Goal: Task Accomplishment & Management: Manage account settings

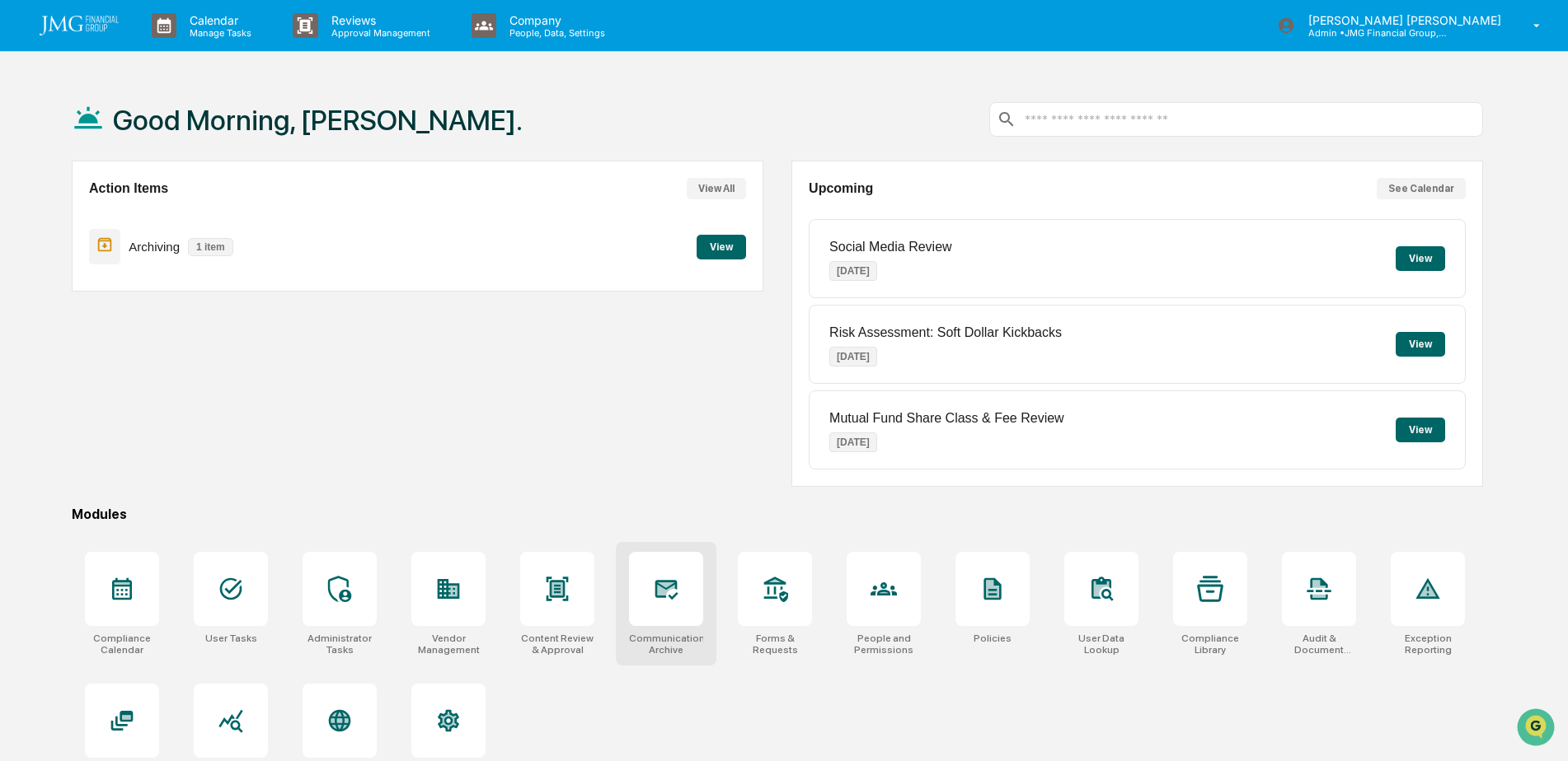
click at [671, 575] on div at bounding box center [665, 589] width 74 height 74
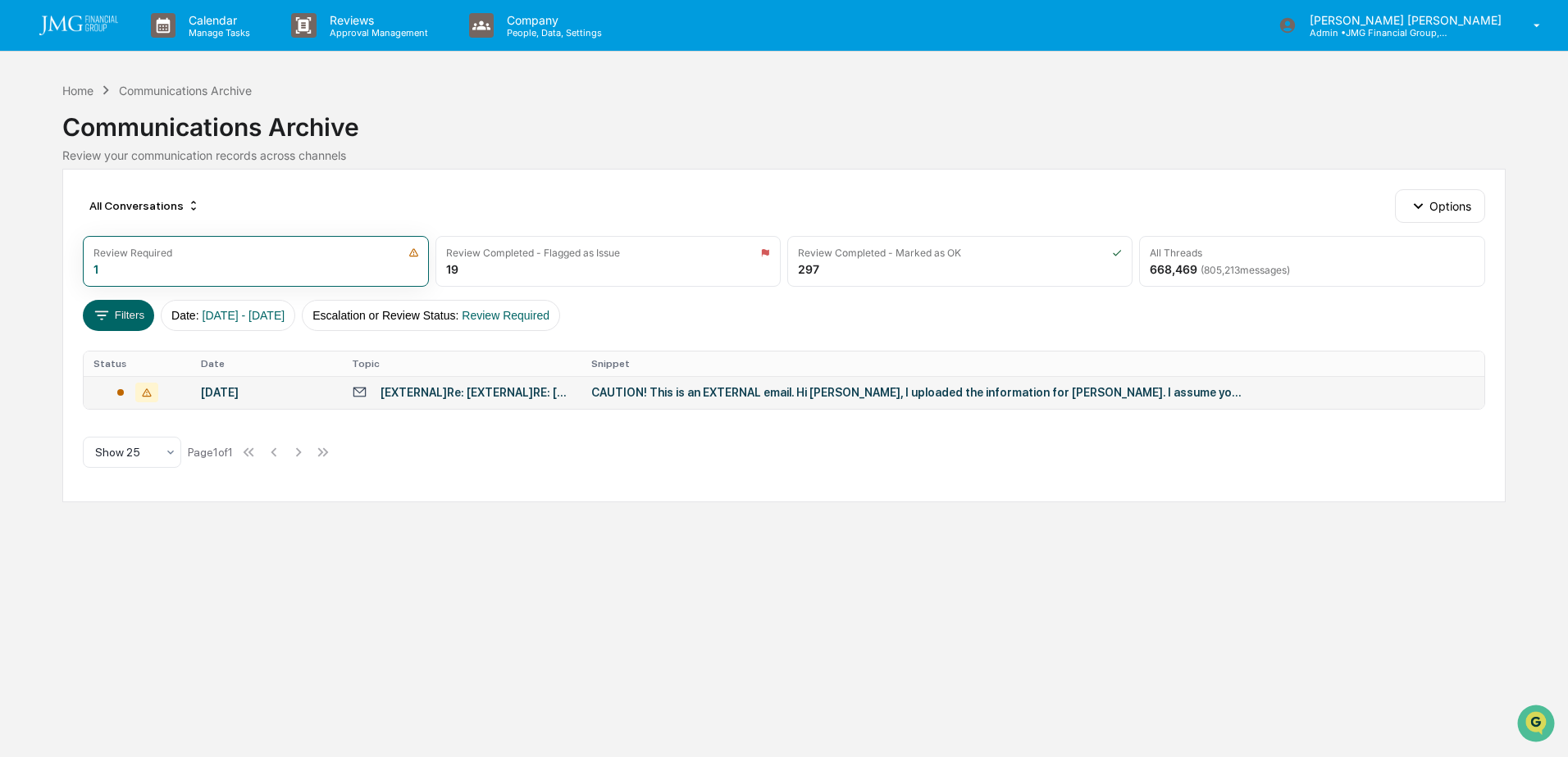
click at [854, 392] on div "CAUTION! This is an EXTERNAL email. Hi [PERSON_NAME], I uploaded the informatio…" at bounding box center [919, 393] width 657 height 13
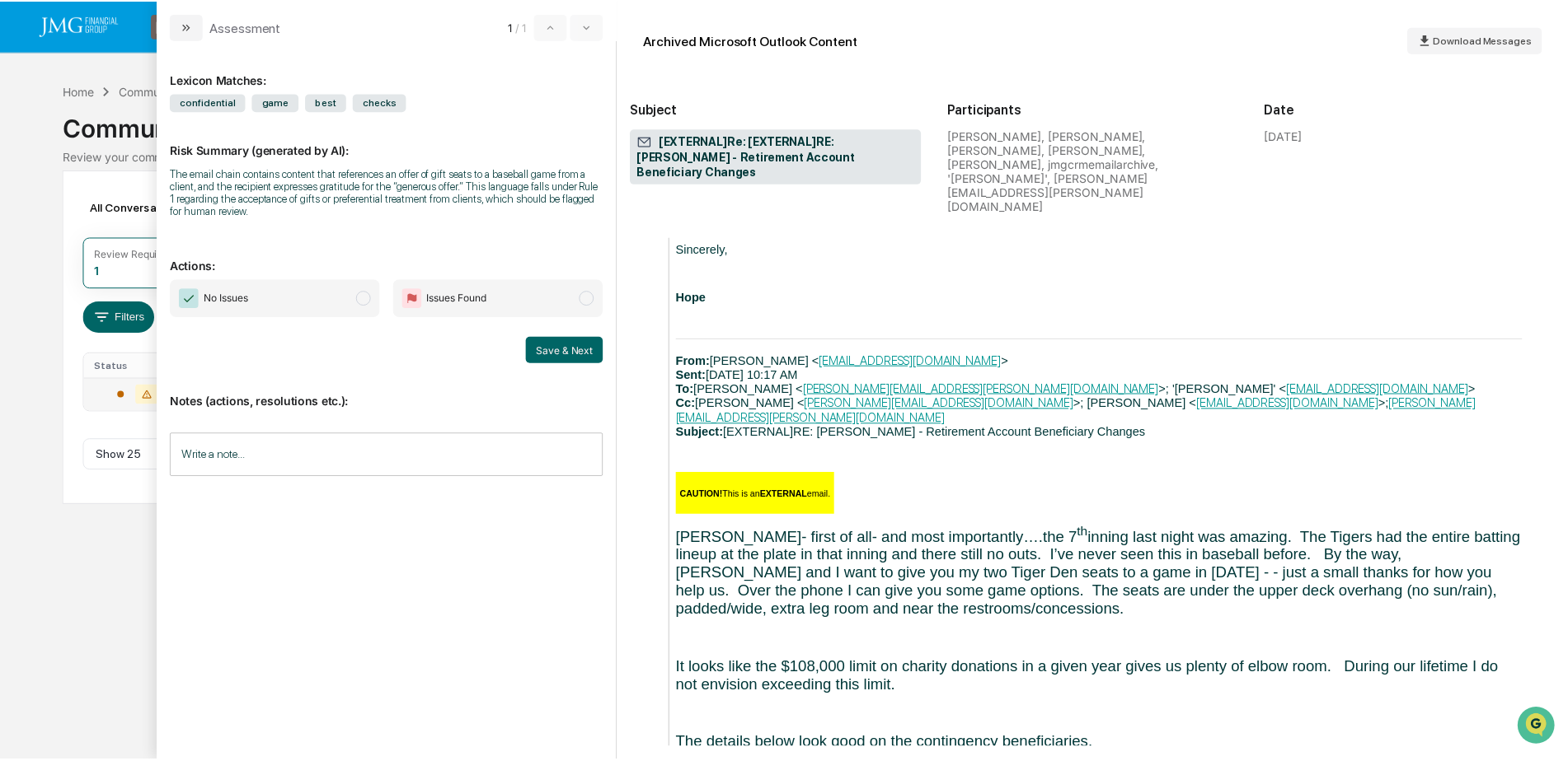
scroll to position [989, 0]
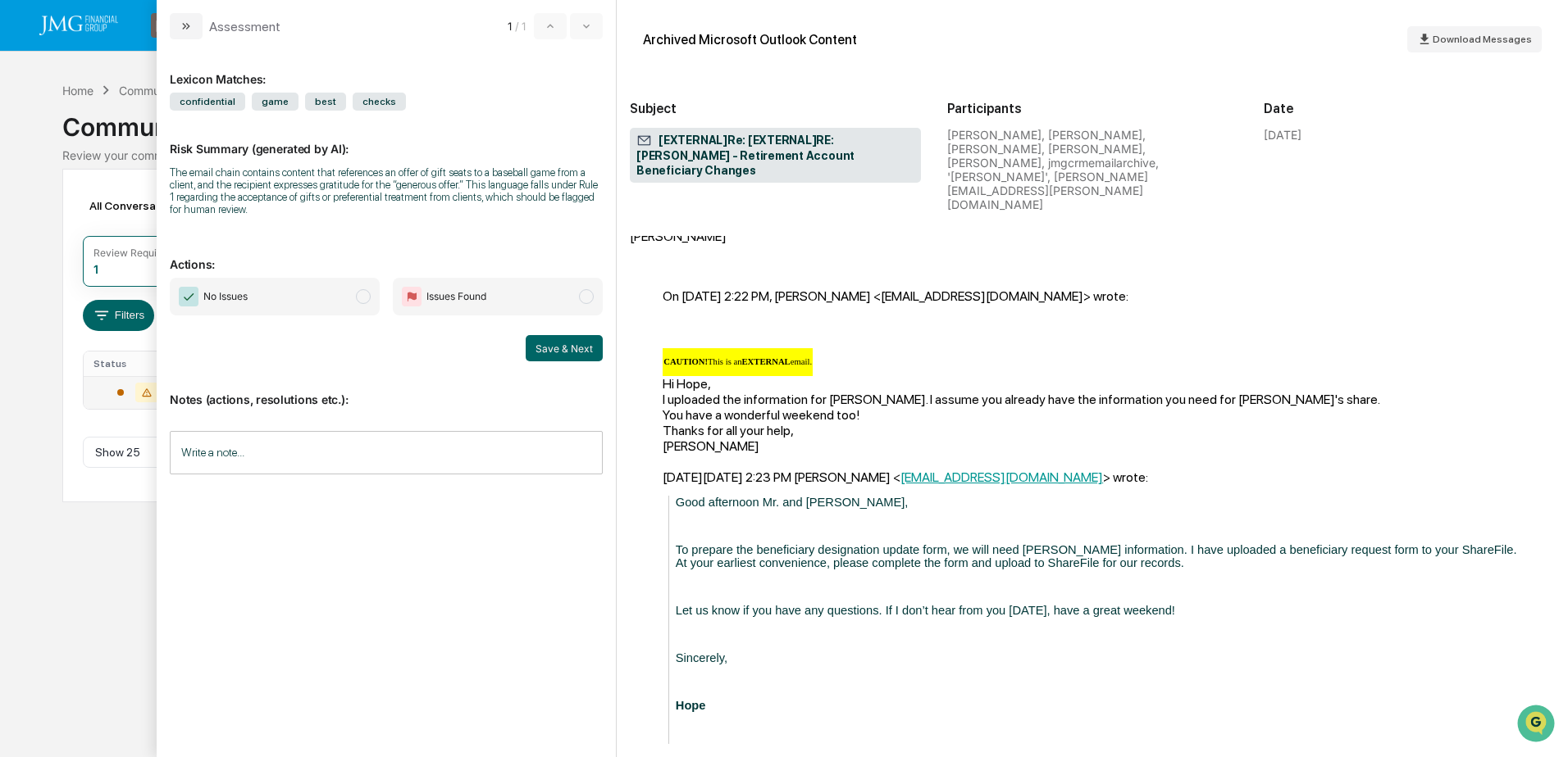
click at [119, 562] on div "Calendar Manage Tasks Reviews Approval Management Company People, Data, Setting…" at bounding box center [784, 378] width 1568 height 757
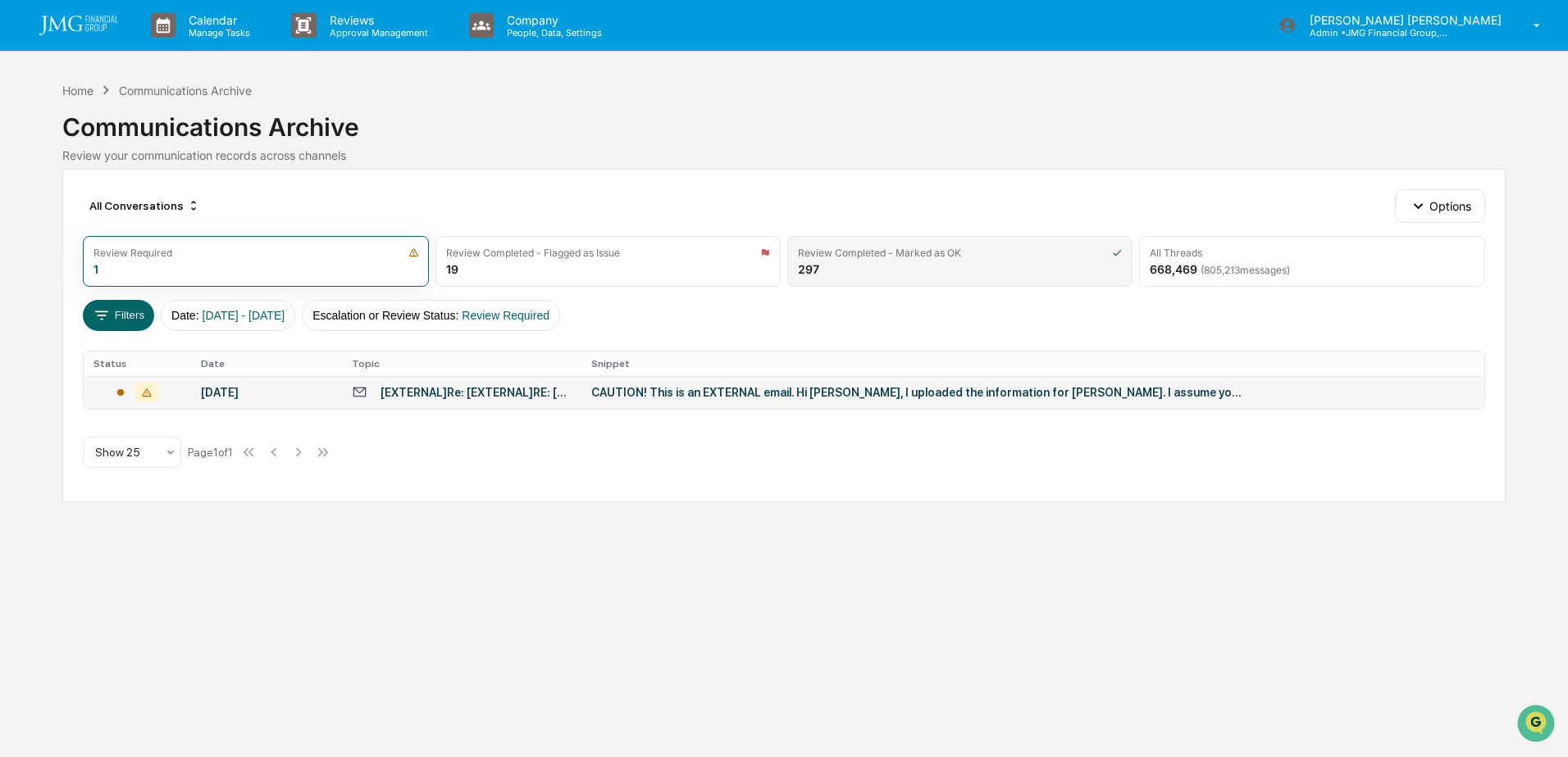
click at [902, 275] on div "Review Completed - Marked as OK 297" at bounding box center [960, 261] width 345 height 50
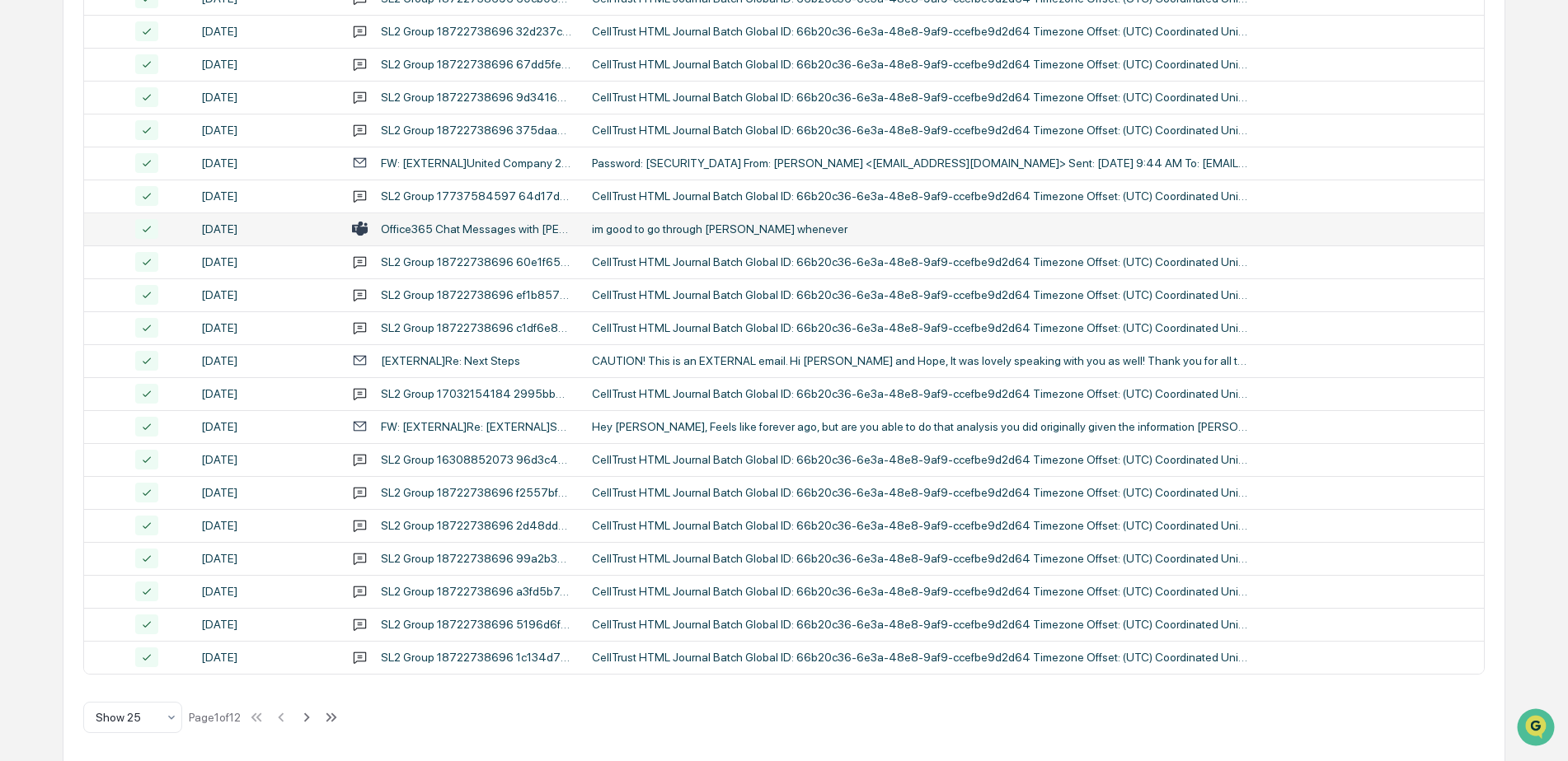
scroll to position [535, 0]
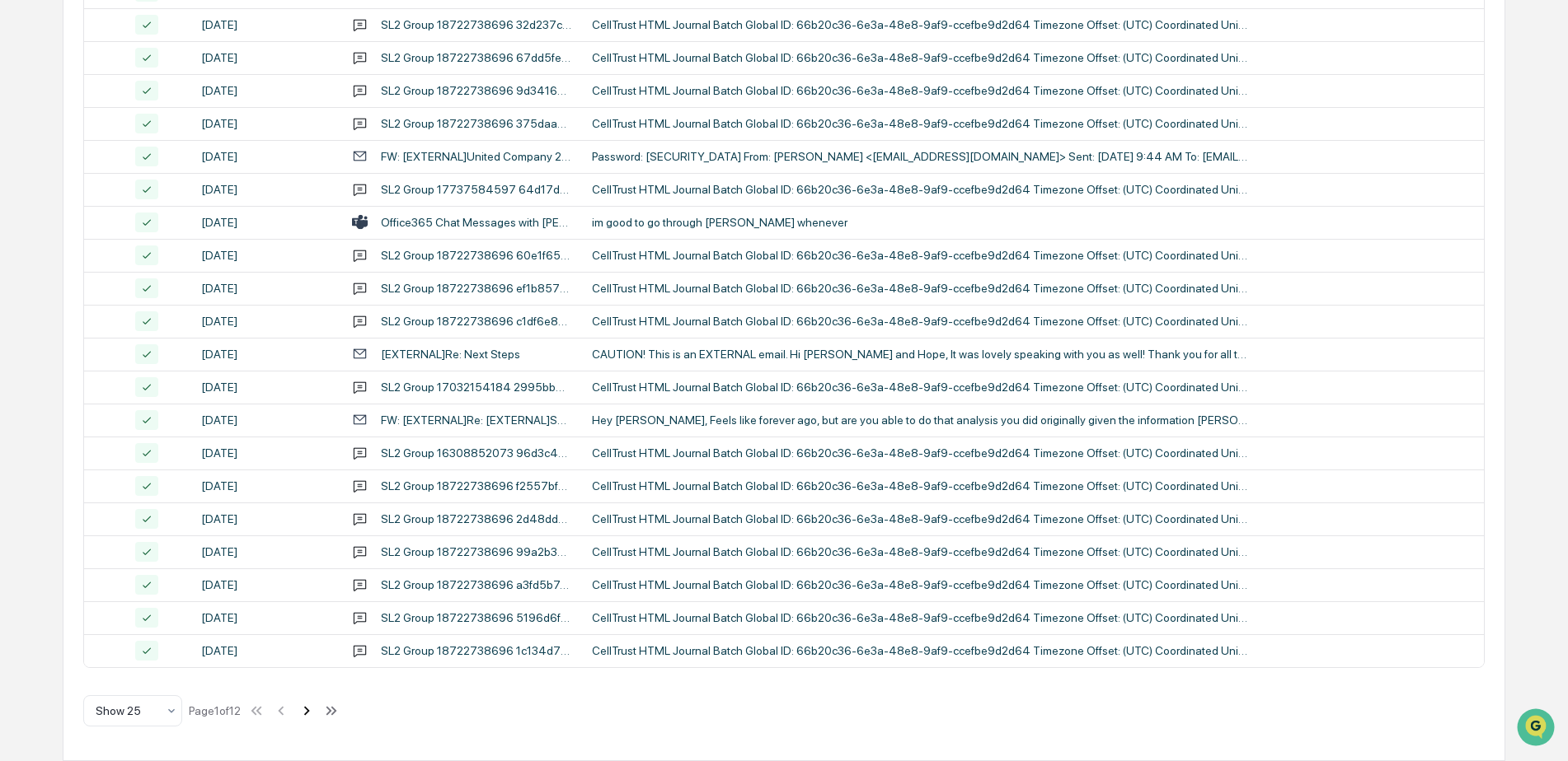
click at [313, 706] on icon at bounding box center [307, 711] width 18 height 18
click at [308, 713] on icon at bounding box center [308, 711] width 18 height 18
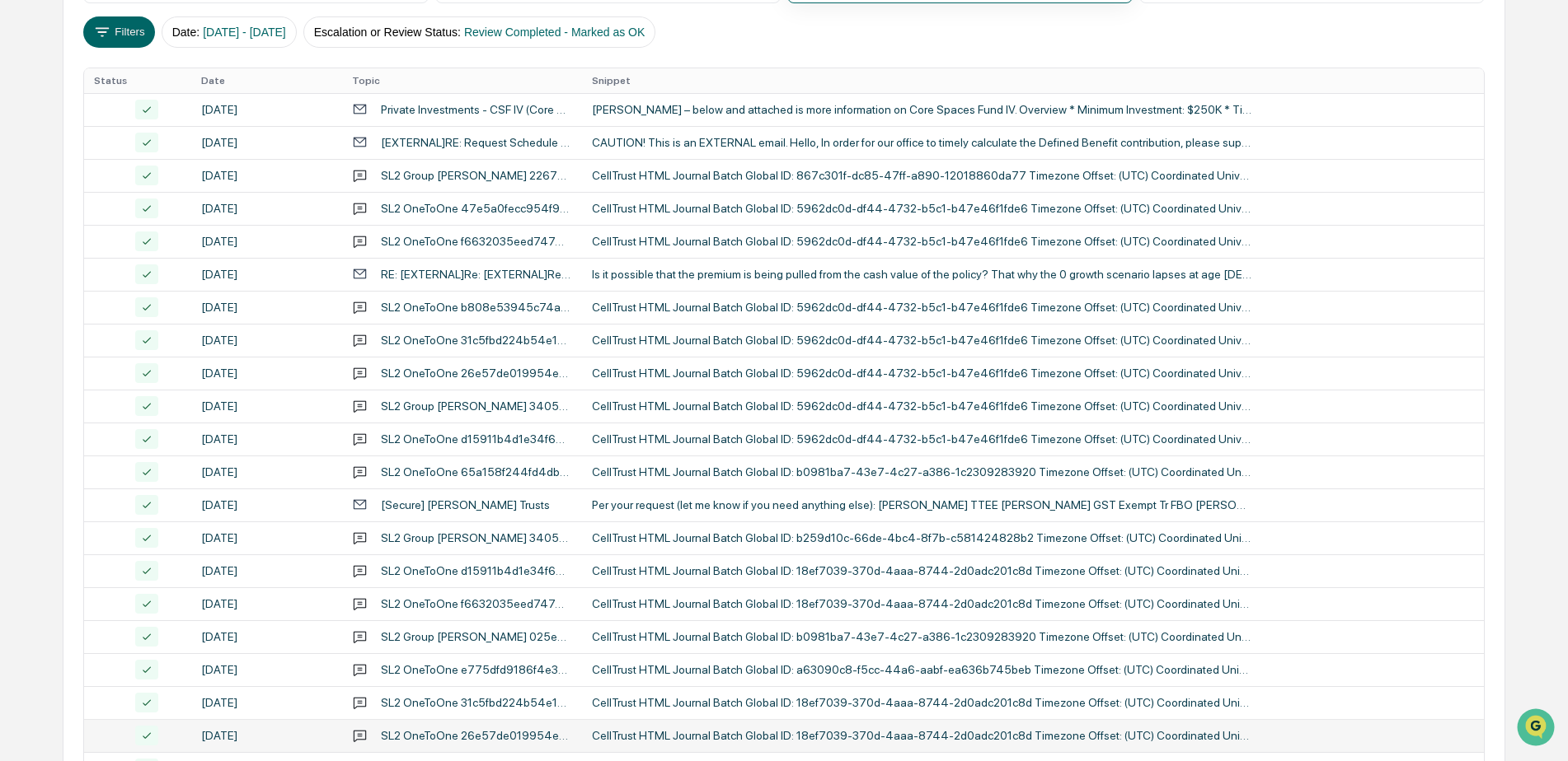
scroll to position [205, 0]
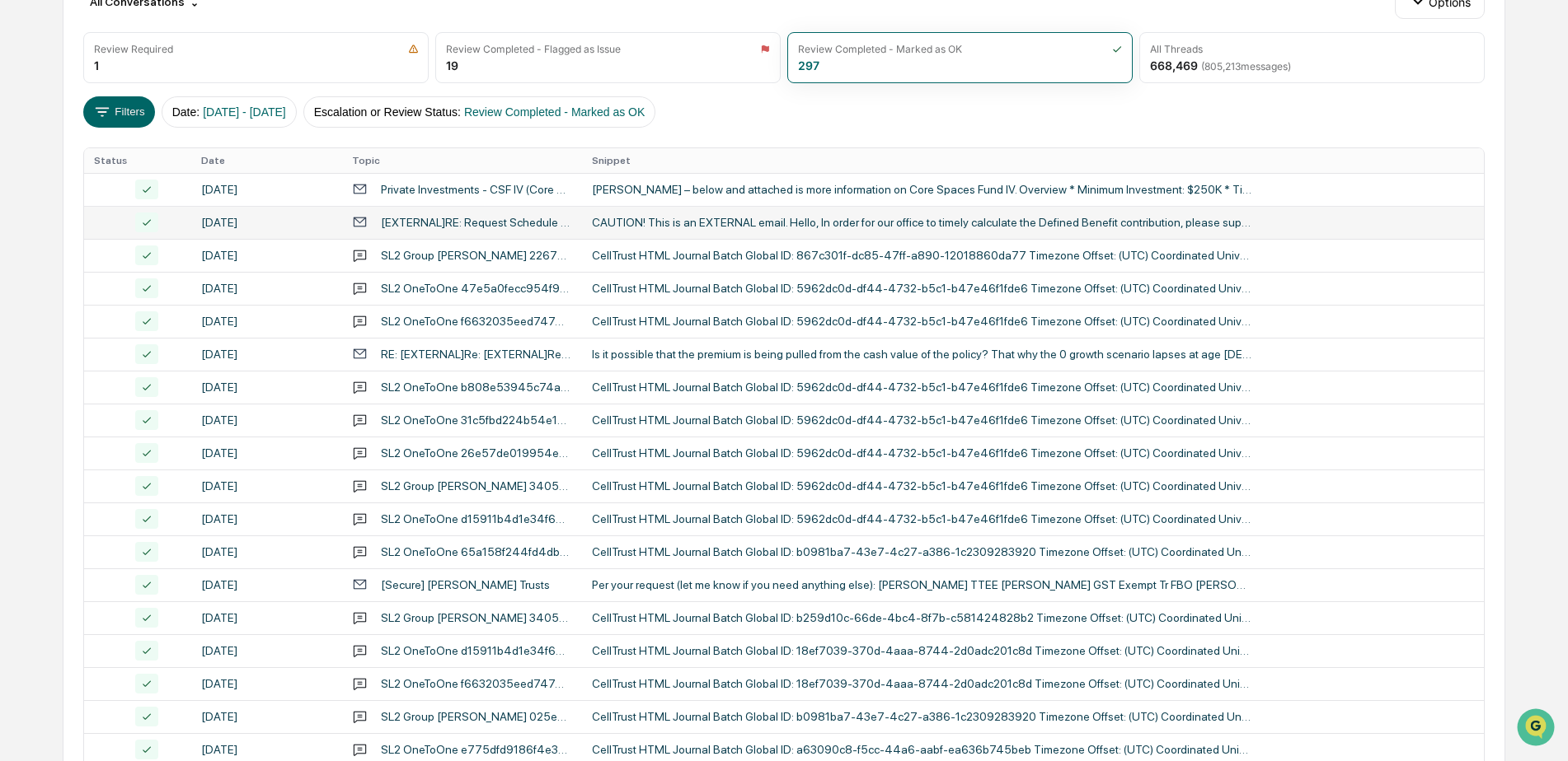
click at [820, 228] on div "CAUTION! This is an EXTERNAL email. Hello, In order for our office to timely ca…" at bounding box center [922, 222] width 660 height 13
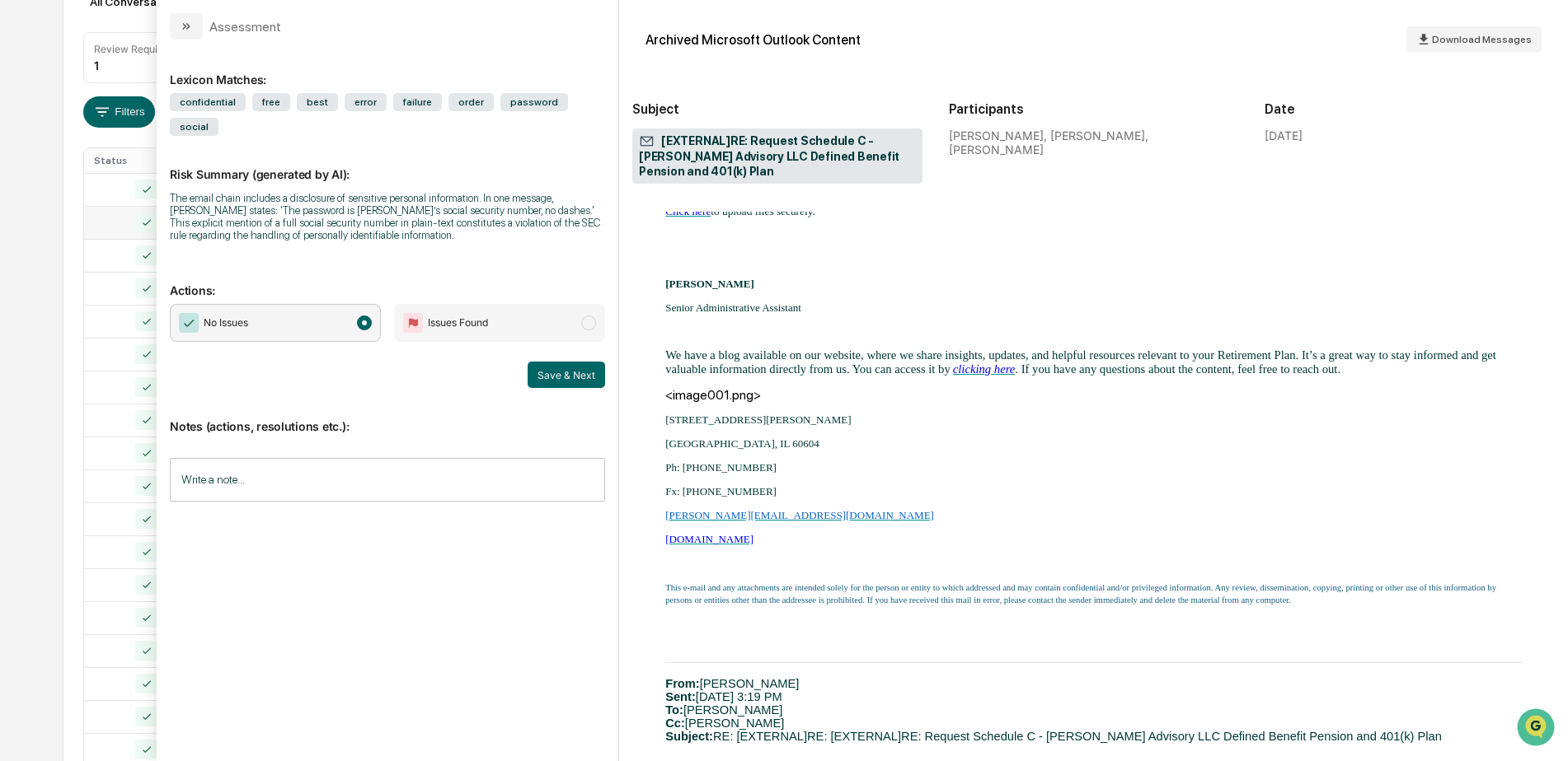
scroll to position [1483, 0]
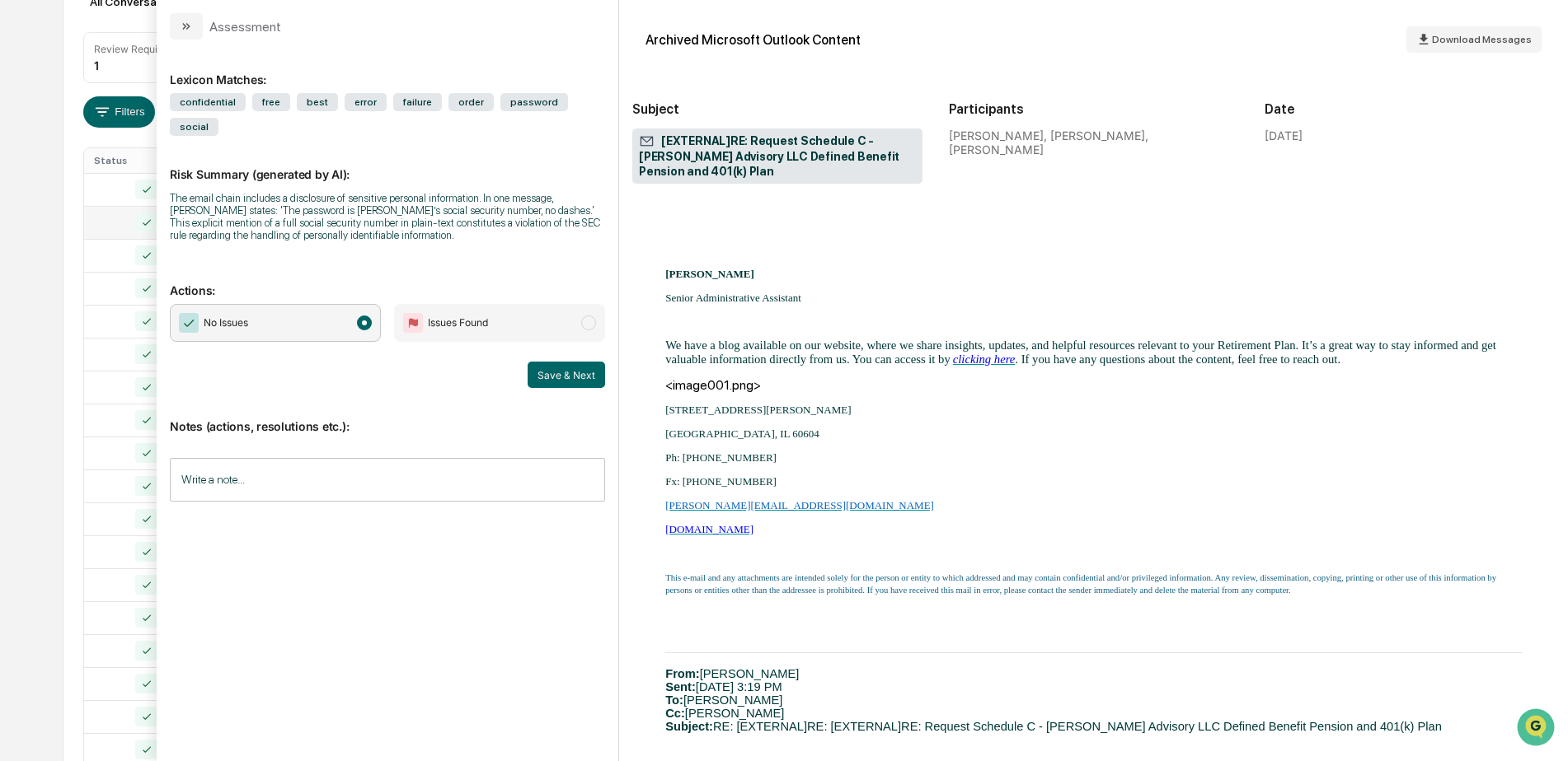
click at [46, 581] on div "Calendar Manage Tasks Reviews Approval Management Company People, Data, Setting…" at bounding box center [784, 443] width 1568 height 1296
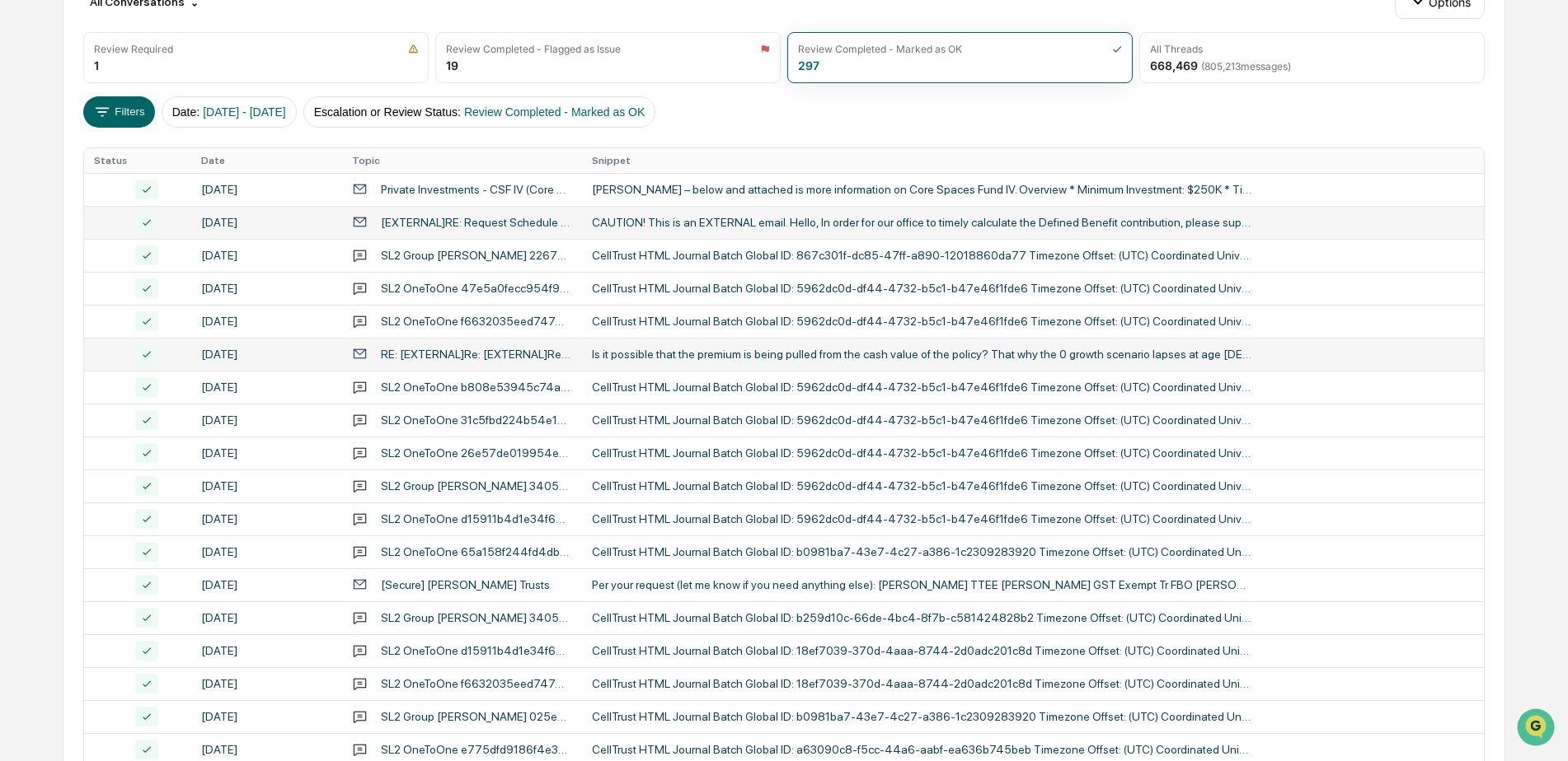
click at [782, 348] on div "Is it possible that the premium is being pulled from the cash value of the poli…" at bounding box center [922, 354] width 660 height 13
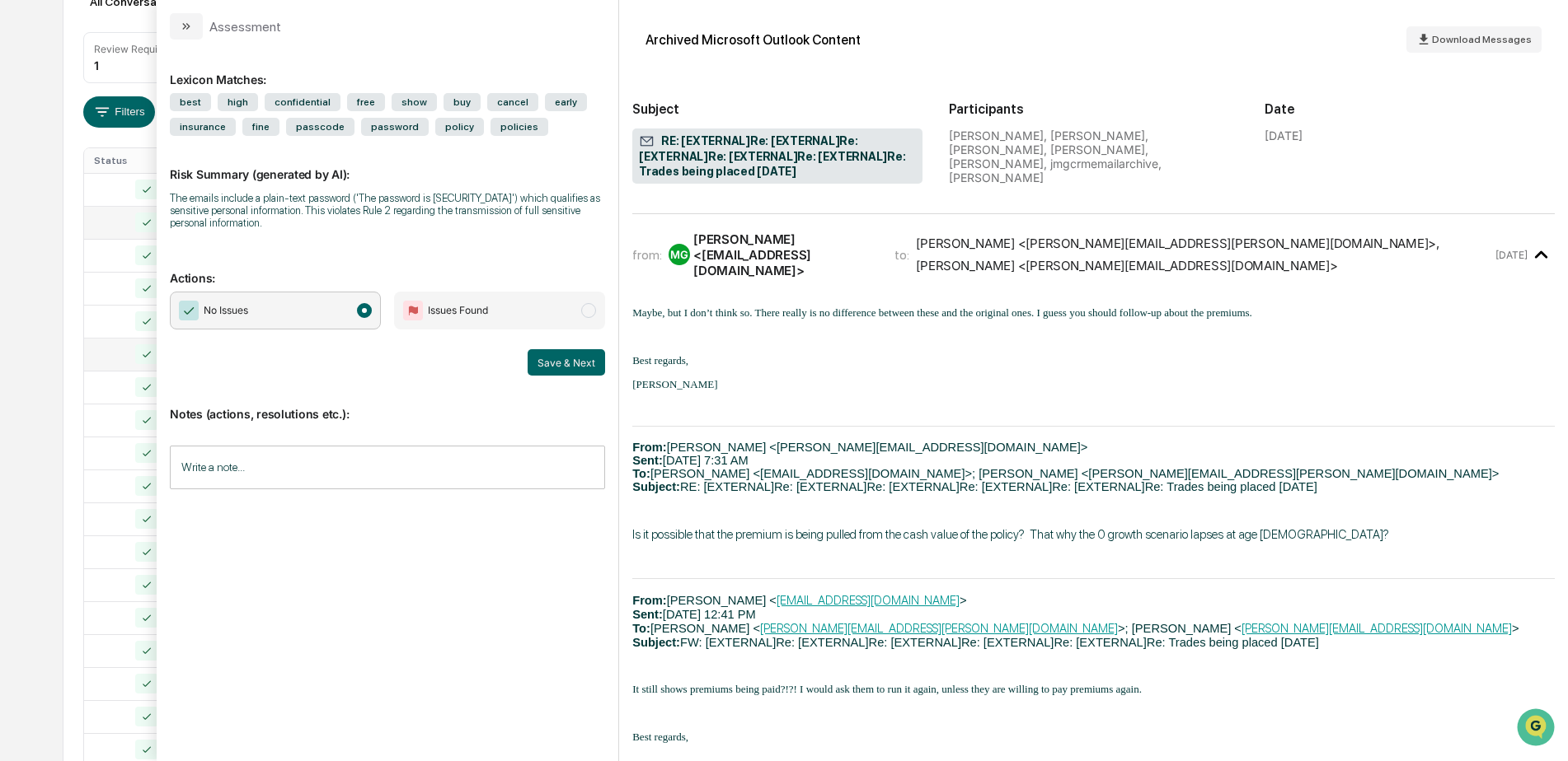
scroll to position [2967, 0]
click at [51, 353] on div "Calendar Manage Tasks Reviews Approval Management Company People, Data, Setting…" at bounding box center [784, 443] width 1568 height 1296
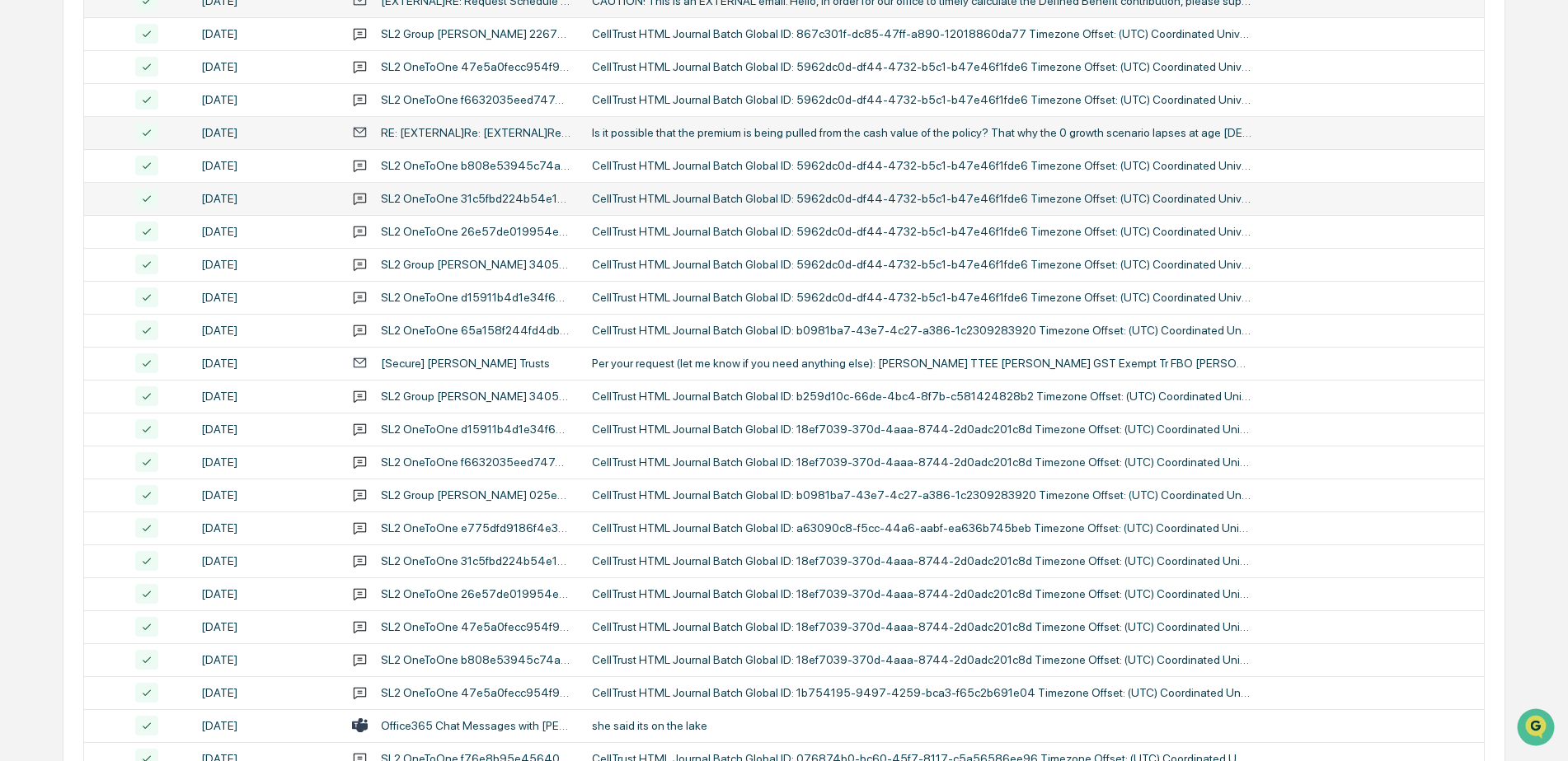
scroll to position [453, 0]
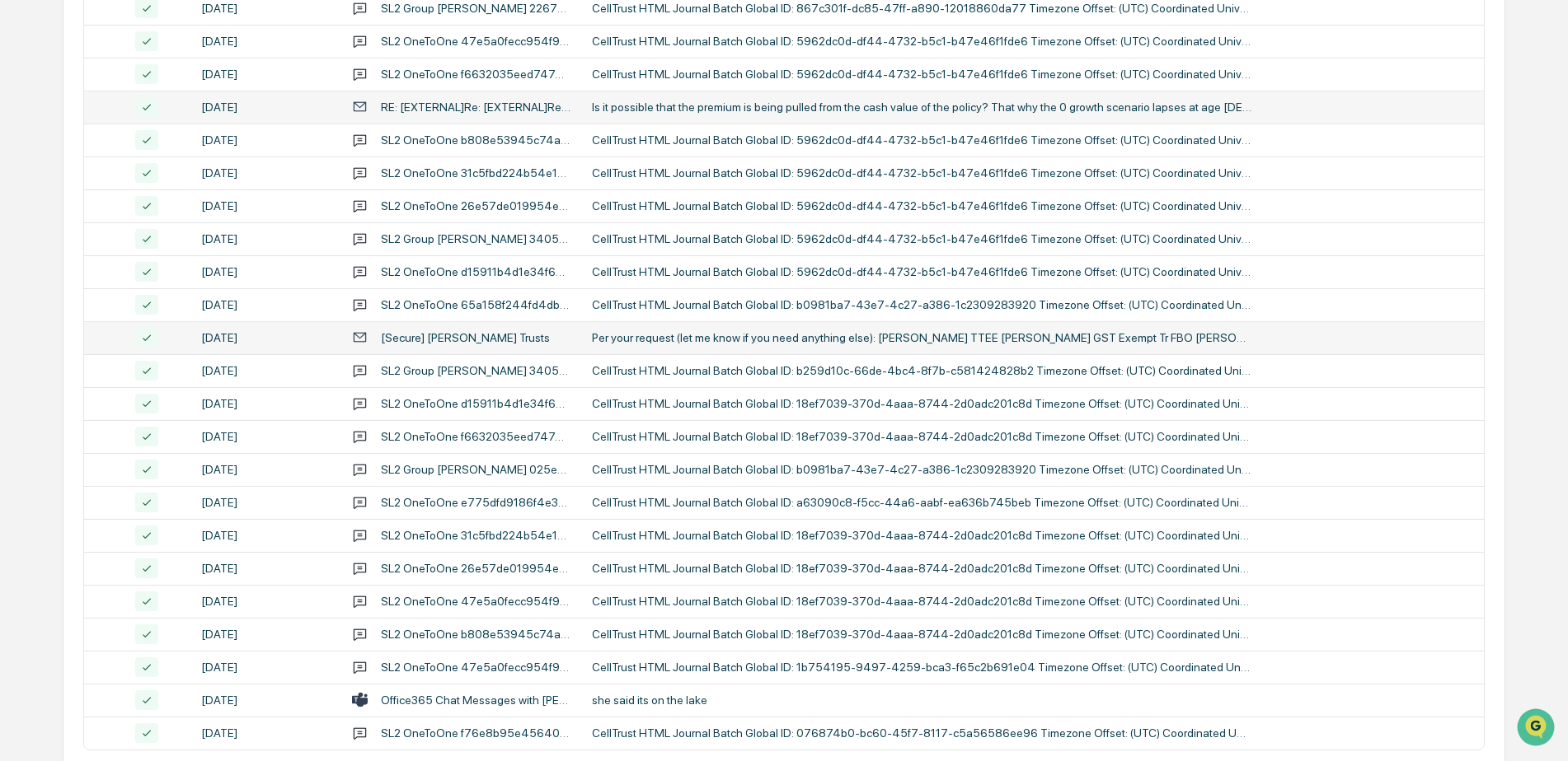
click at [761, 336] on div "Per your request (let me know if you need anything else): Timothy S Anderson TT…" at bounding box center [922, 338] width 660 height 13
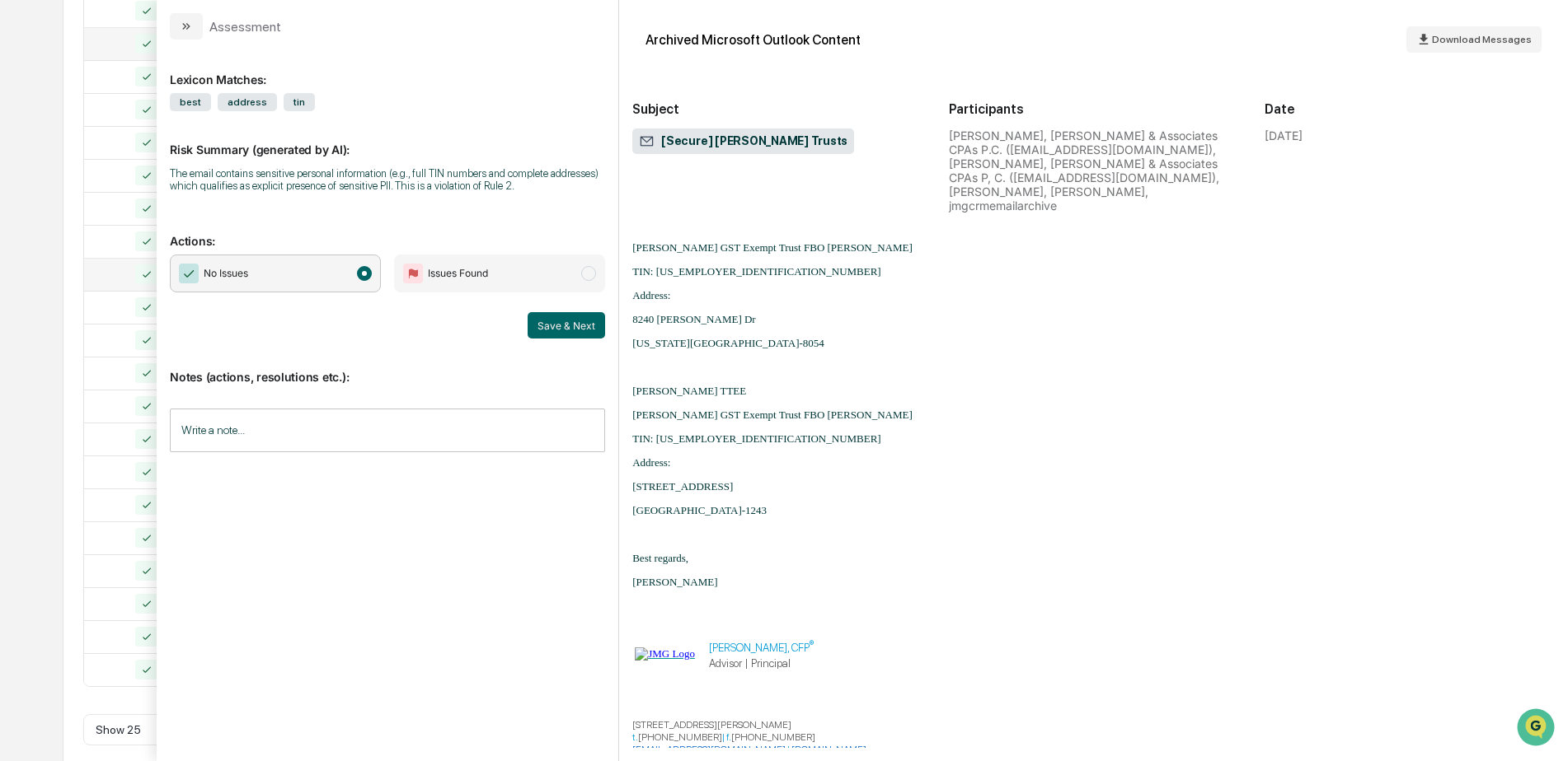
scroll to position [535, 0]
click at [56, 167] on div "Calendar Manage Tasks Reviews Approval Management Company People, Data, Setting…" at bounding box center [784, 113] width 1568 height 1296
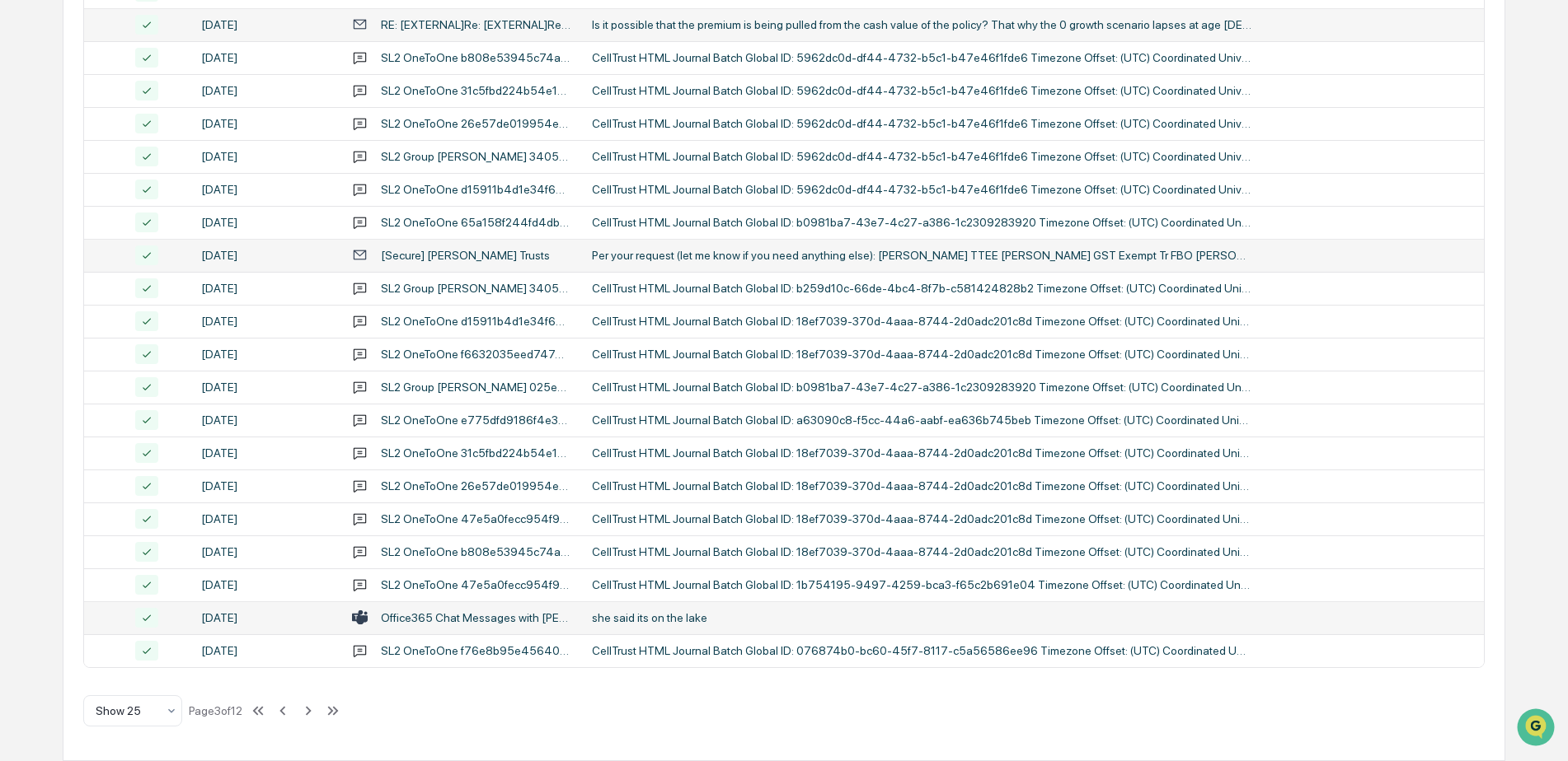
click at [757, 613] on div "she said its on the lake" at bounding box center [922, 618] width 660 height 13
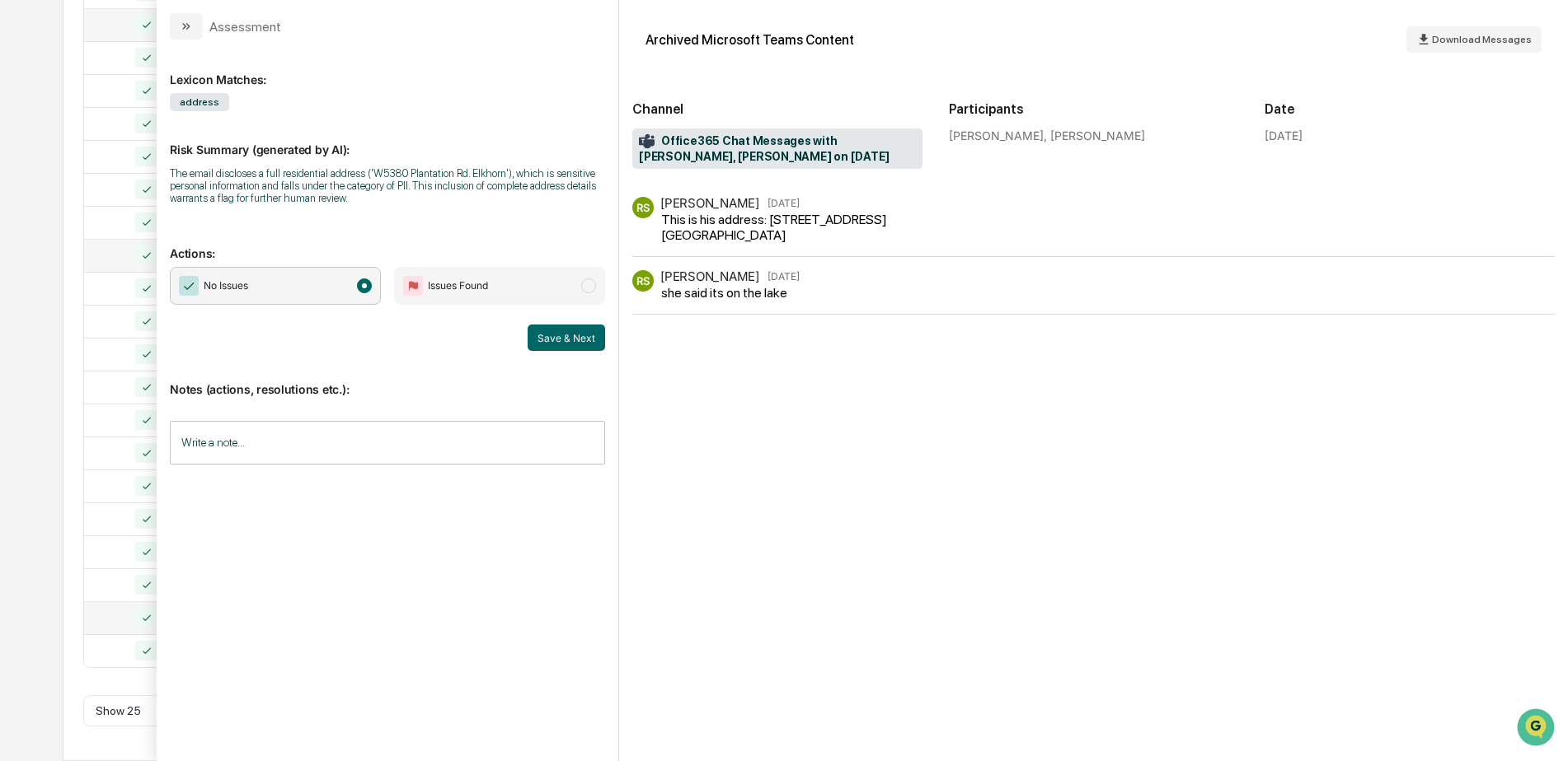
click at [30, 468] on div "Calendar Manage Tasks Reviews Approval Management Company People, Data, Setting…" at bounding box center [784, 113] width 1568 height 1296
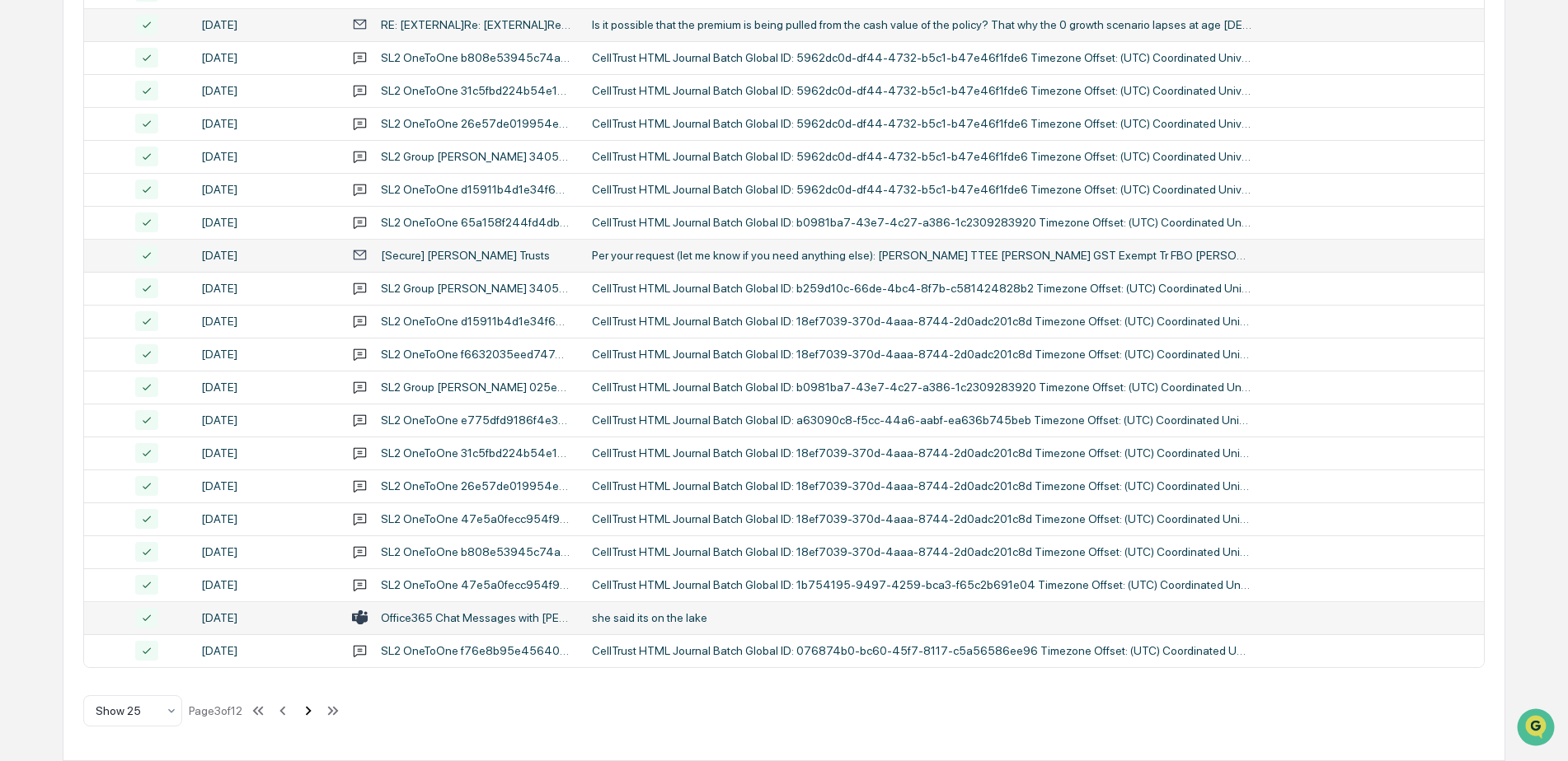
click at [315, 705] on icon at bounding box center [308, 711] width 18 height 18
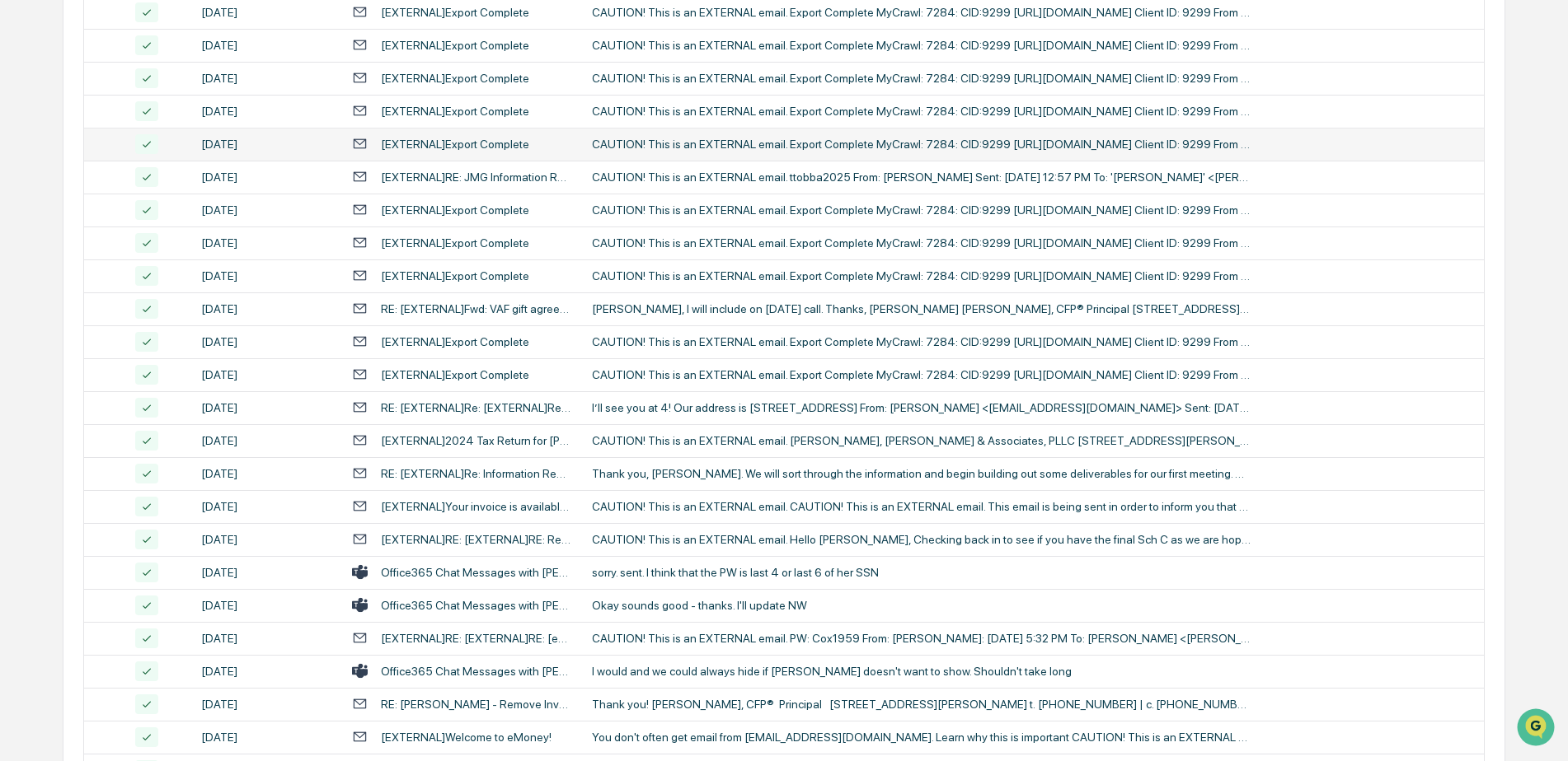
scroll to position [453, 0]
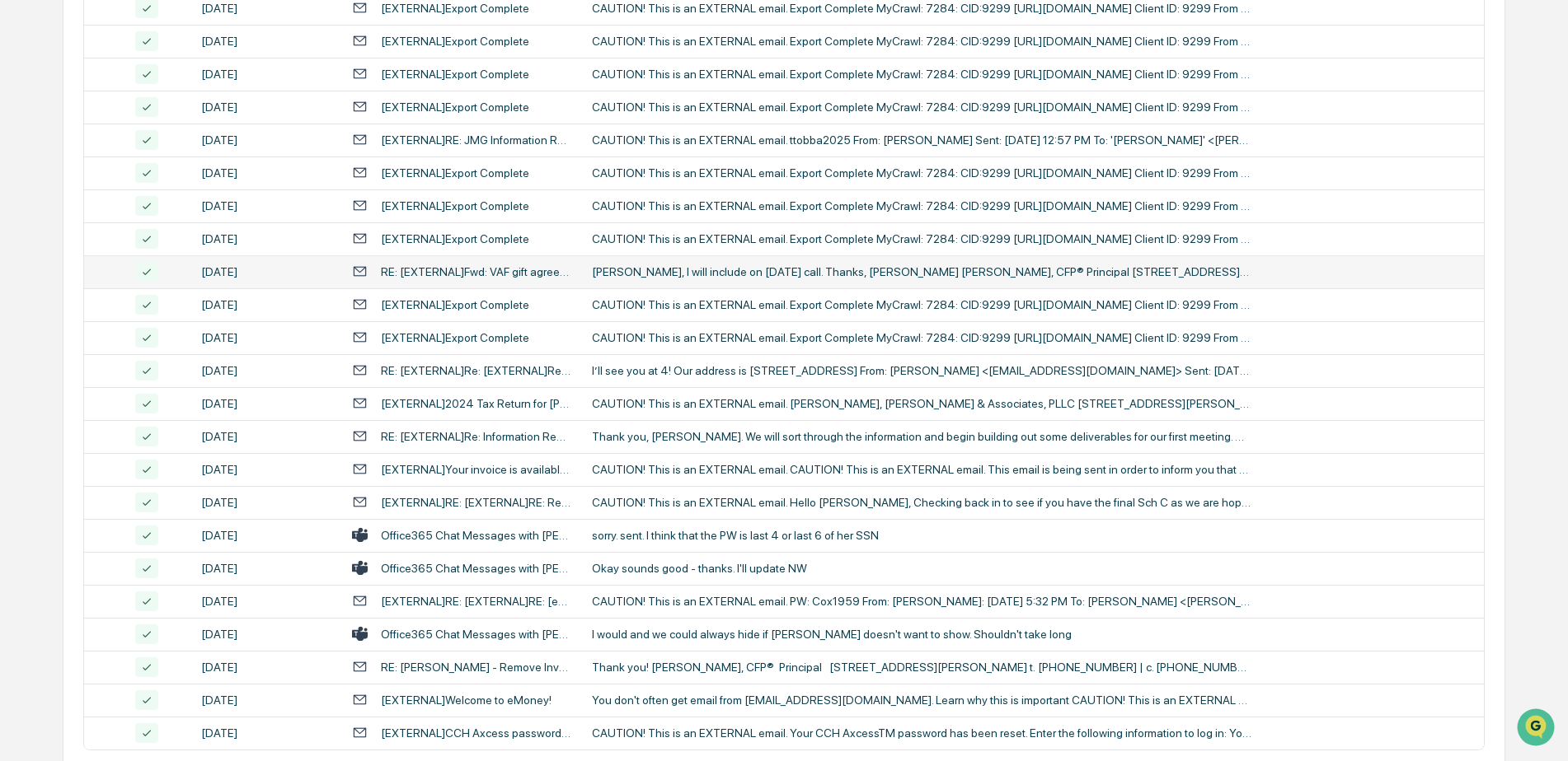
click at [798, 268] on div "Robert, I will include on tomorrow’s call. Thanks, Eric Eric S. Berkowitz, CFP®…" at bounding box center [922, 271] width 660 height 13
click at [36, 279] on div "Calendar Manage Tasks Reviews Approval Management Company People, Data, Setting…" at bounding box center [784, 196] width 1568 height 1296
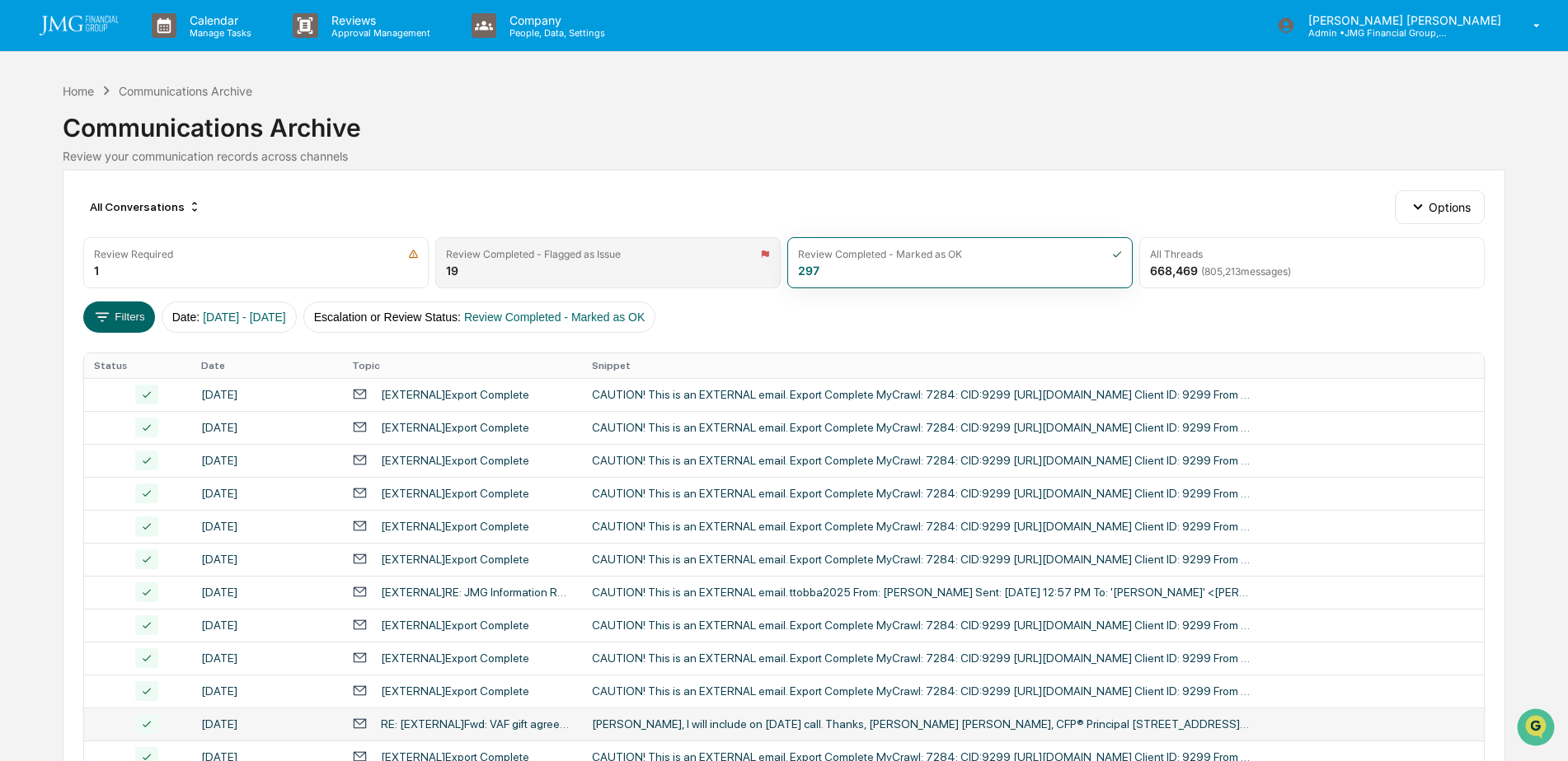
click at [594, 251] on div "Review Completed - Flagged as Issue" at bounding box center [533, 254] width 175 height 12
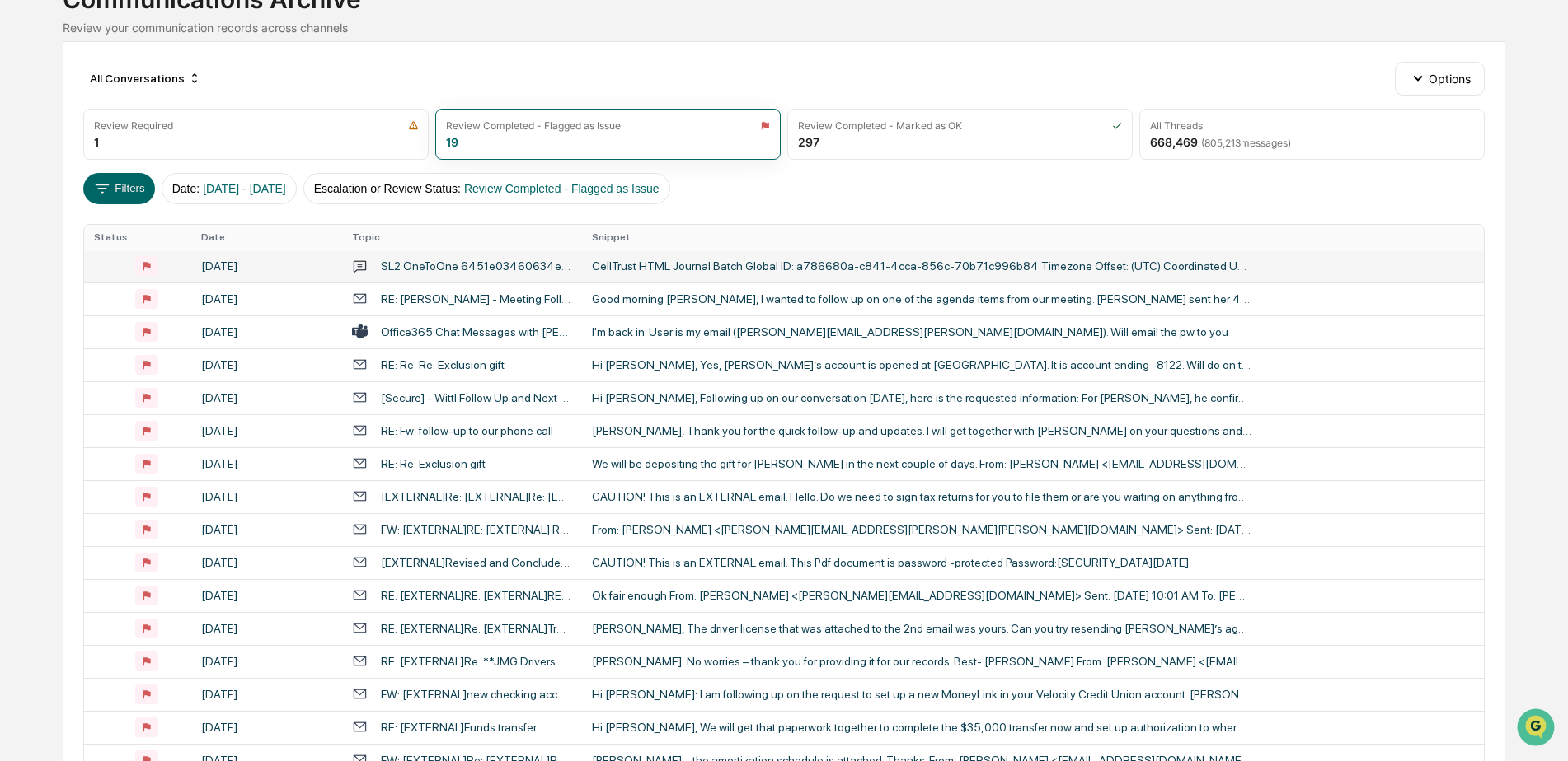
scroll to position [164, 0]
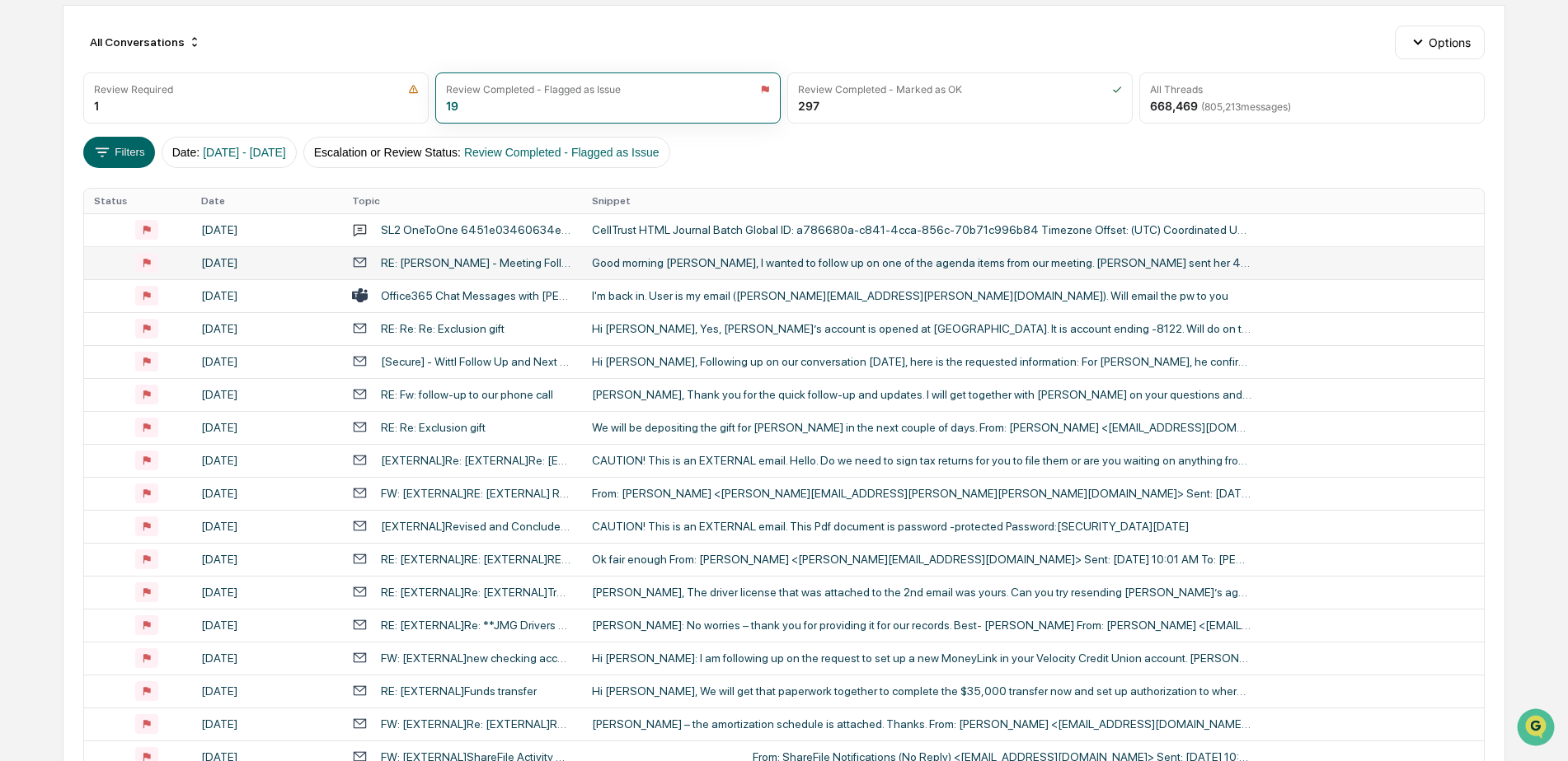
click at [825, 265] on div "Good morning Pete, I wanted to follow up on one of the agenda items from our me…" at bounding box center [922, 262] width 660 height 13
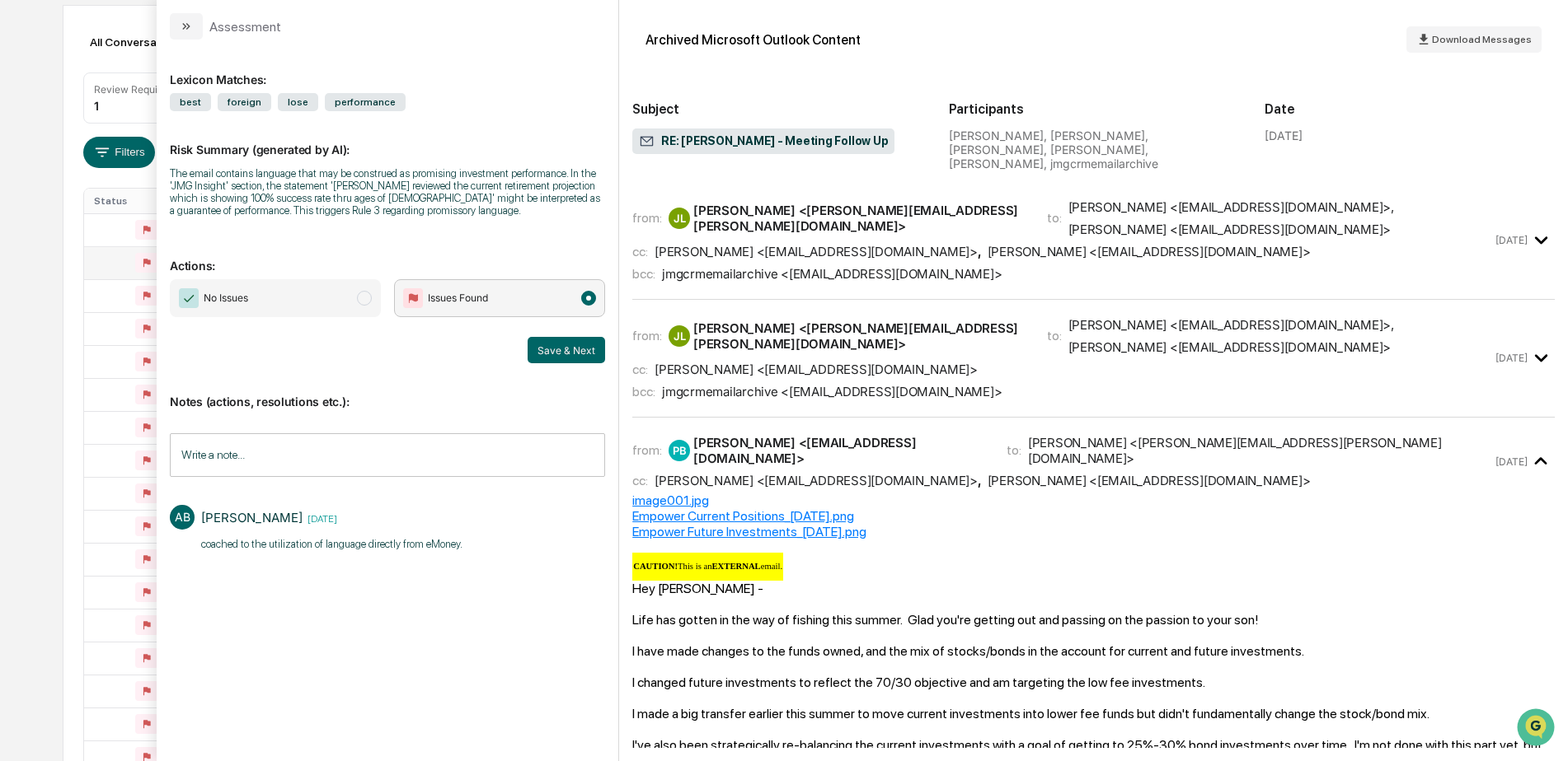
click at [44, 299] on div "Calendar Manage Tasks Reviews Approval Management Company People, Data, Setting…" at bounding box center [784, 385] width 1568 height 1099
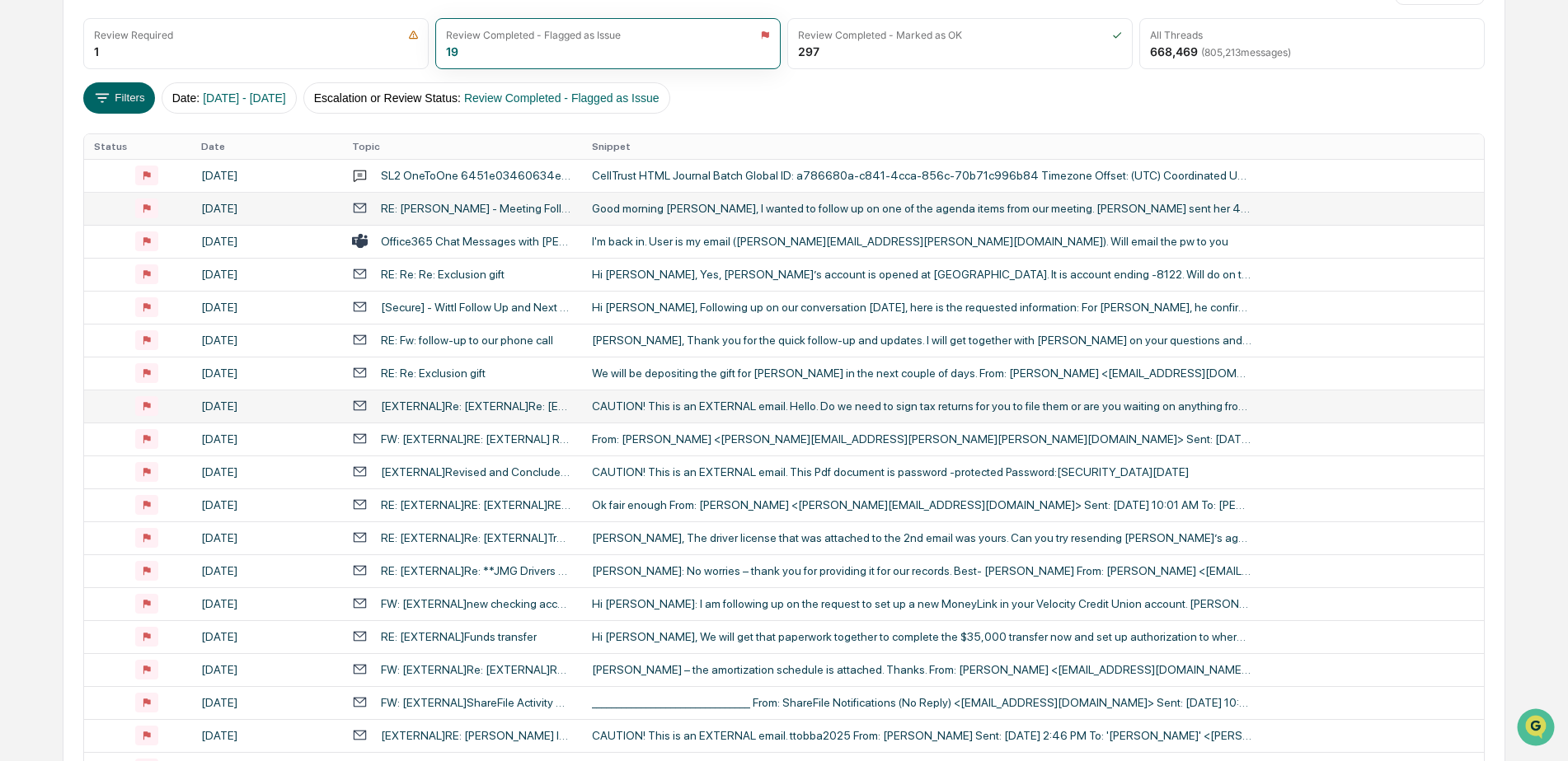
scroll to position [83, 0]
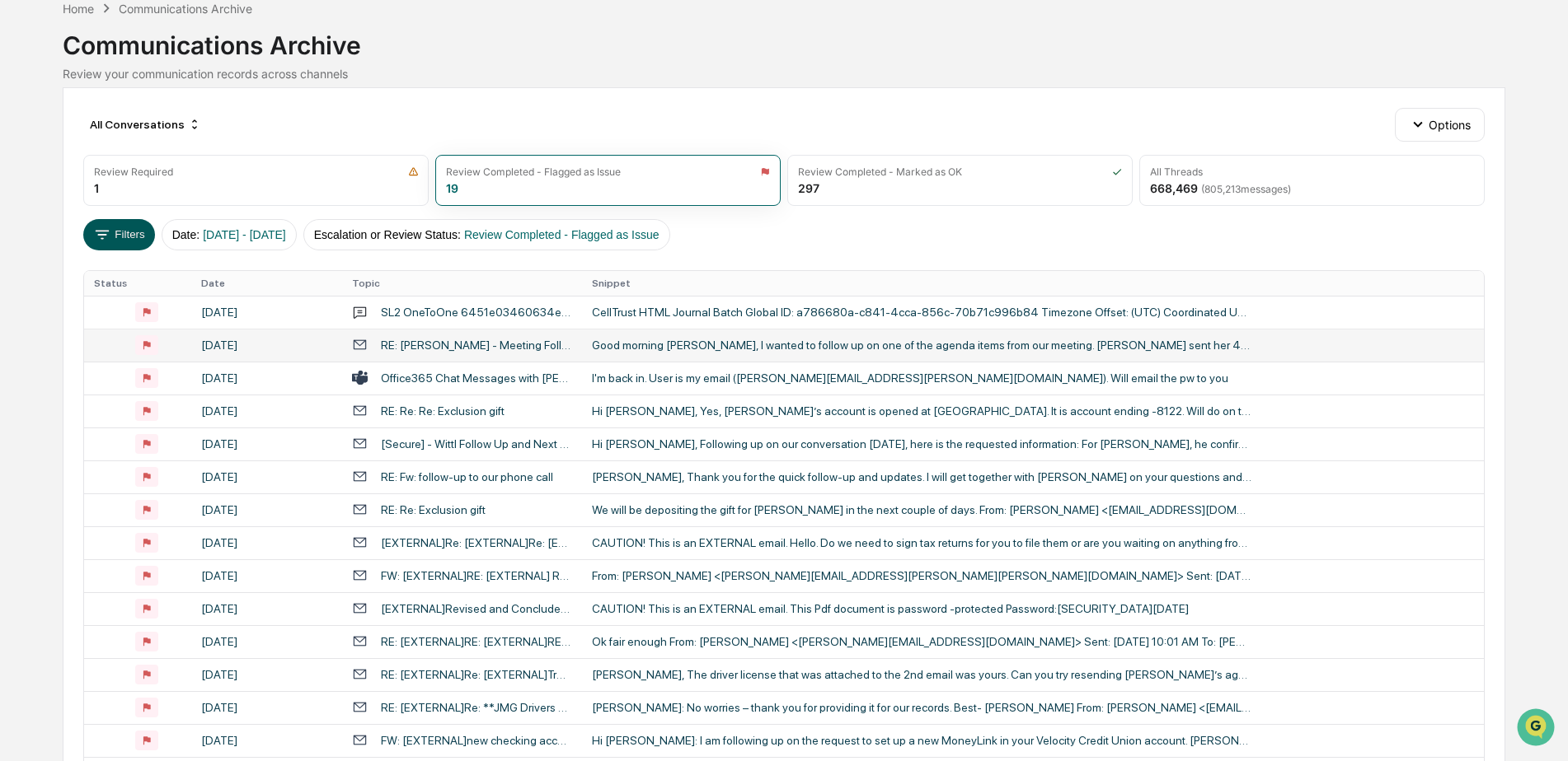
click at [107, 231] on icon at bounding box center [102, 235] width 18 height 18
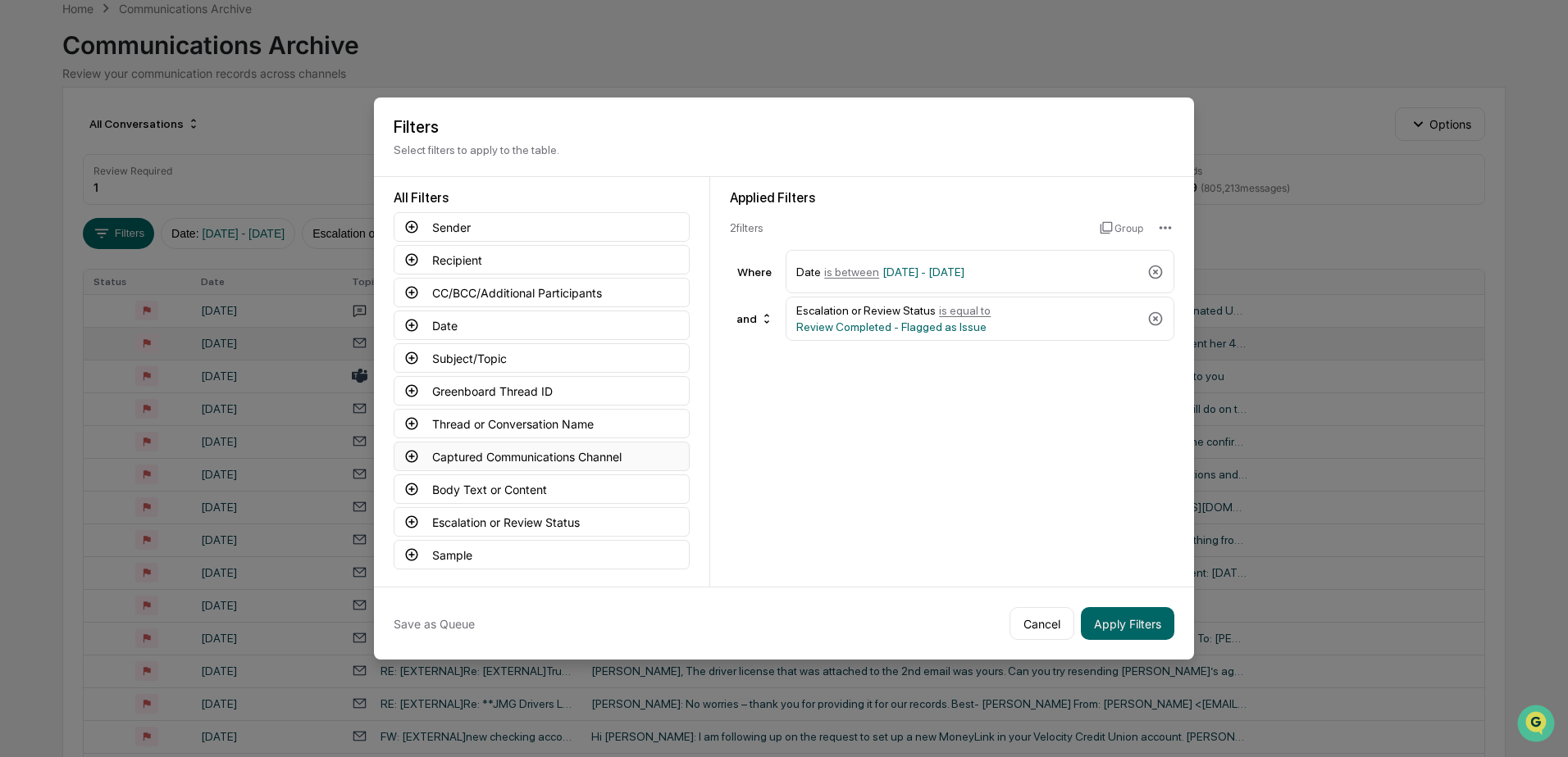
click at [414, 451] on icon at bounding box center [411, 456] width 15 height 15
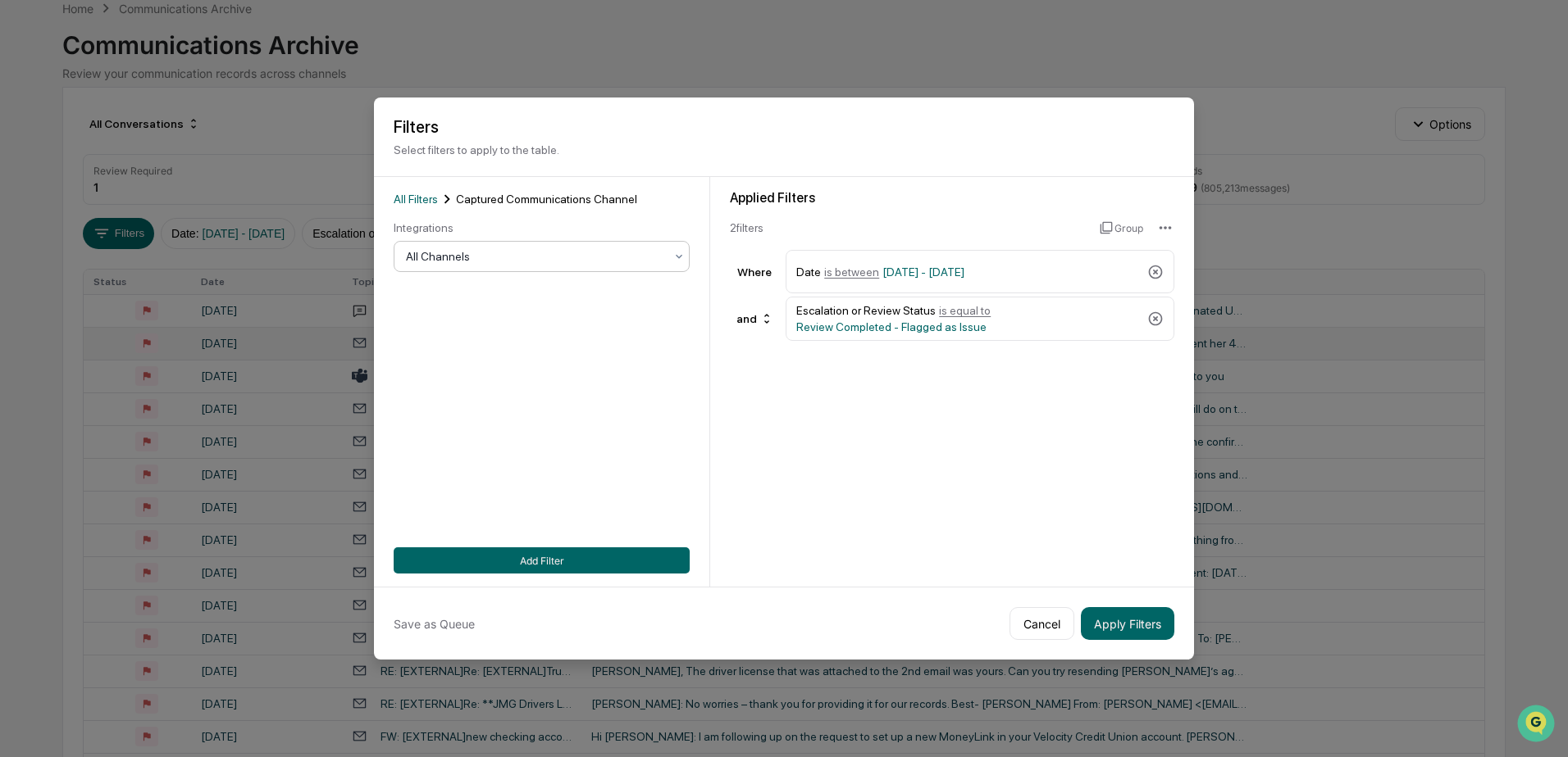
click at [526, 256] on div at bounding box center [535, 256] width 258 height 17
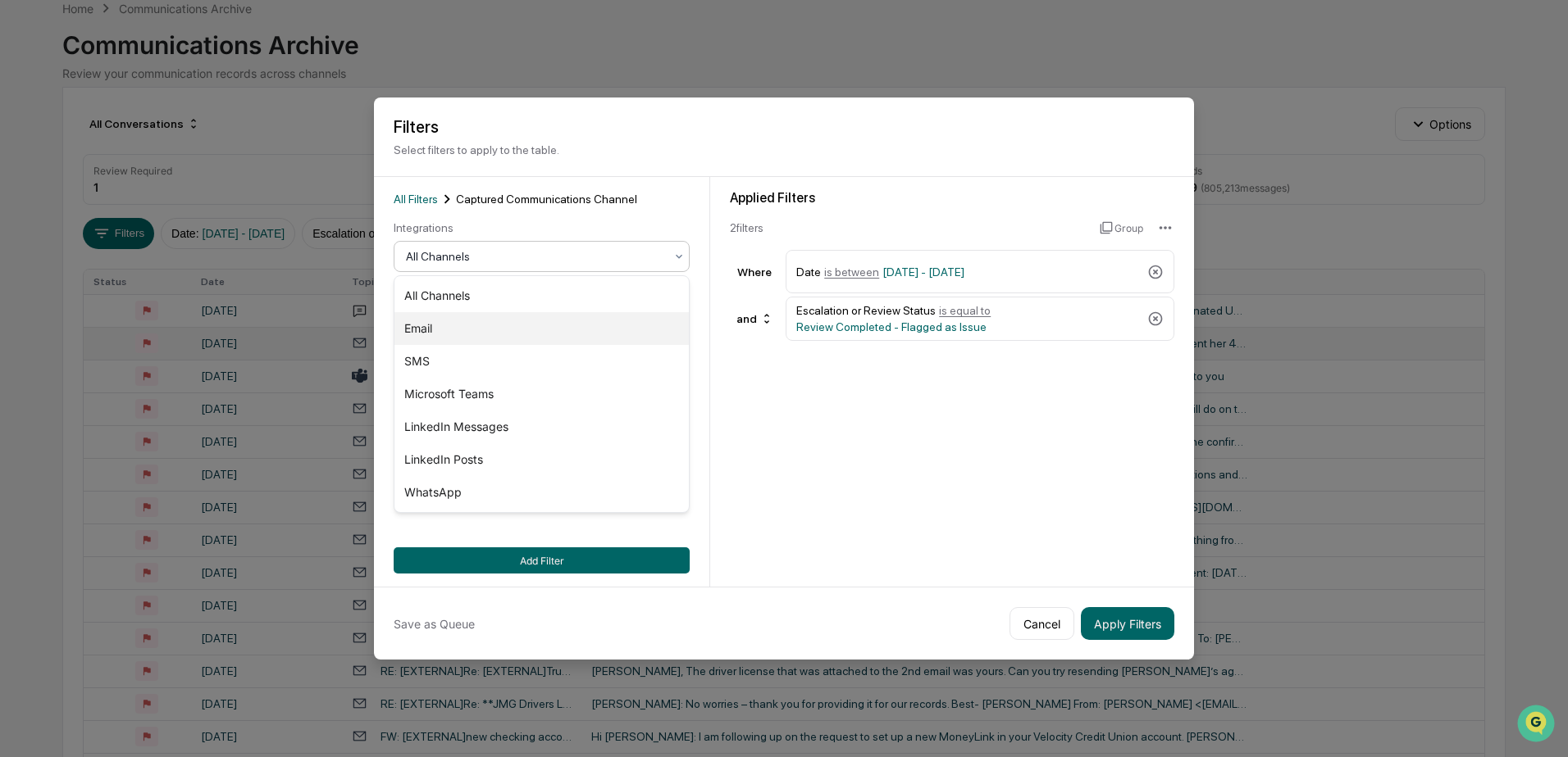
click at [459, 320] on div "Email" at bounding box center [542, 328] width 295 height 33
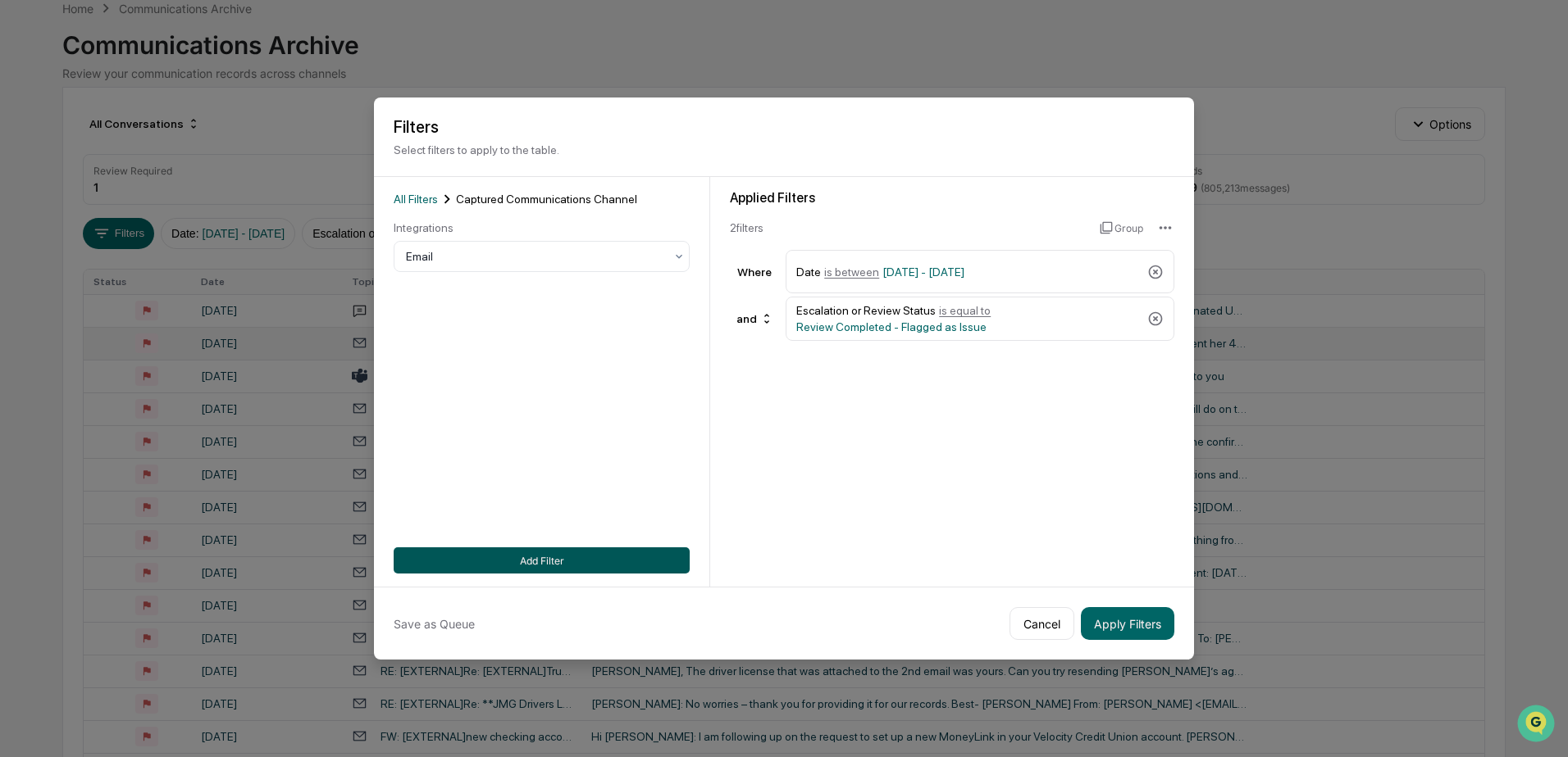
click at [564, 562] on button "Add Filter" at bounding box center [542, 561] width 296 height 27
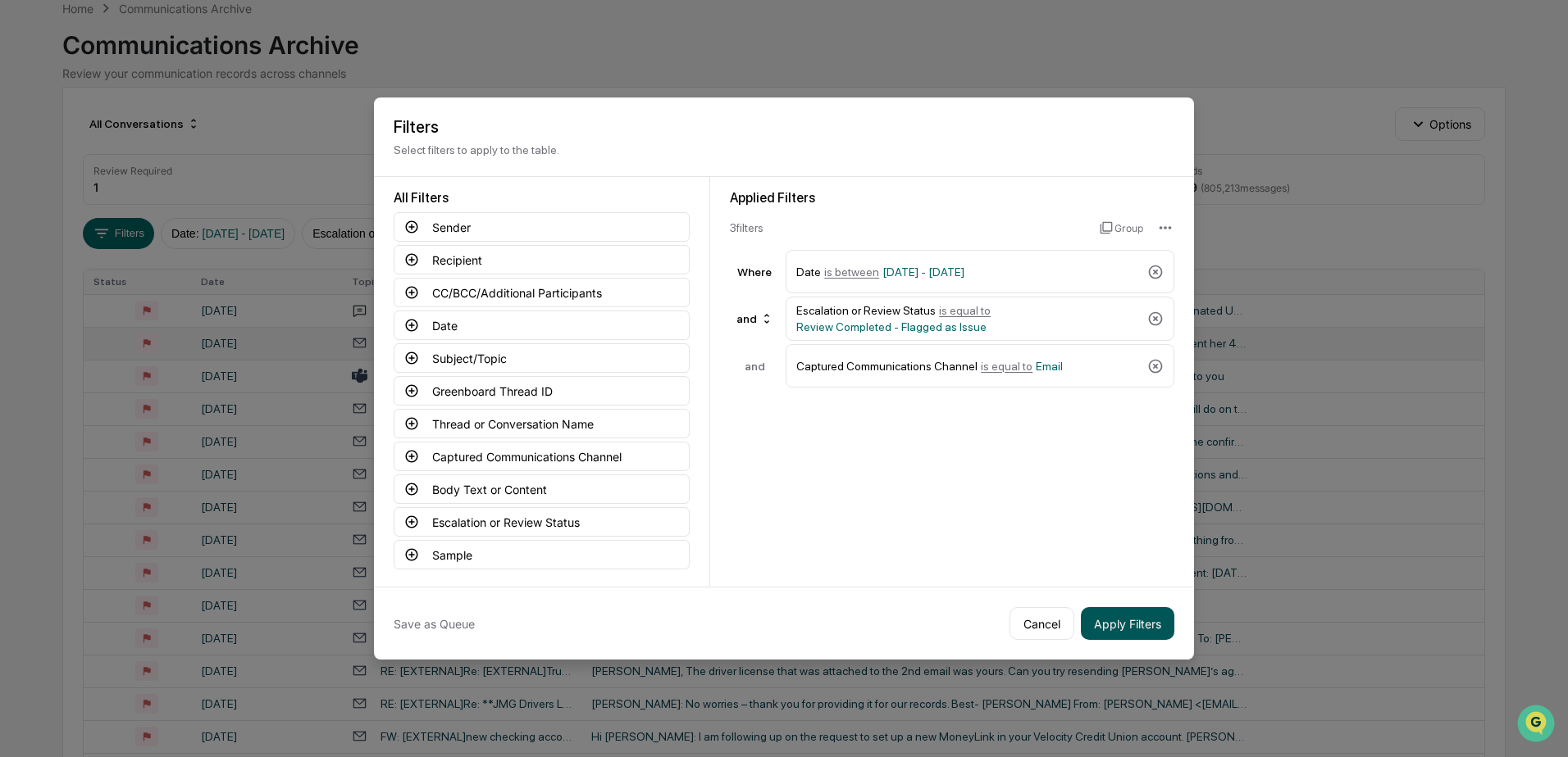
click at [1128, 622] on button "Apply Filters" at bounding box center [1128, 623] width 94 height 33
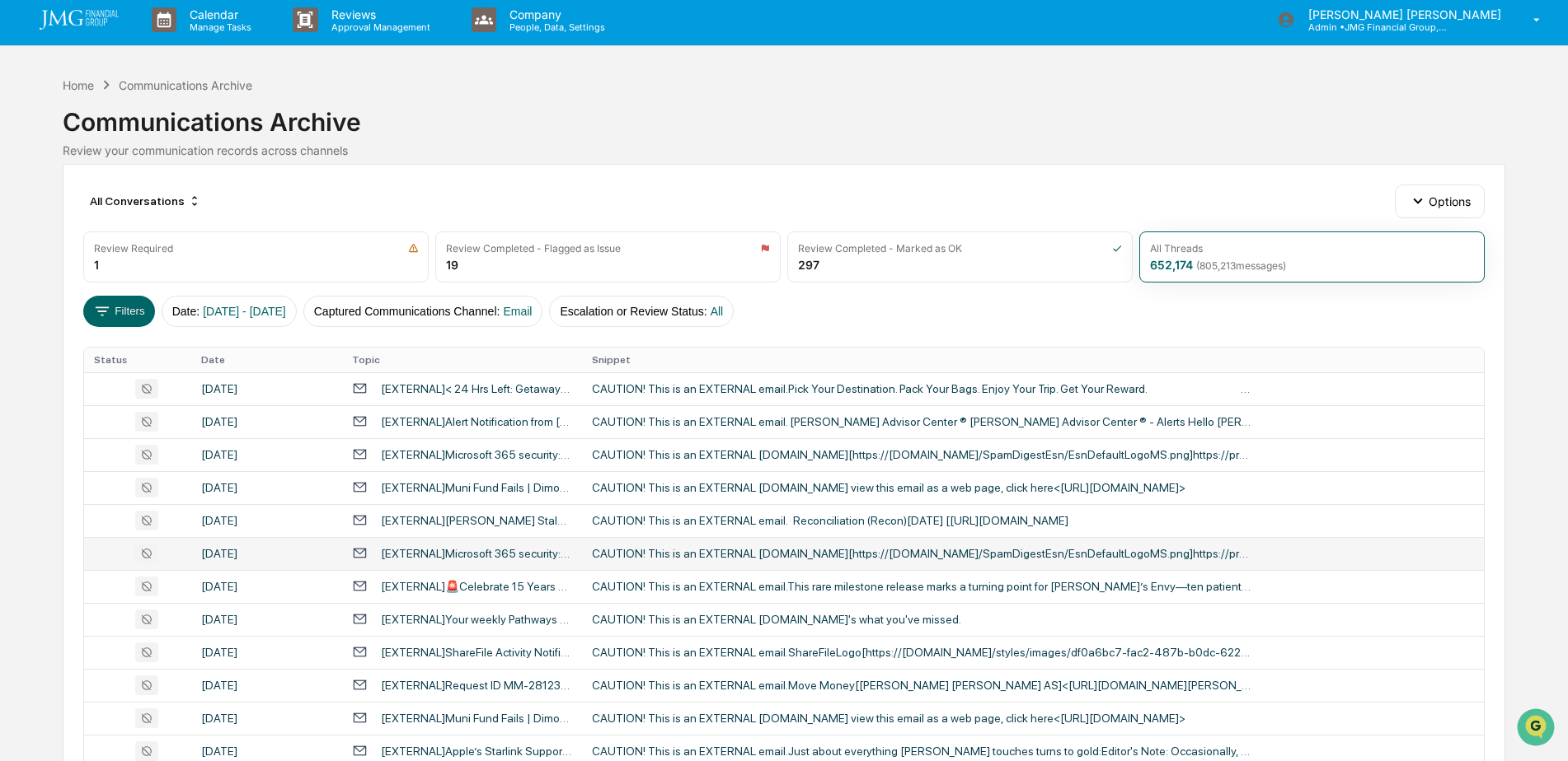
scroll to position [0, 0]
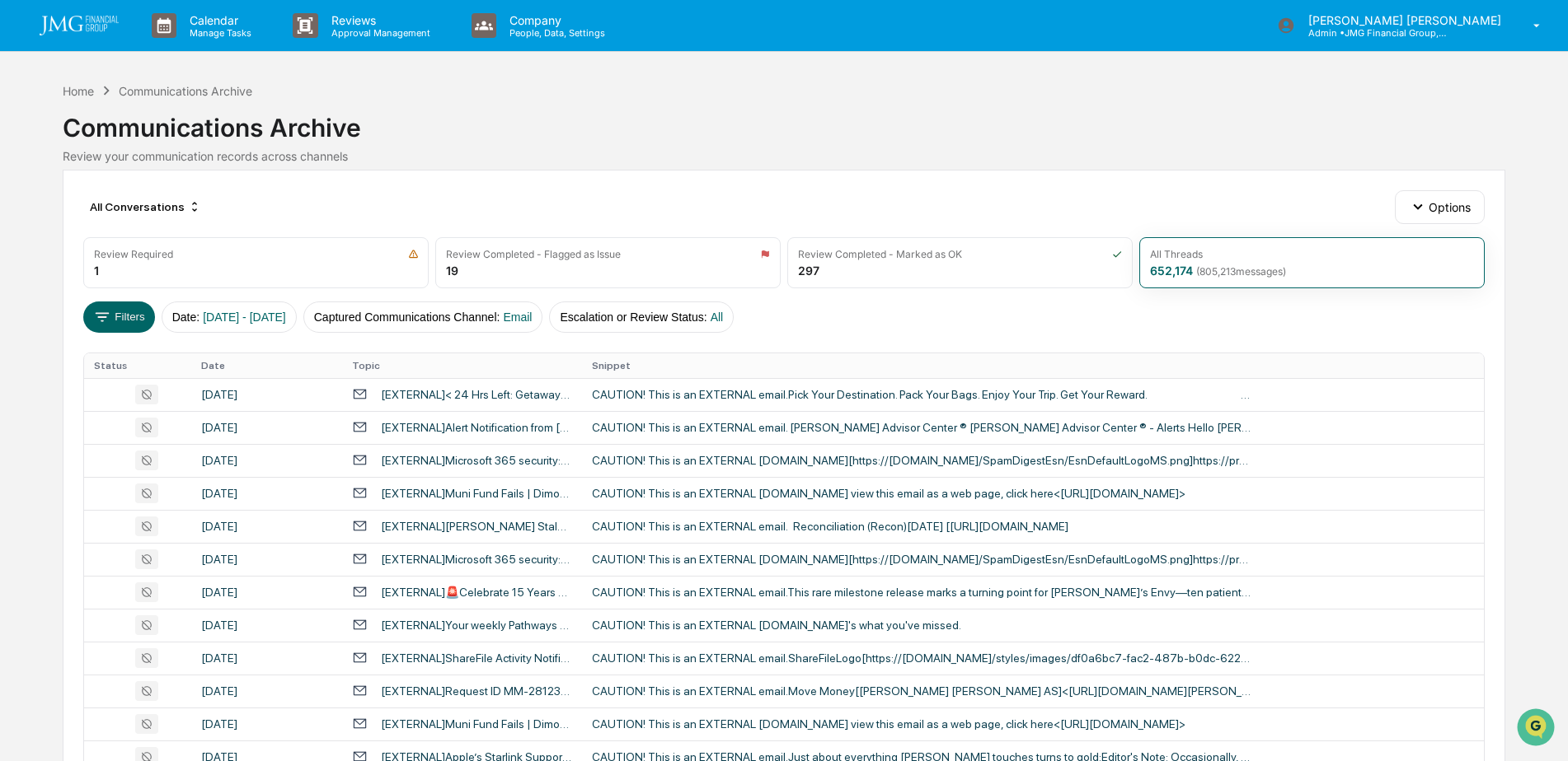
drag, startPoint x: 68, startPoint y: 28, endPoint x: 103, endPoint y: 56, distance: 44.8
click at [68, 28] on img at bounding box center [78, 26] width 79 height 20
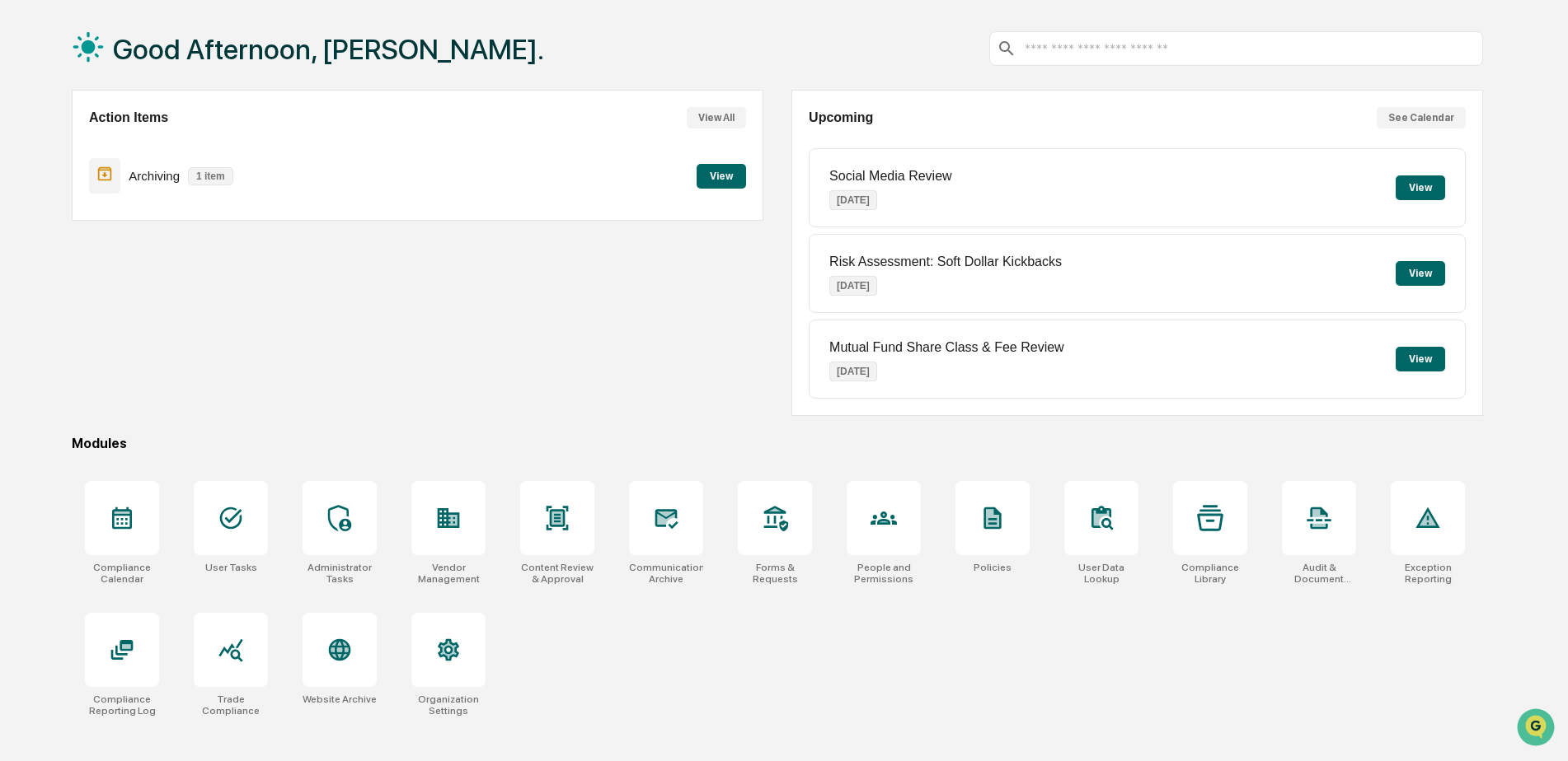
scroll to position [78, 0]
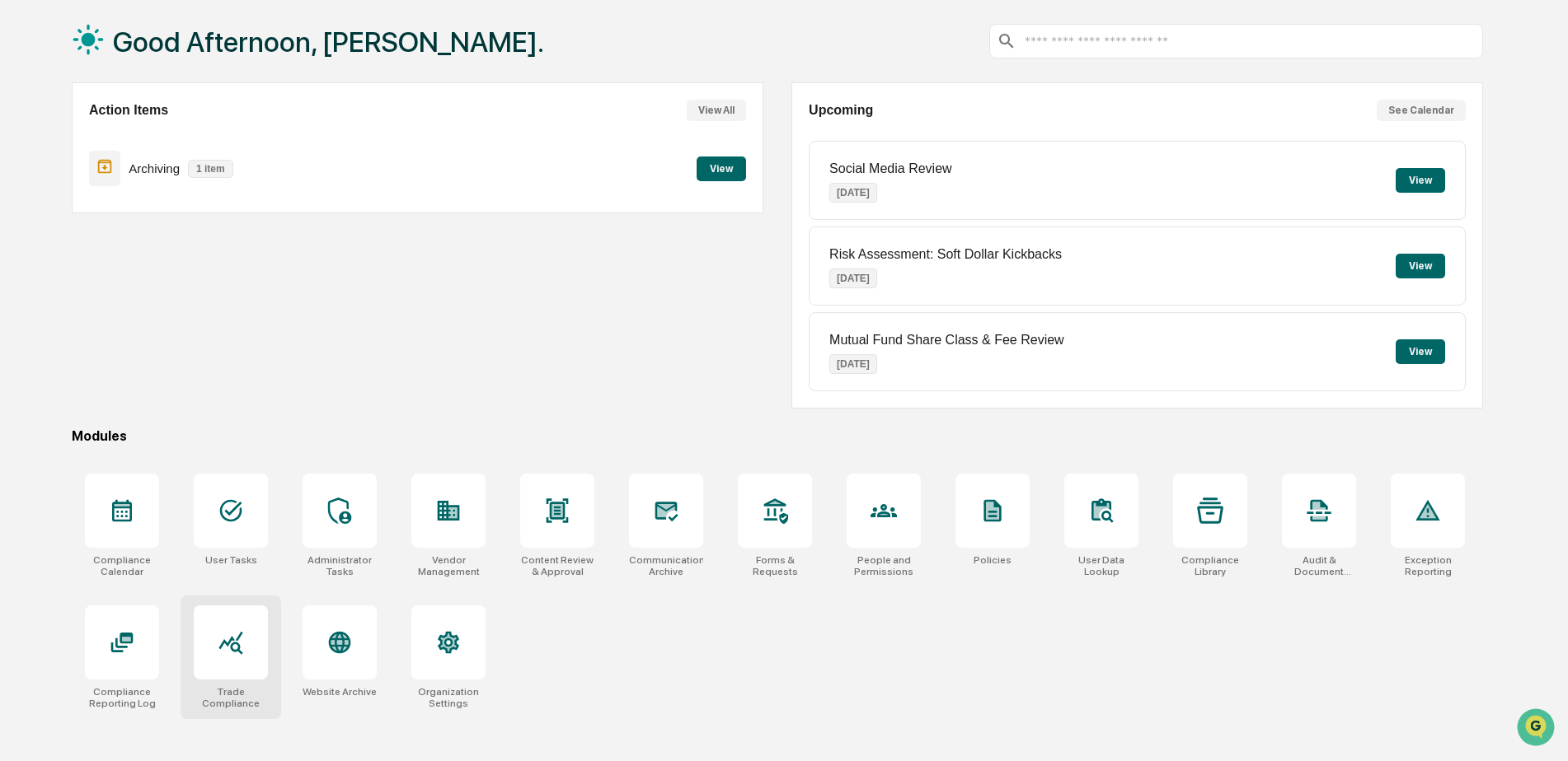
click at [231, 639] on icon at bounding box center [230, 644] width 24 height 23
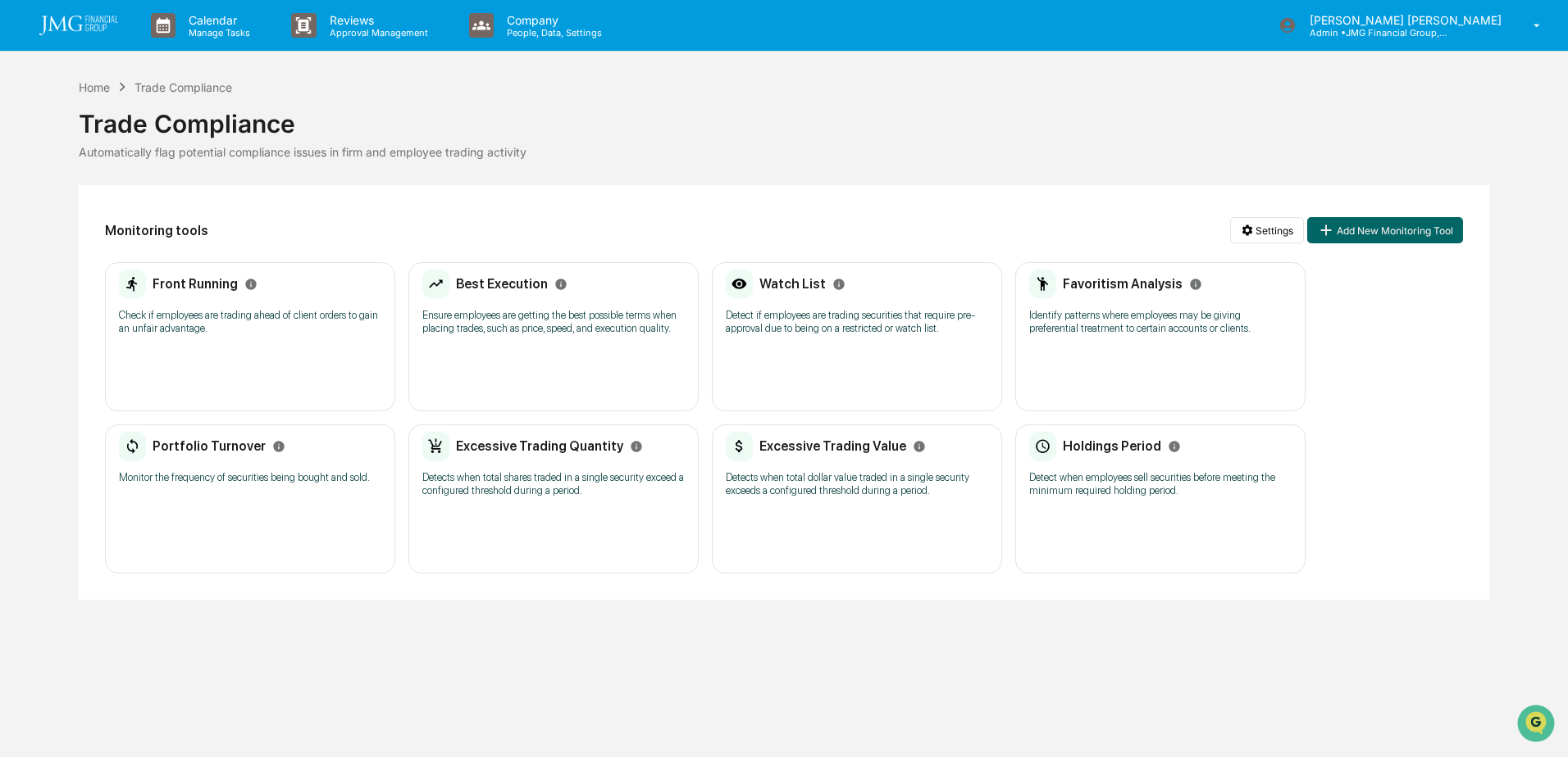
click at [826, 318] on p "Detect if employees are trading securities that require pre-approval due to bei…" at bounding box center [857, 322] width 263 height 27
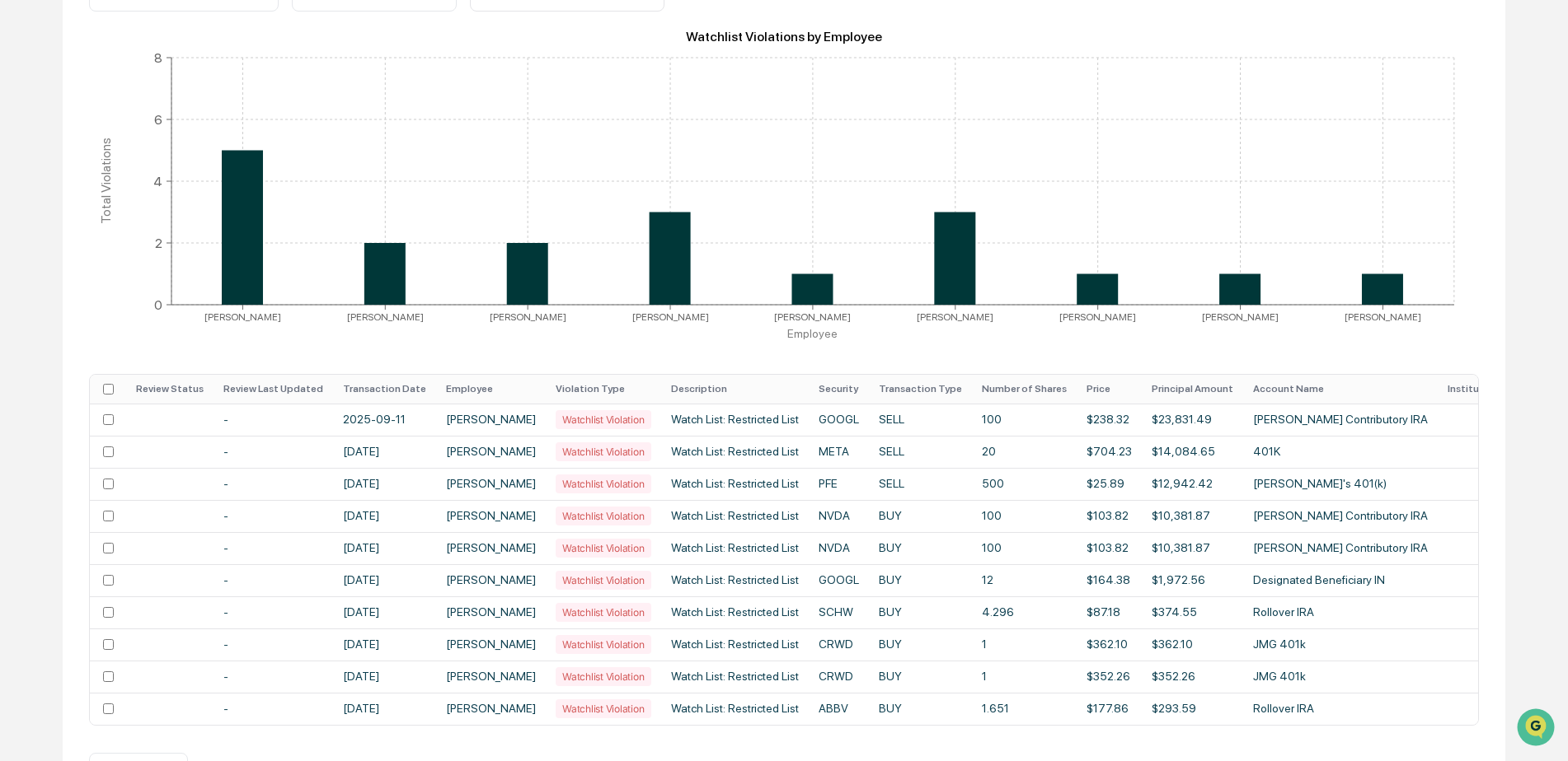
scroll to position [330, 0]
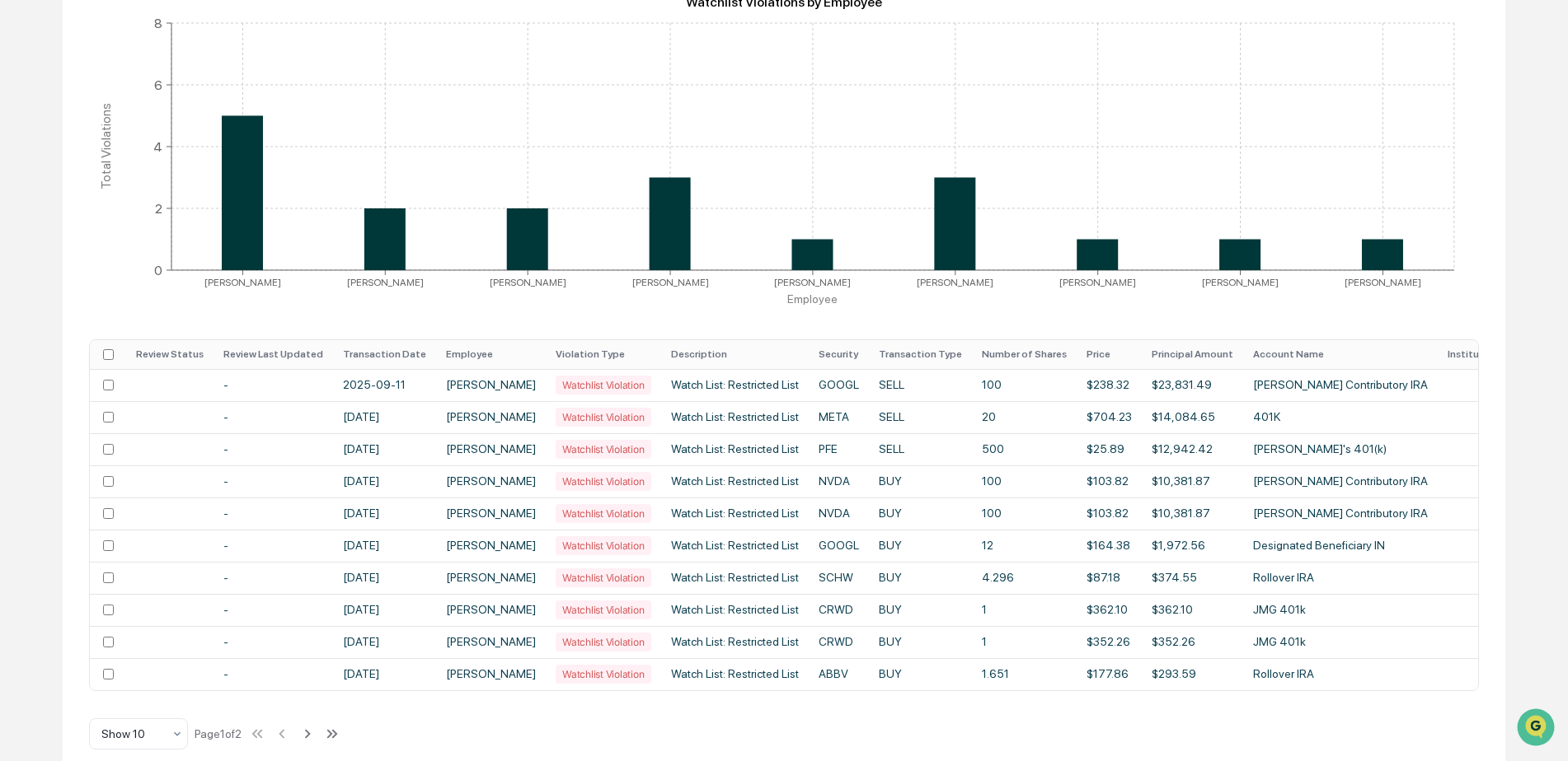
click at [398, 355] on th "Transaction Date" at bounding box center [384, 355] width 103 height 28
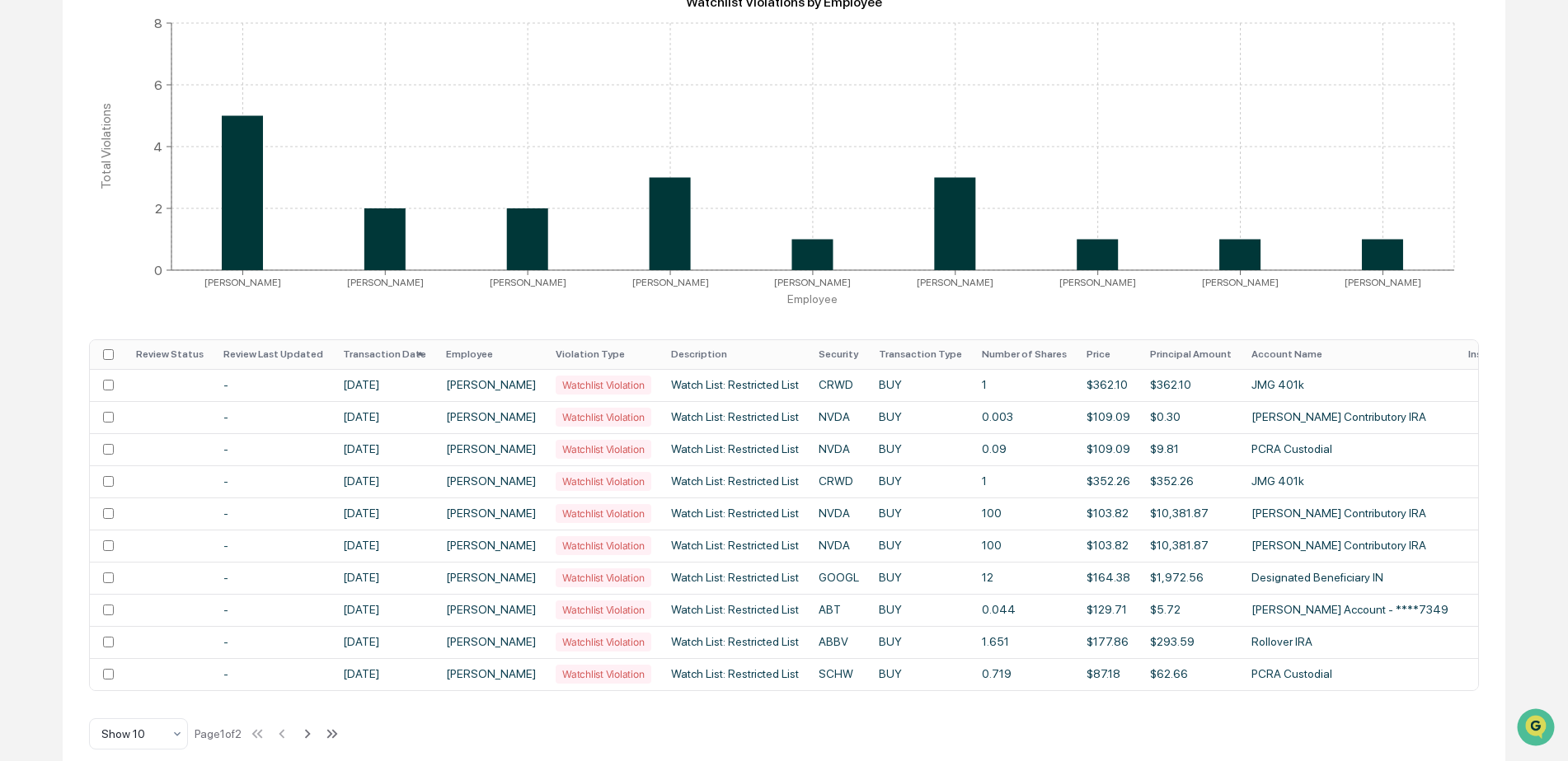
click at [412, 355] on icon at bounding box center [421, 354] width 18 height 18
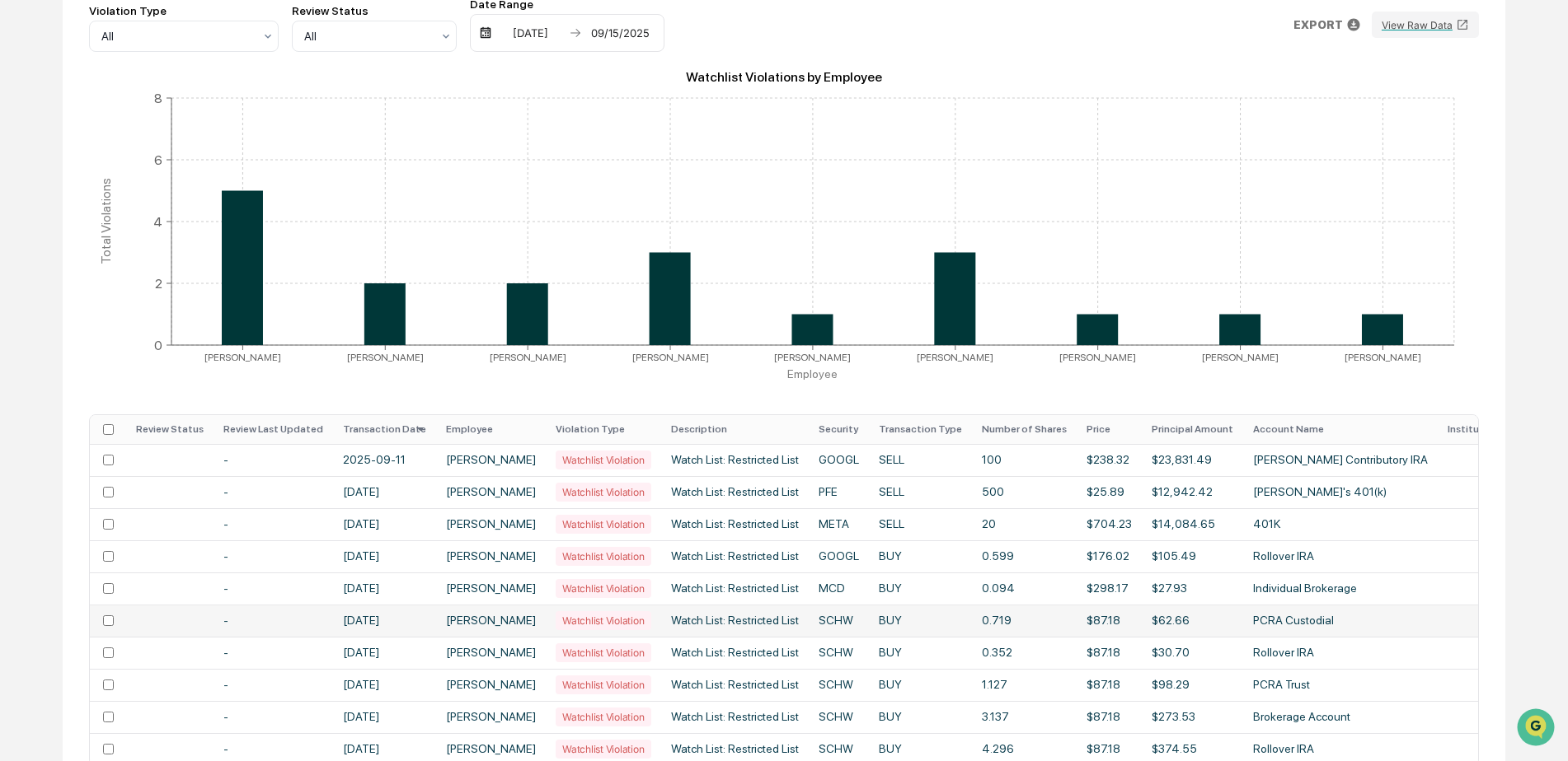
scroll to position [247, 0]
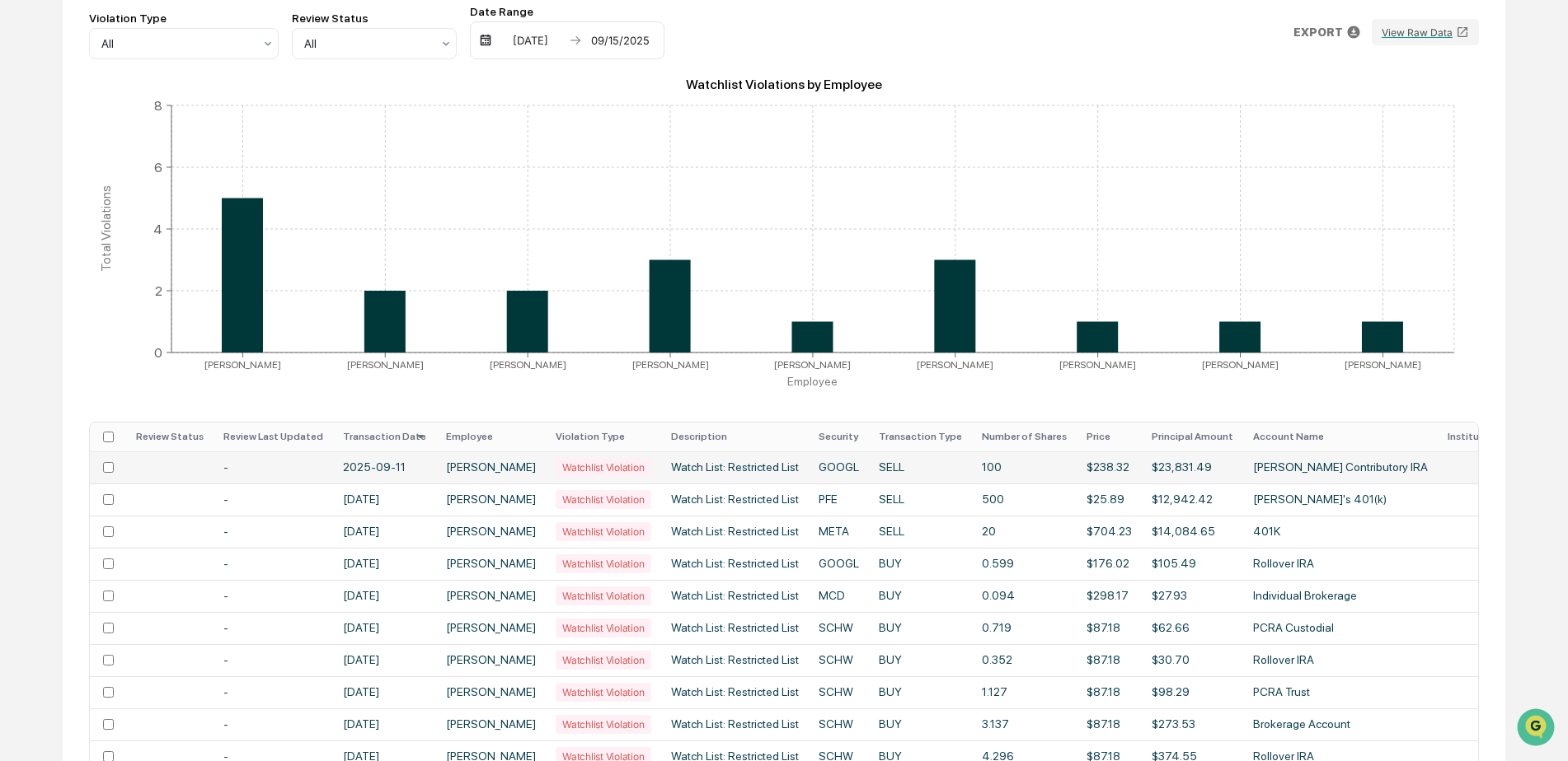
click at [518, 465] on td "[PERSON_NAME]" at bounding box center [490, 468] width 109 height 32
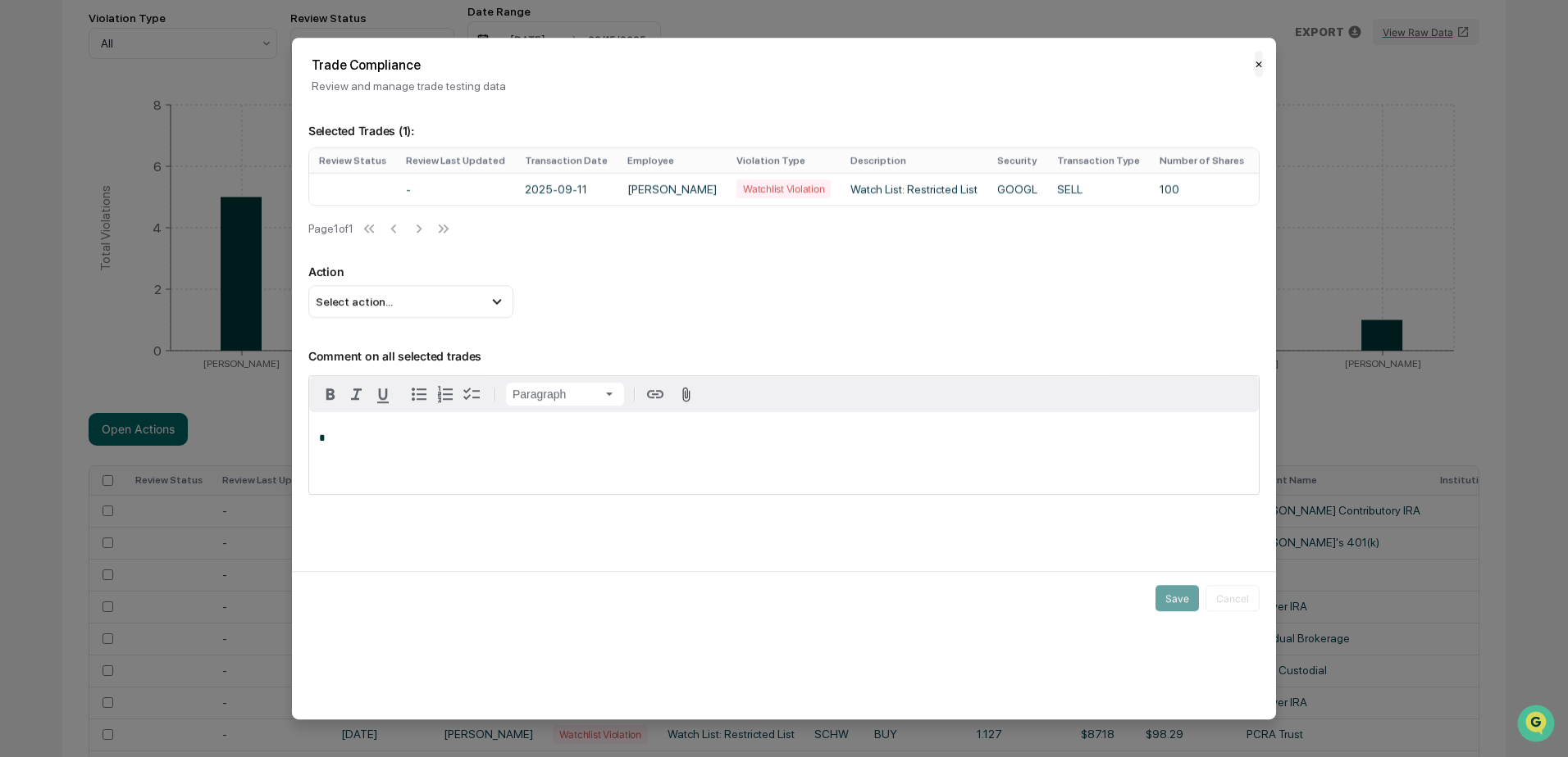
click at [1259, 67] on button "✕" at bounding box center [1258, 64] width 8 height 27
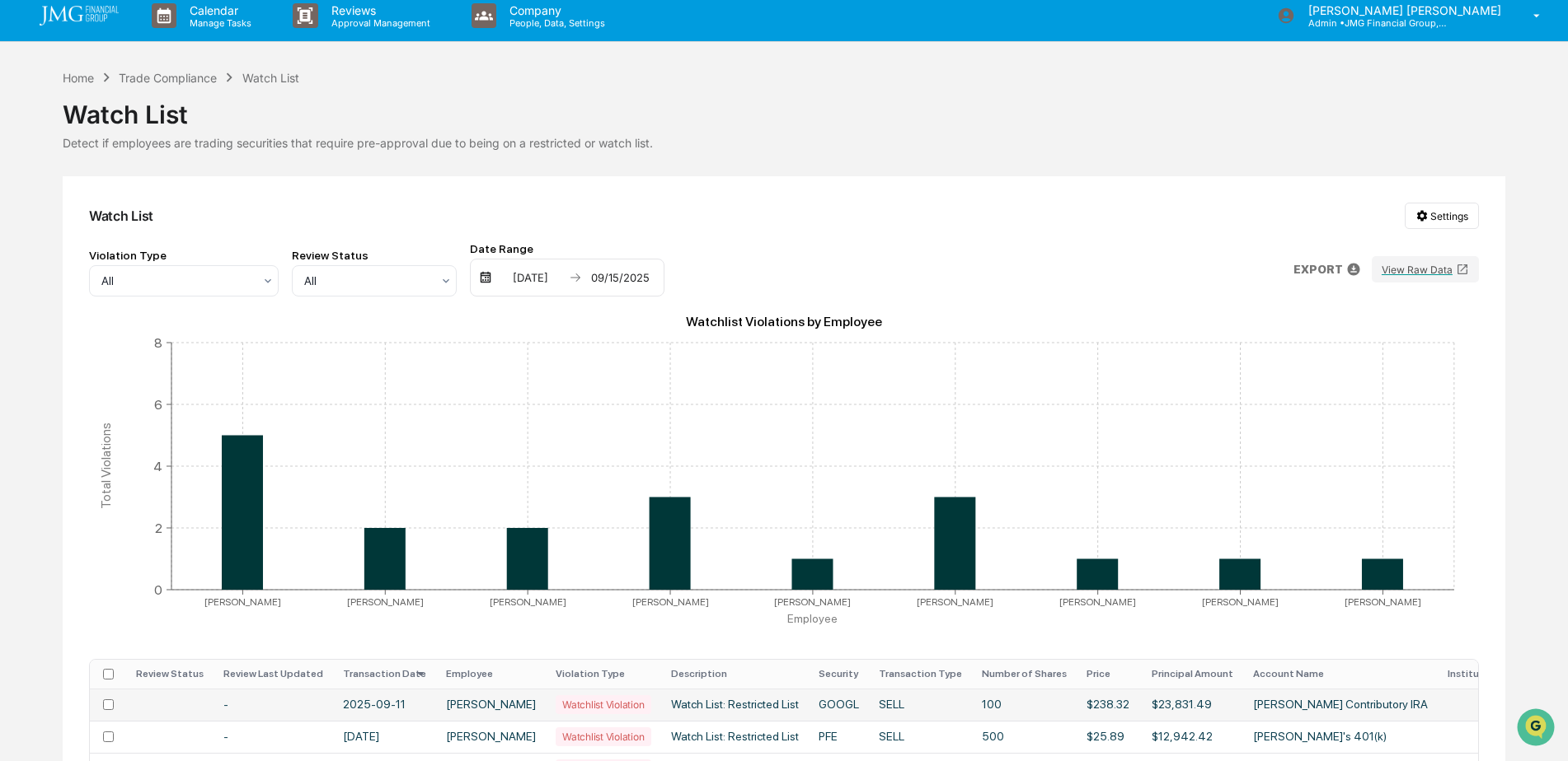
scroll to position [0, 0]
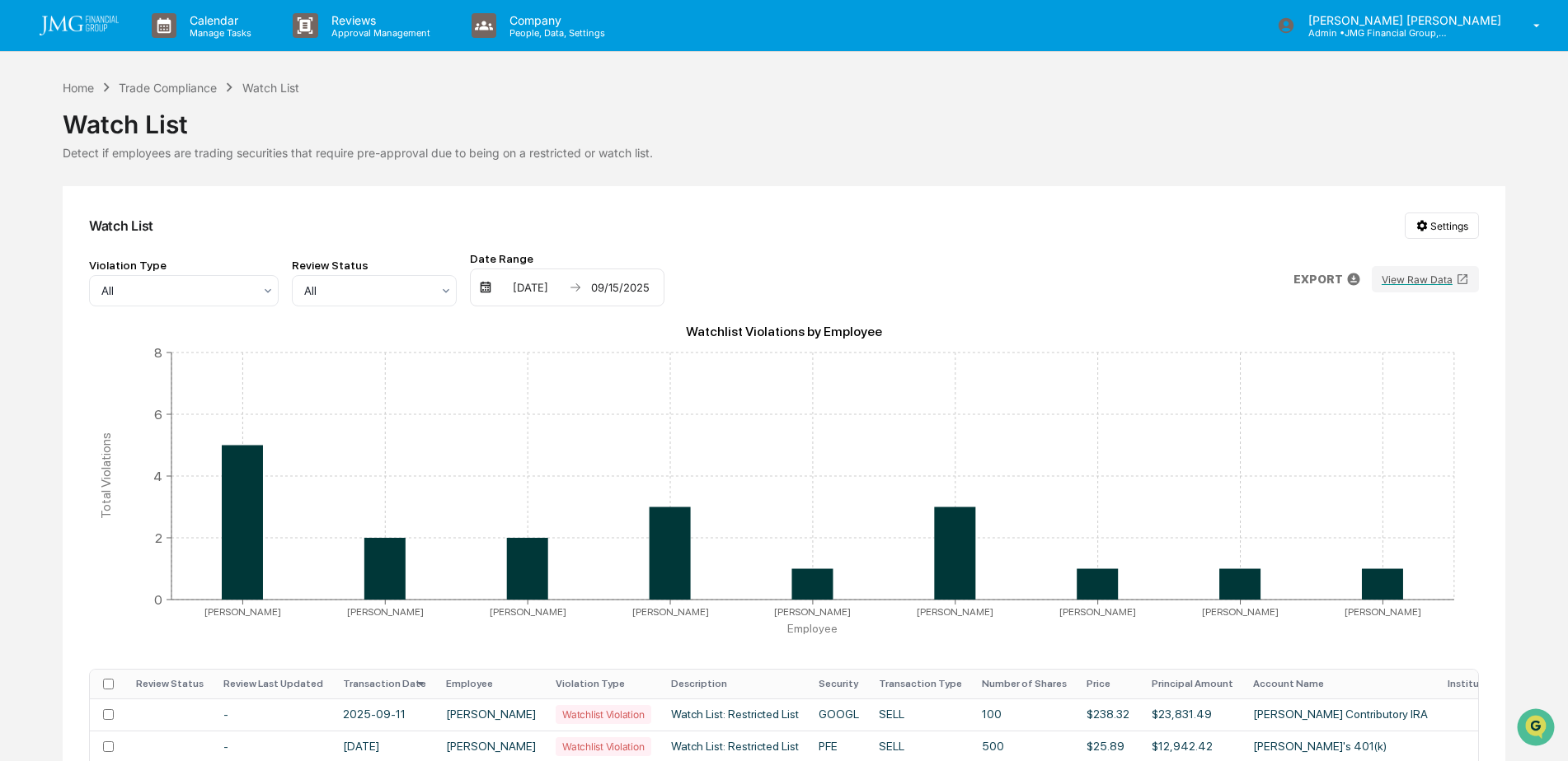
click at [87, 31] on img at bounding box center [78, 26] width 79 height 20
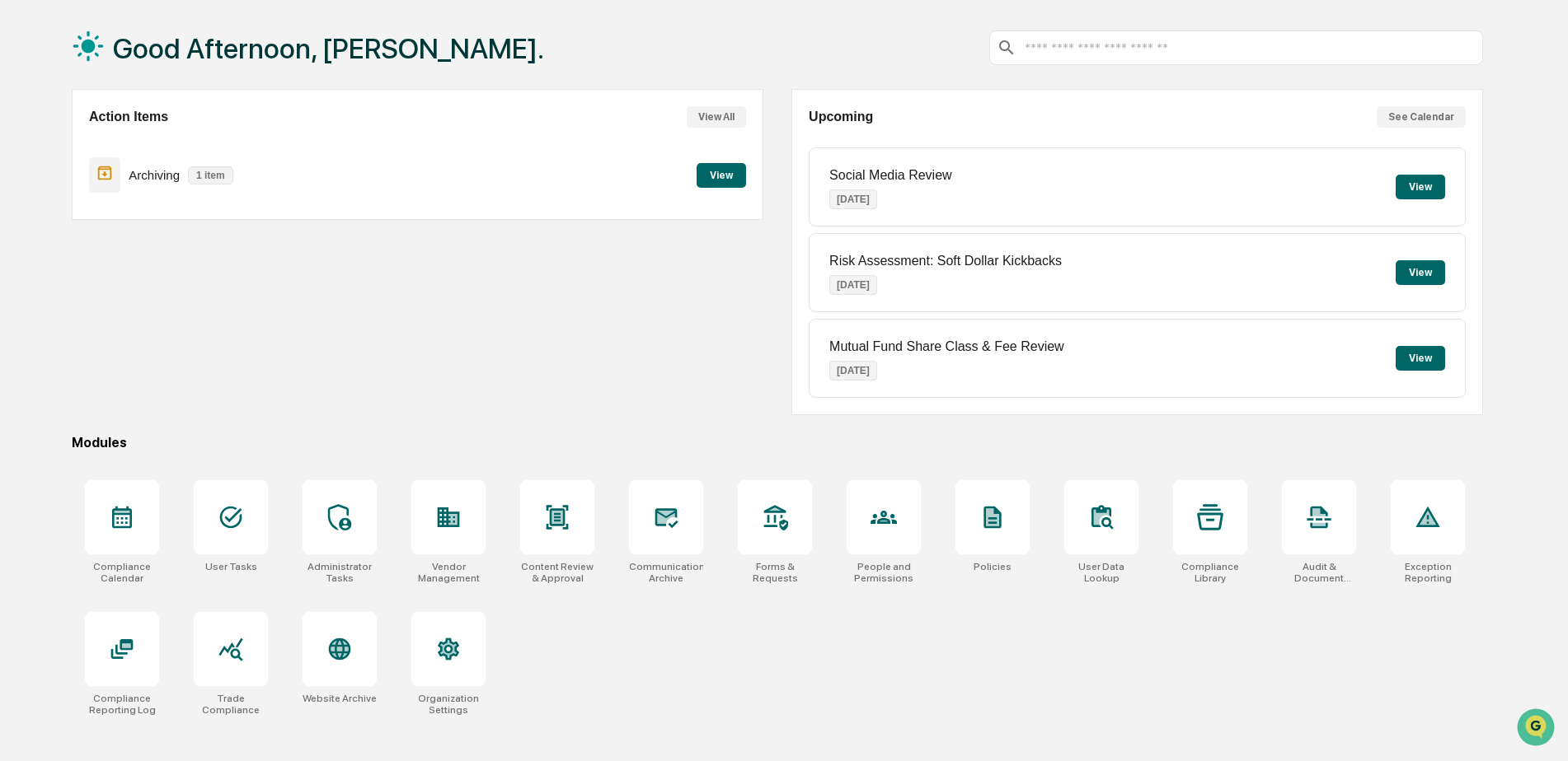
scroll to position [78, 0]
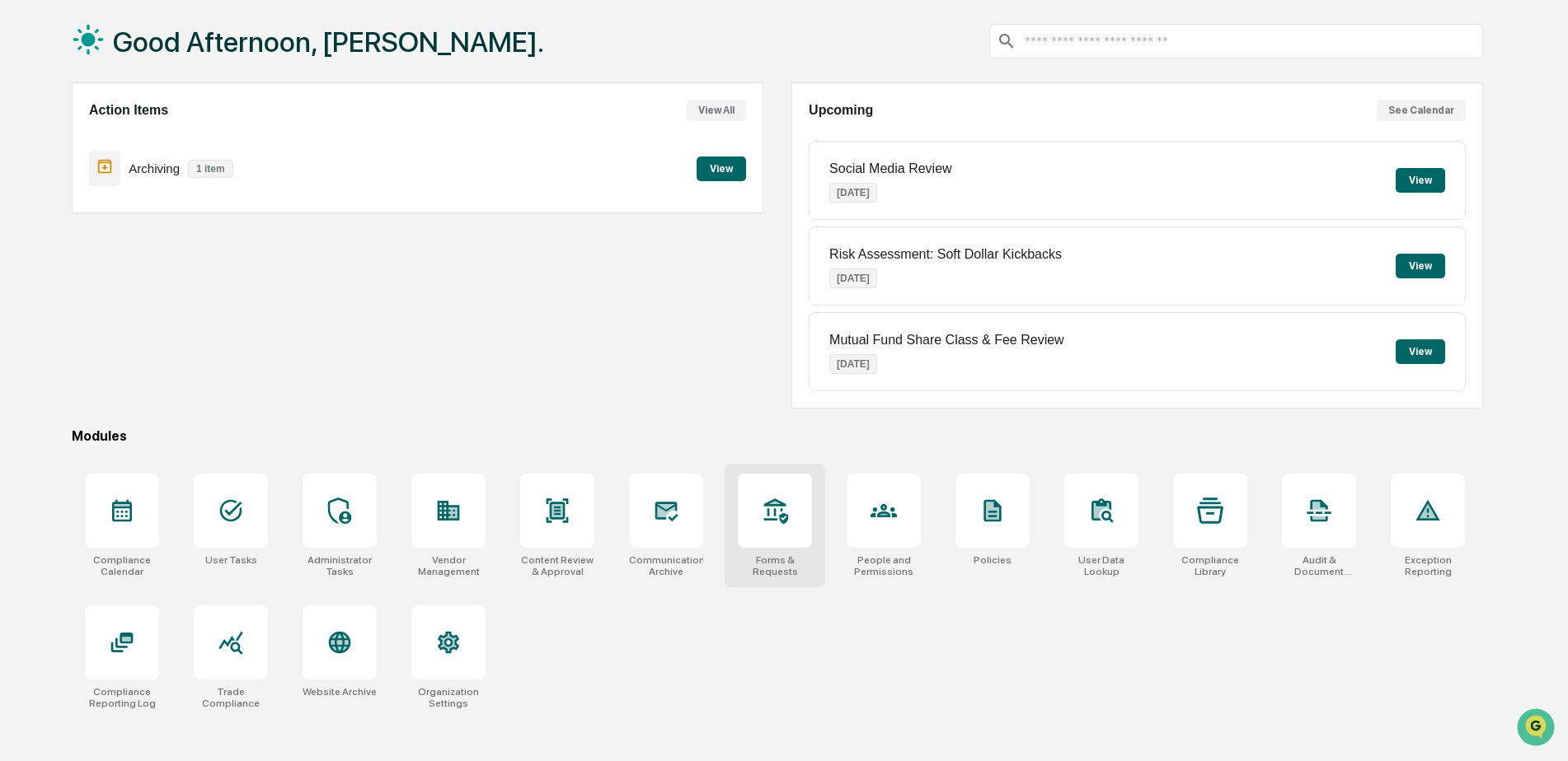
click at [825, 525] on div "Forms & Requests" at bounding box center [775, 525] width 101 height 124
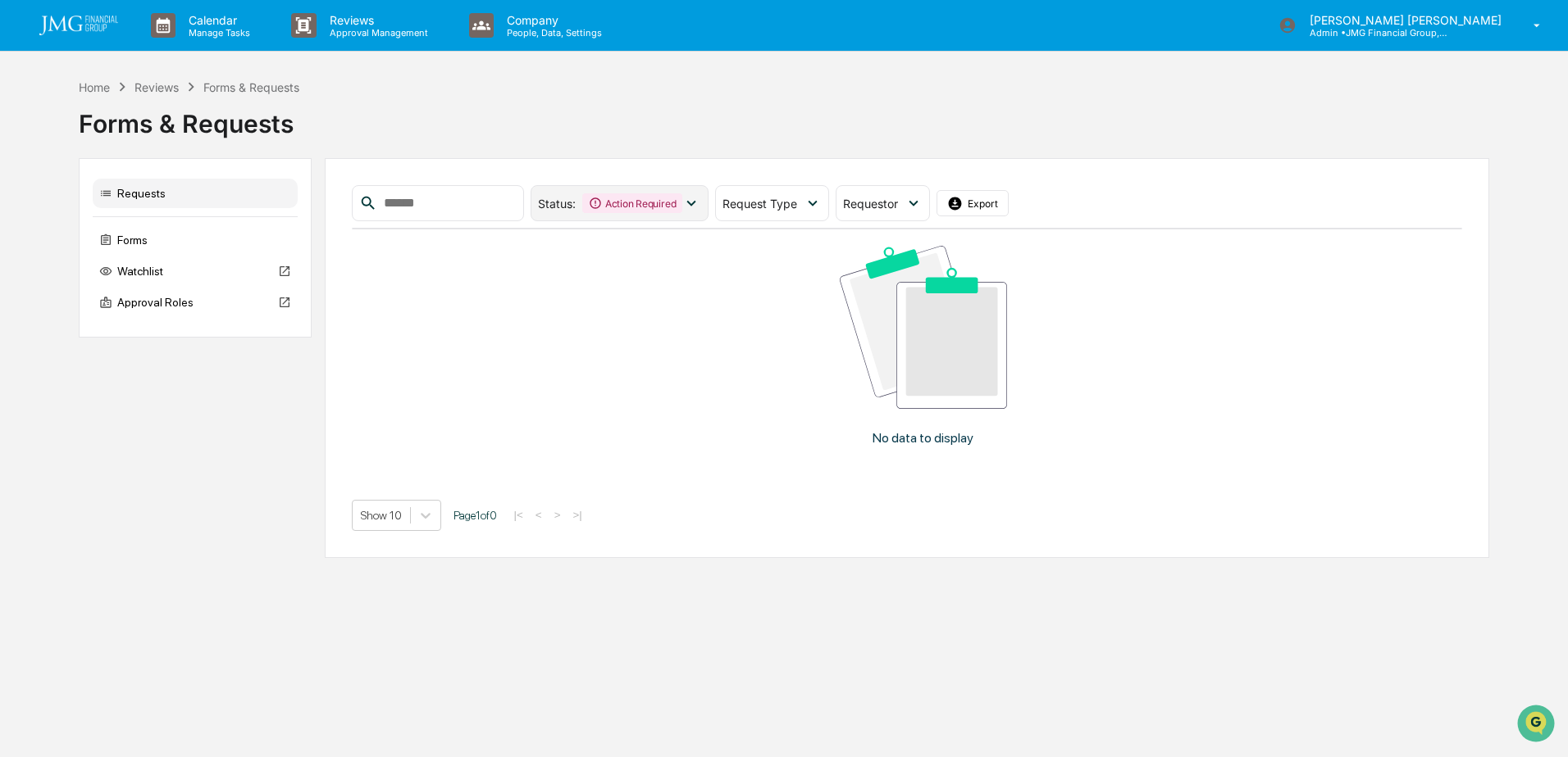
click at [673, 206] on div "Action Required" at bounding box center [632, 203] width 100 height 19
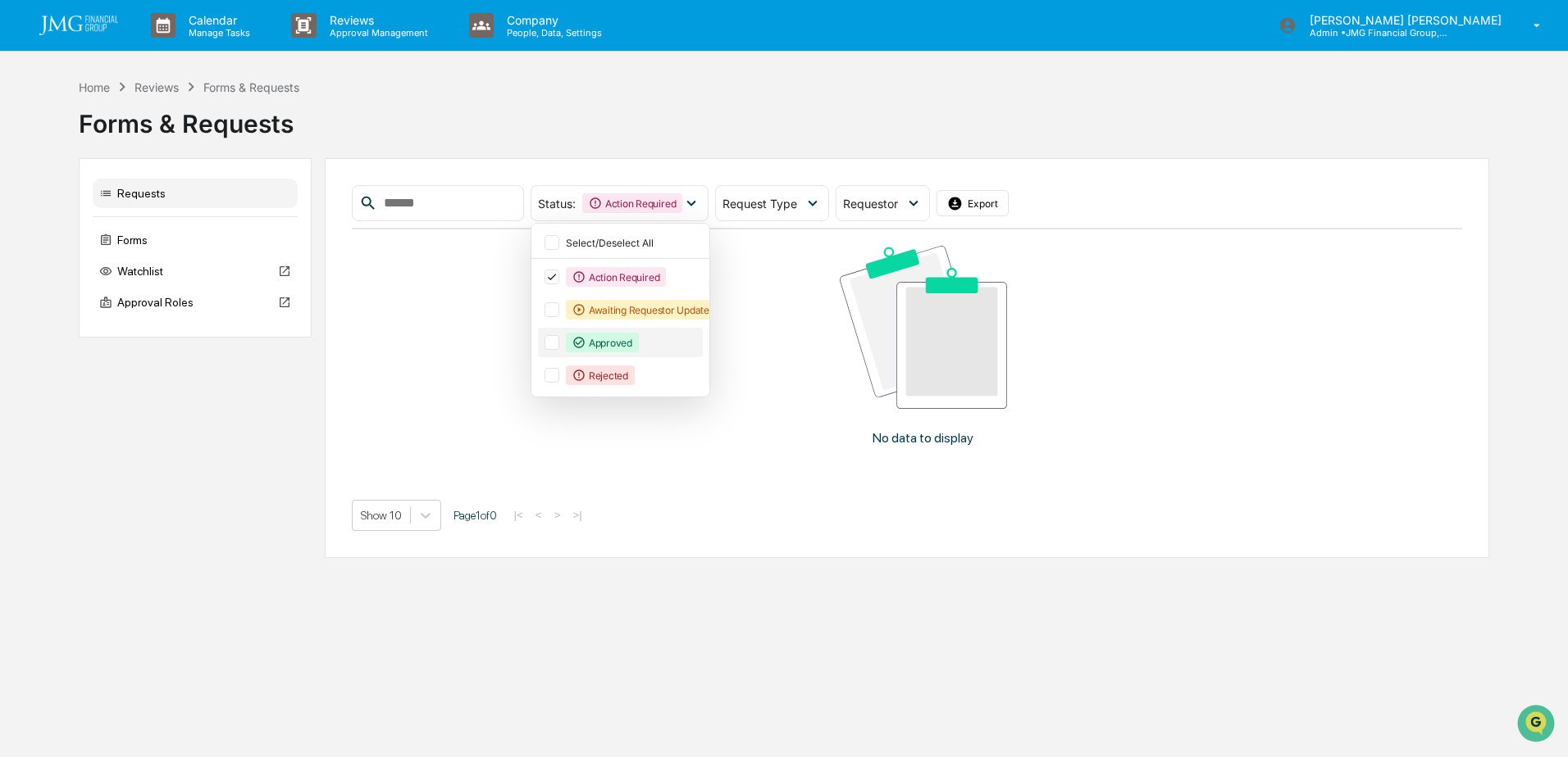
click at [639, 343] on div "Approved" at bounding box center [603, 342] width 73 height 19
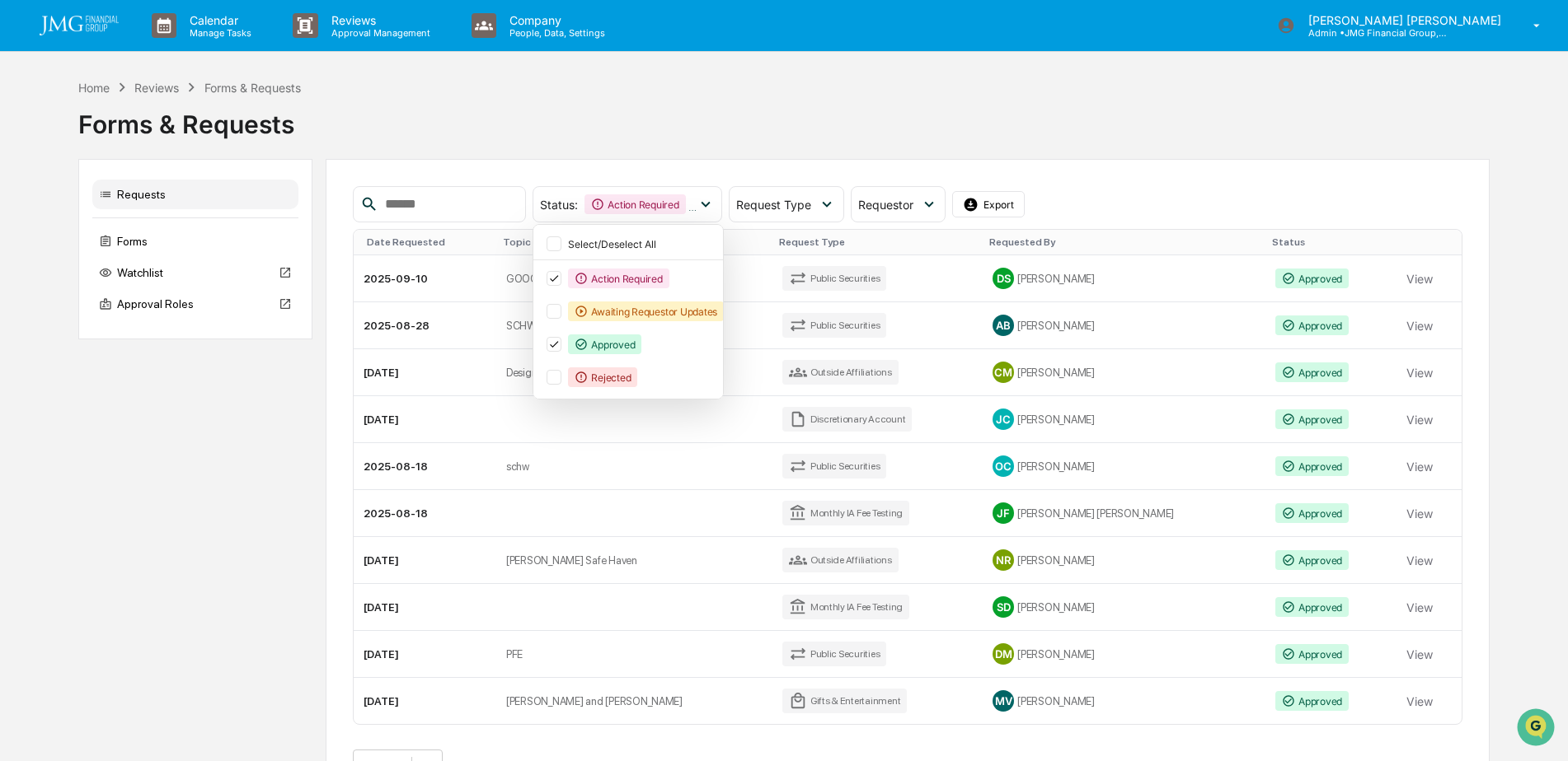
click at [1114, 131] on div "Forms & Requests" at bounding box center [784, 117] width 1411 height 43
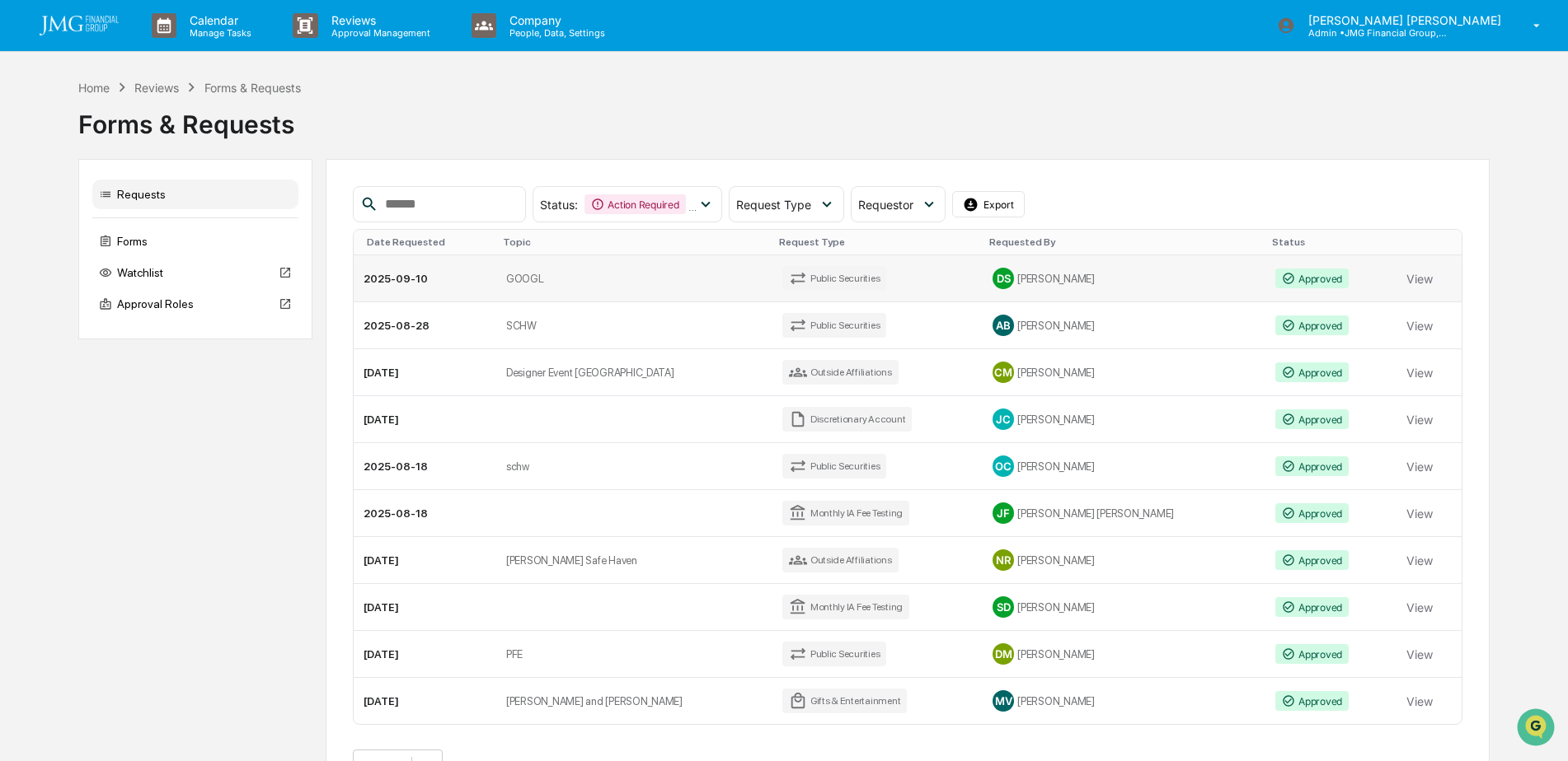
click at [851, 280] on td "Public Securities" at bounding box center [878, 278] width 211 height 47
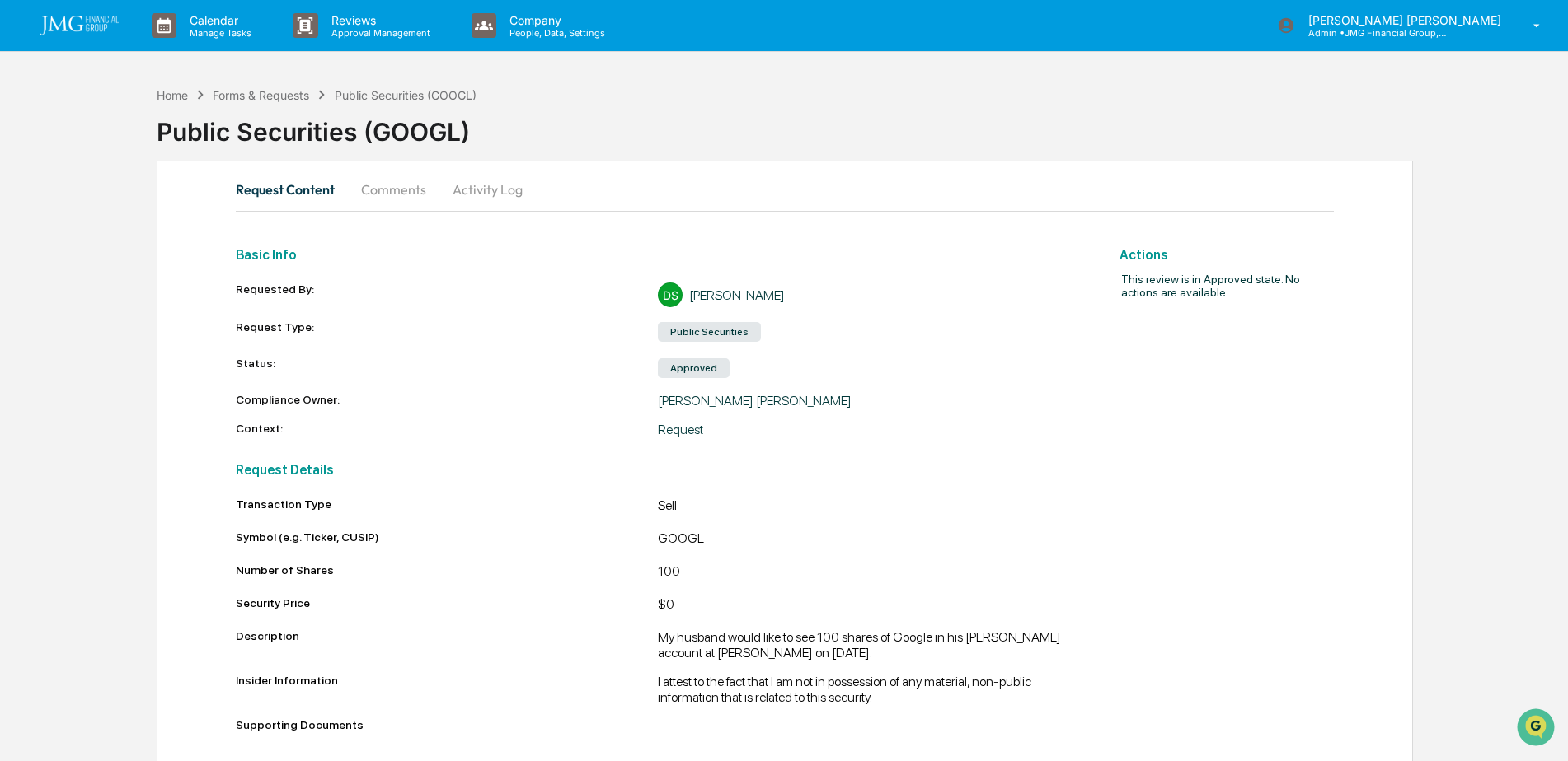
scroll to position [12, 0]
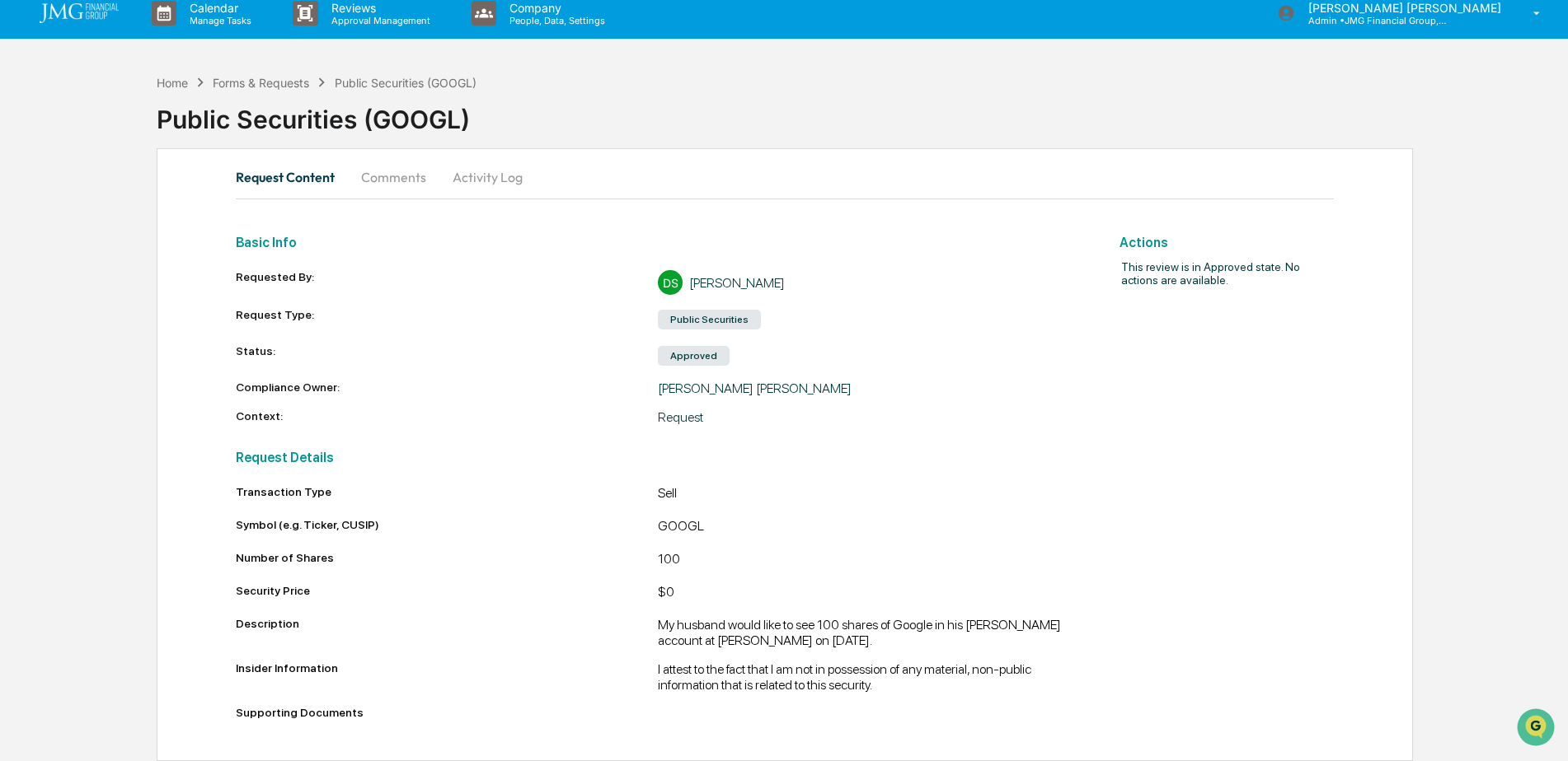
click at [406, 188] on button "Comments" at bounding box center [393, 177] width 92 height 39
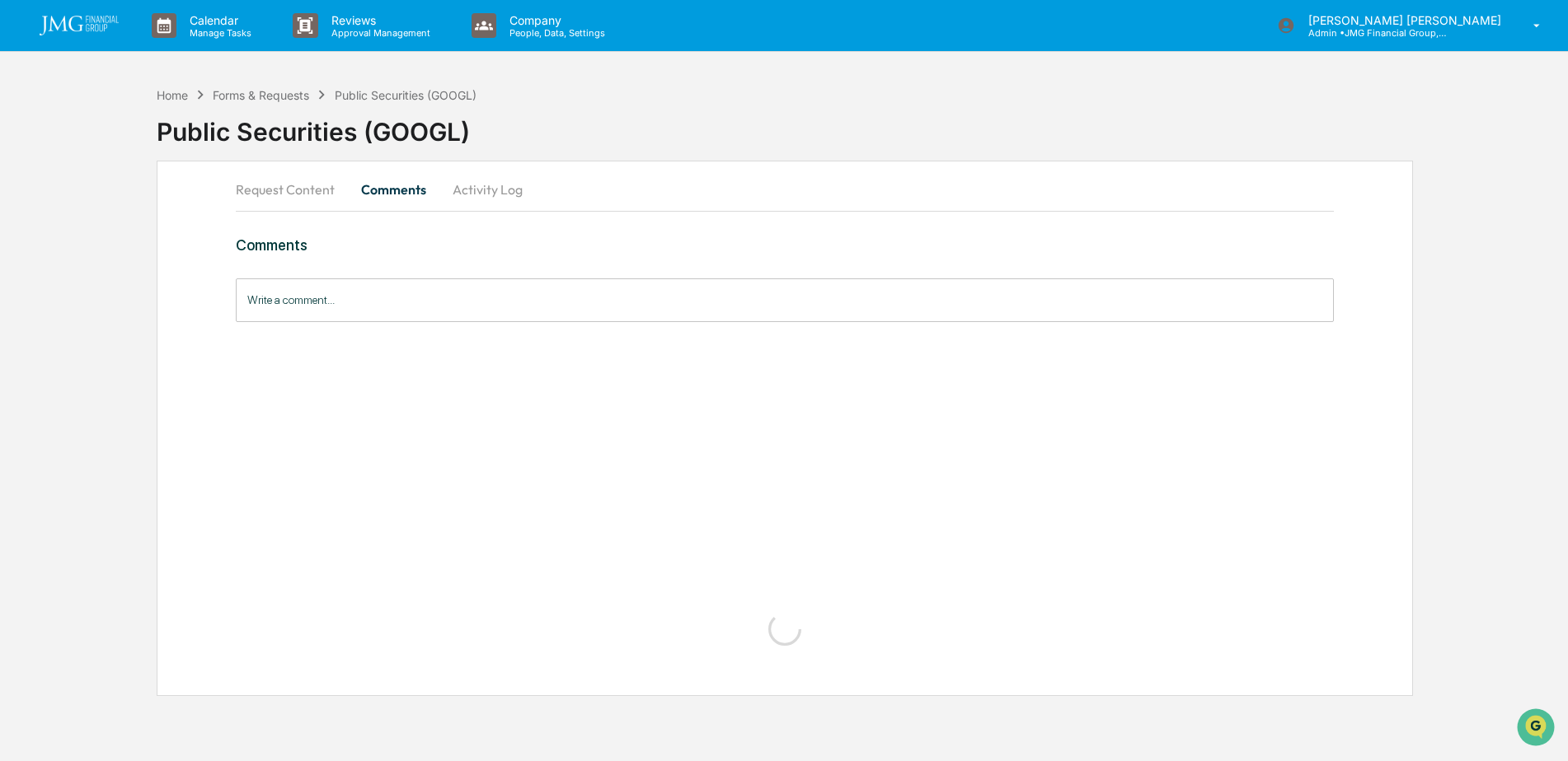
scroll to position [0, 0]
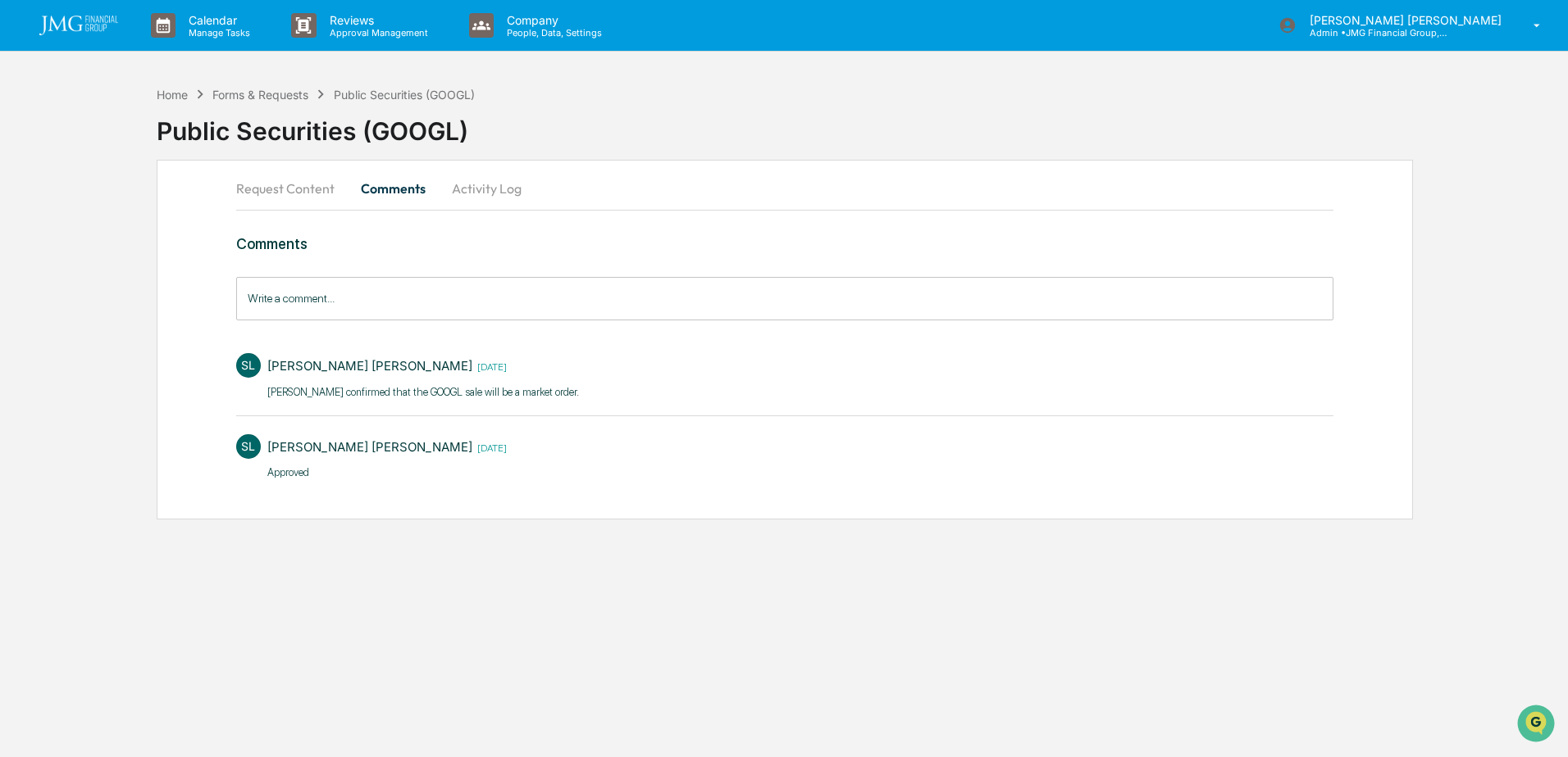
click at [308, 195] on button "Request Content" at bounding box center [292, 188] width 111 height 39
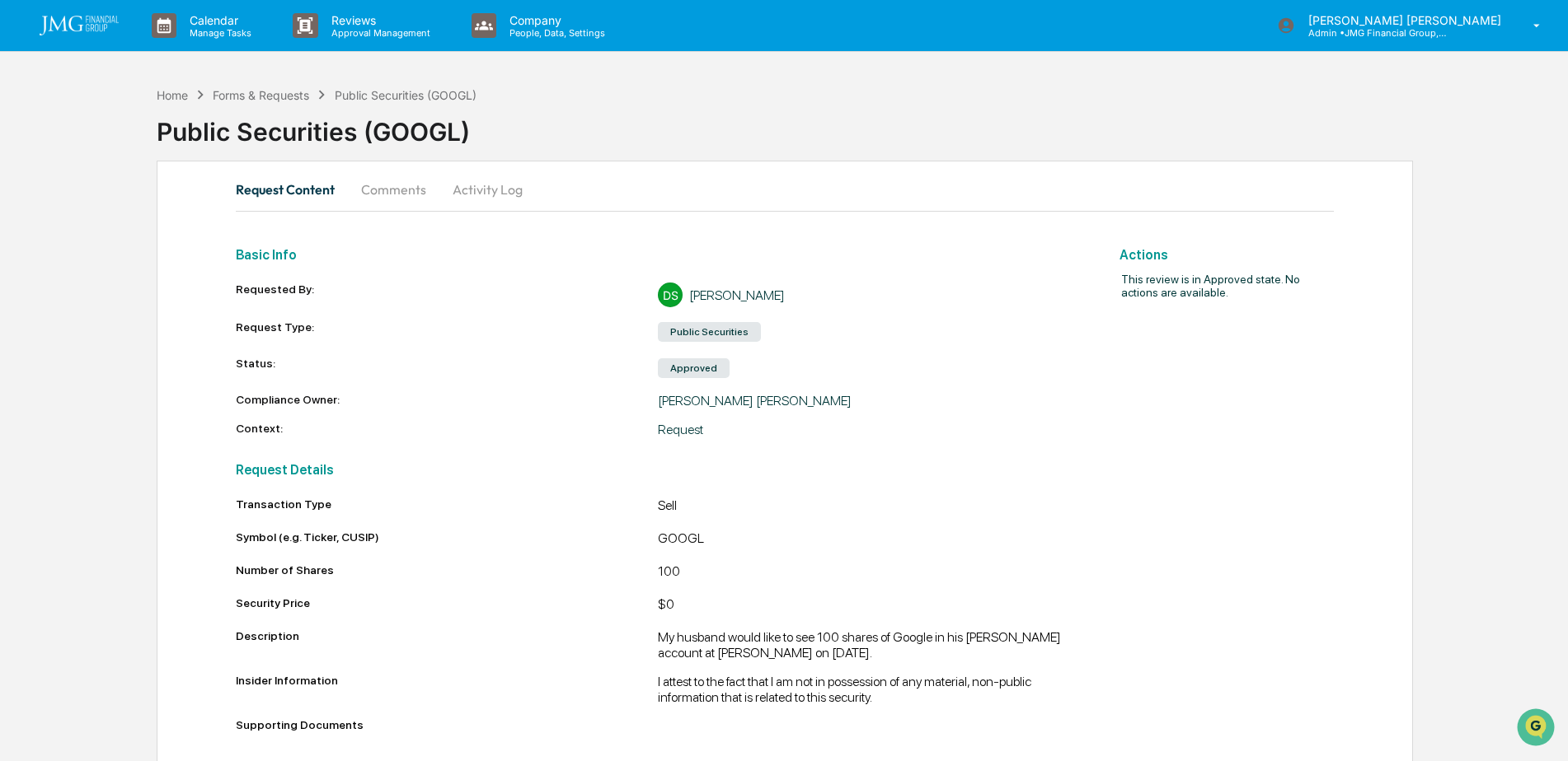
click at [93, 18] on img at bounding box center [78, 26] width 79 height 20
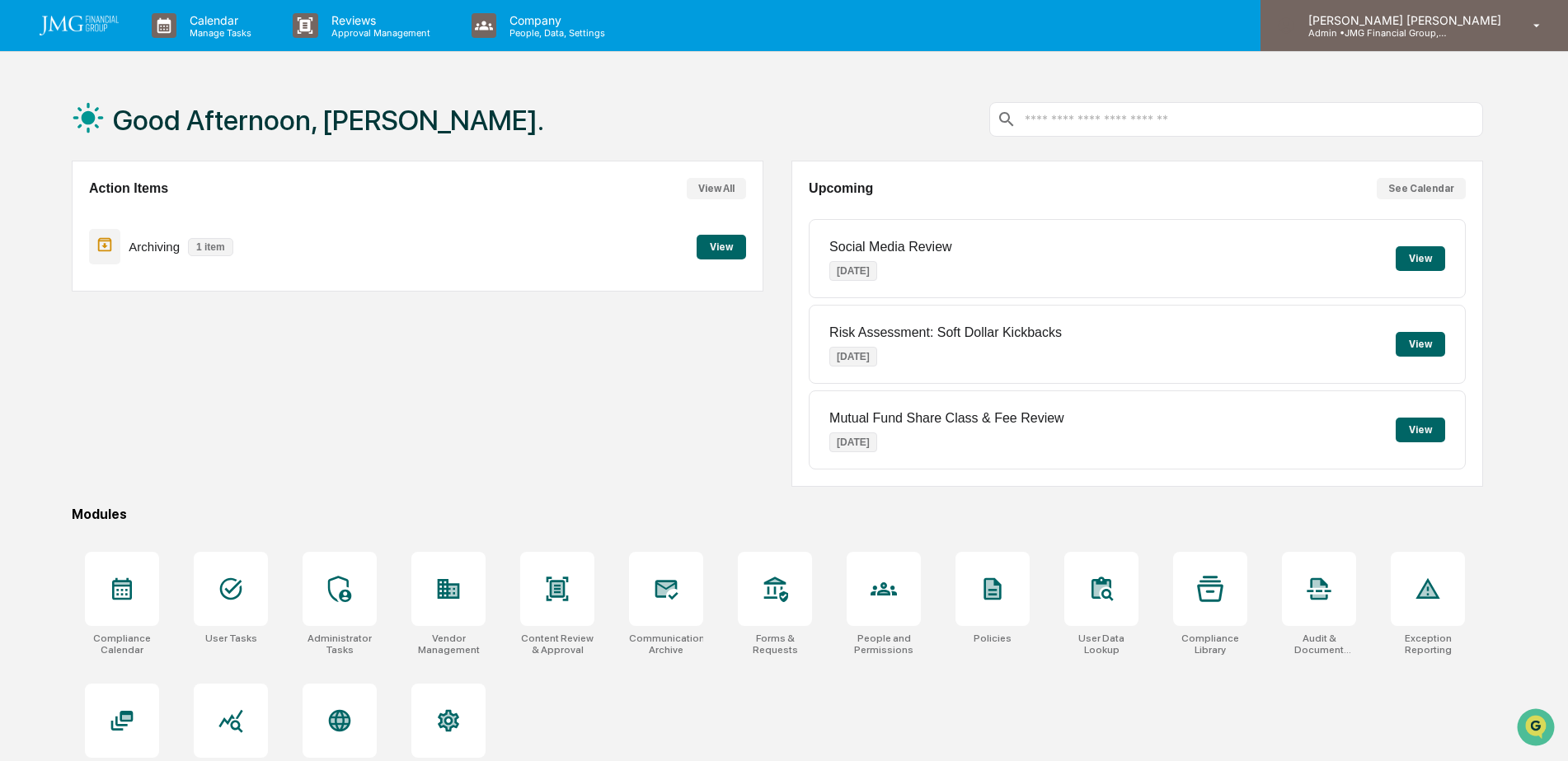
click at [1449, 36] on p "Admin • JMG Financial Group, Ltd." at bounding box center [1371, 33] width 153 height 12
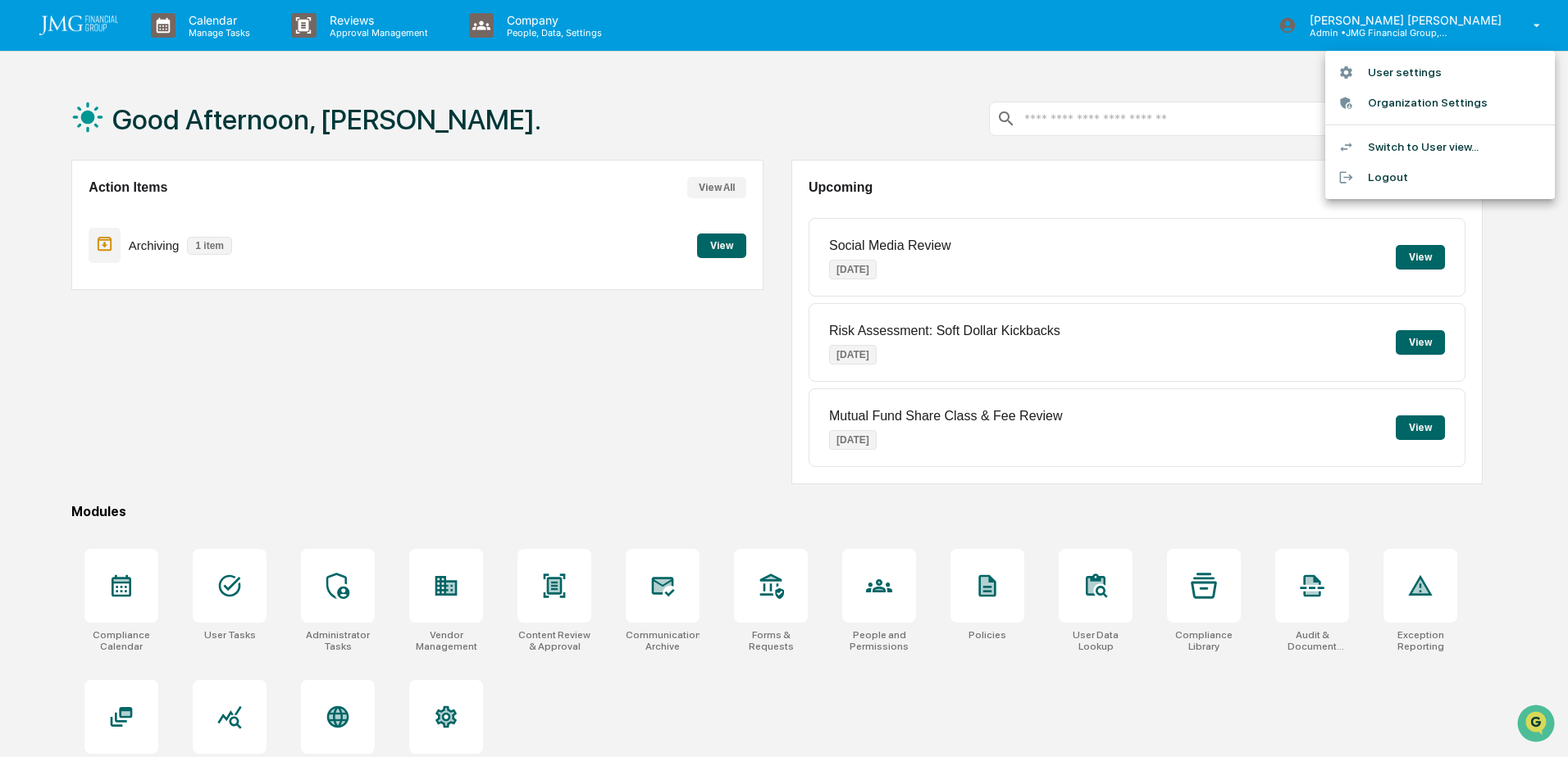
drag, startPoint x: 1399, startPoint y: 174, endPoint x: 1204, endPoint y: 138, distance: 198.3
click at [1399, 174] on li "Logout" at bounding box center [1441, 178] width 230 height 30
